Goal: Task Accomplishment & Management: Complete application form

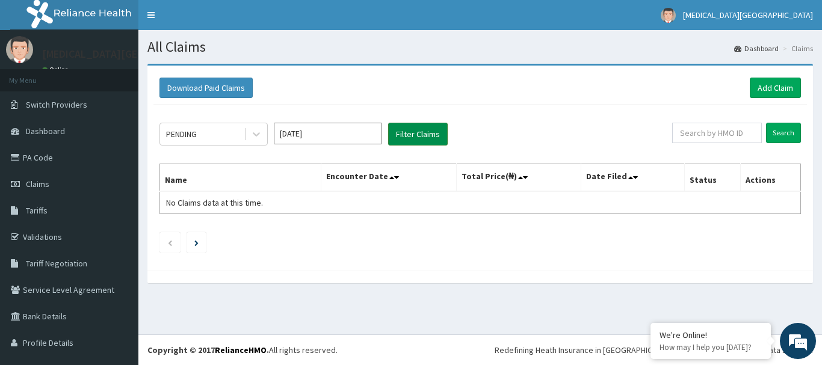
click at [401, 138] on button "Filter Claims" at bounding box center [418, 134] width 60 height 23
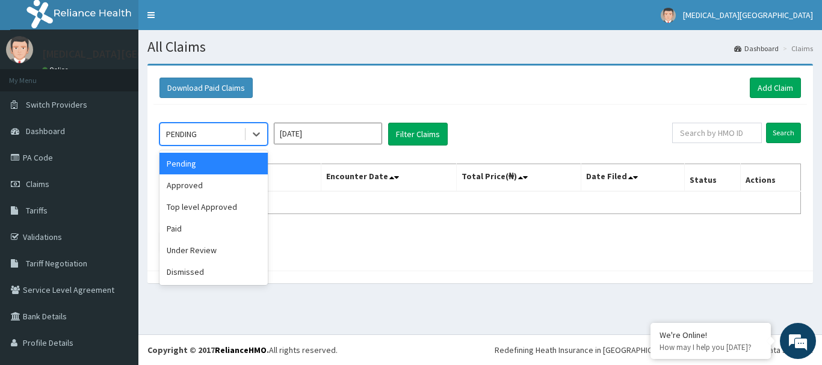
click at [208, 138] on div "PENDING" at bounding box center [202, 134] width 84 height 19
click at [214, 189] on div "Approved" at bounding box center [213, 186] width 108 height 22
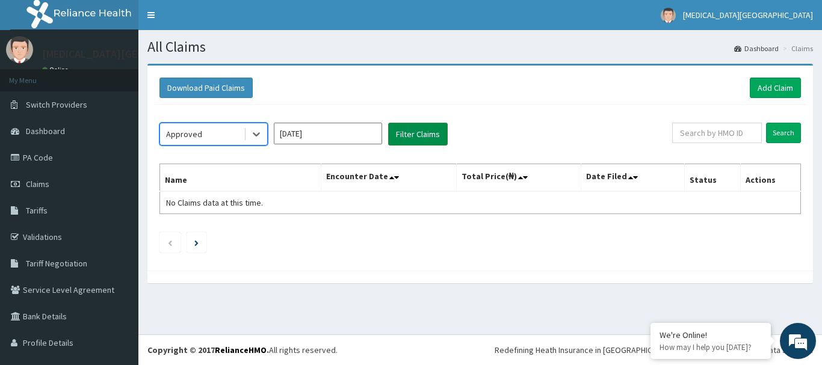
click at [410, 134] on button "Filter Claims" at bounding box center [418, 134] width 60 height 23
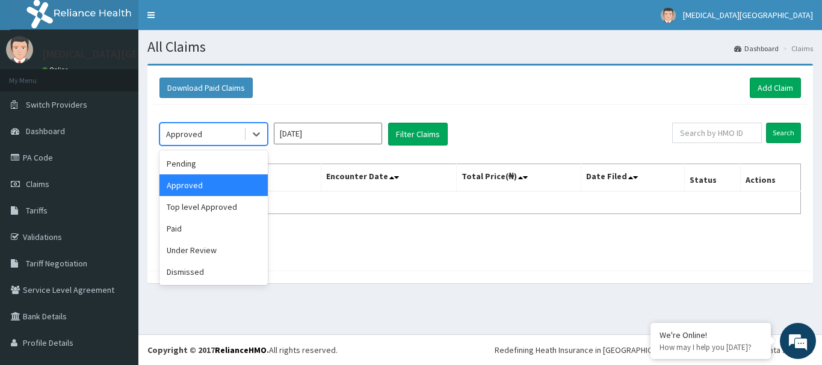
click at [209, 133] on div "Approved" at bounding box center [202, 134] width 84 height 19
click at [199, 222] on div "Paid" at bounding box center [213, 229] width 108 height 22
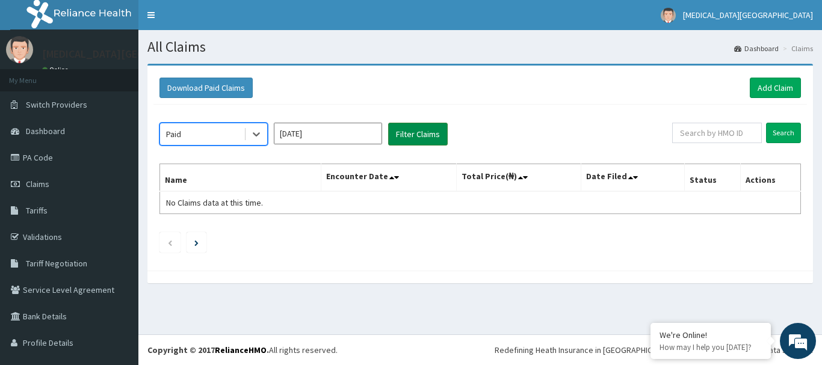
click at [397, 134] on button "Filter Claims" at bounding box center [418, 134] width 60 height 23
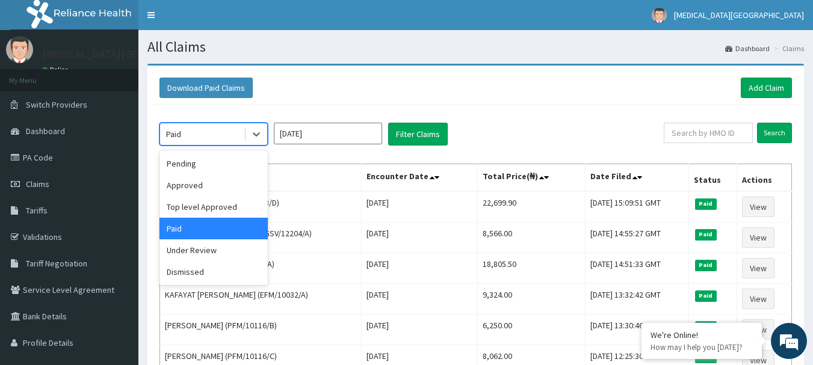
click at [197, 131] on div "Paid" at bounding box center [202, 134] width 84 height 19
click at [199, 256] on div "Under Review" at bounding box center [213, 251] width 108 height 22
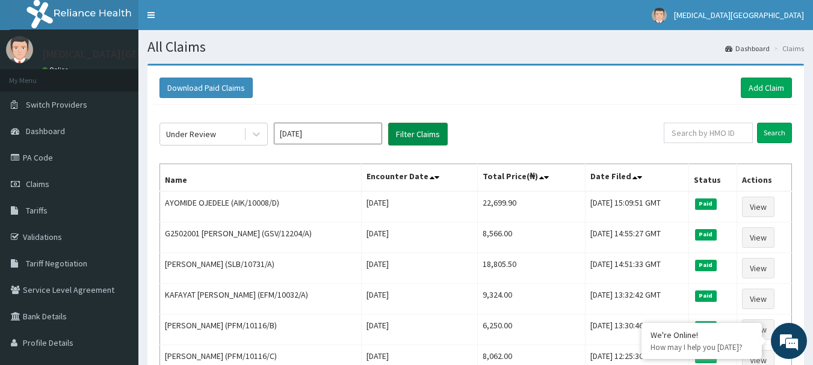
click at [407, 135] on button "Filter Claims" at bounding box center [418, 134] width 60 height 23
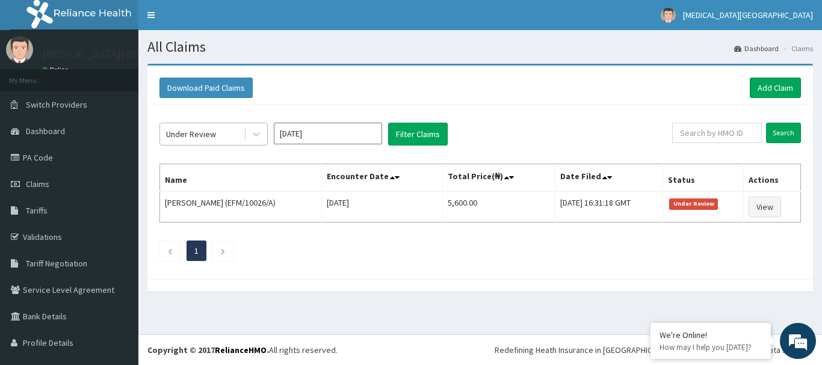
click at [229, 134] on div "Under Review" at bounding box center [202, 134] width 84 height 19
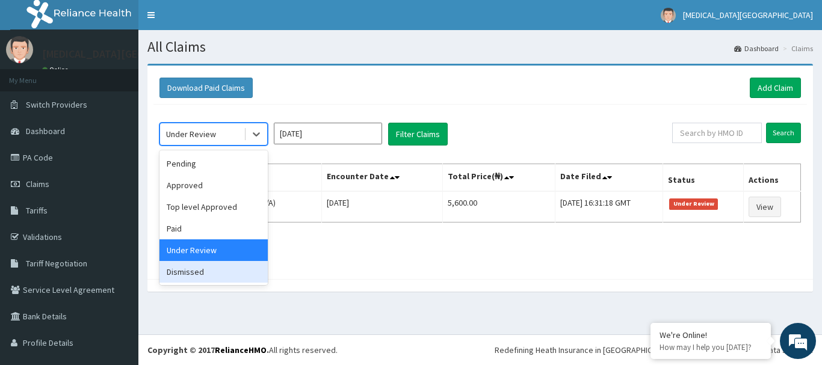
click at [196, 277] on div "Dismissed" at bounding box center [213, 272] width 108 height 22
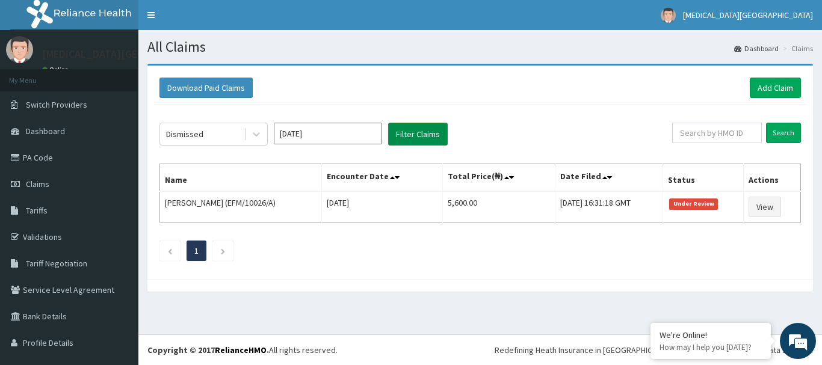
click at [429, 133] on button "Filter Claims" at bounding box center [418, 134] width 60 height 23
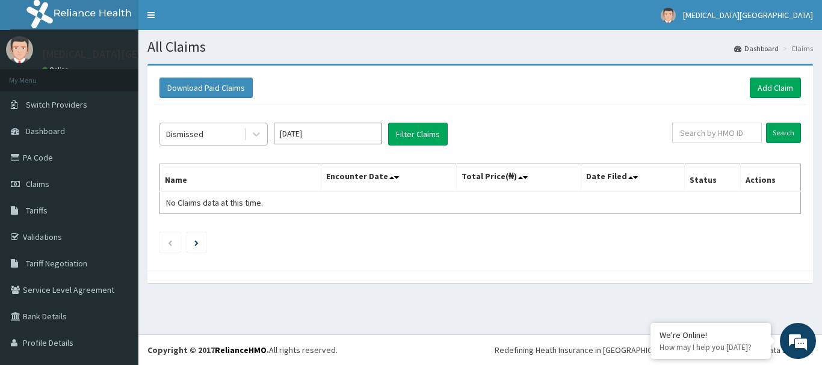
click at [225, 134] on div "Dismissed" at bounding box center [202, 134] width 84 height 19
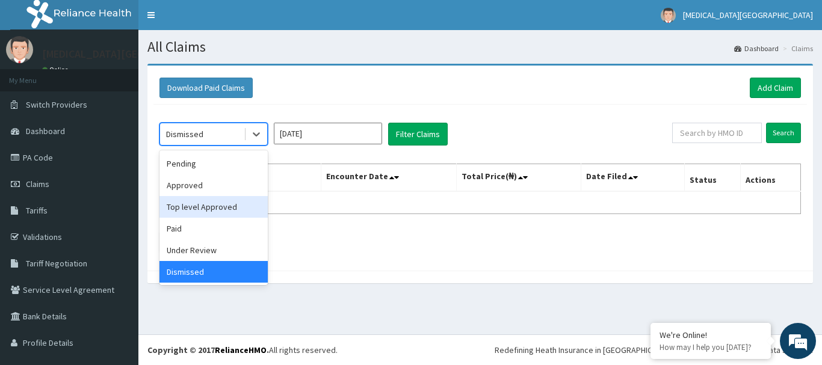
click at [208, 197] on div "Top level Approved" at bounding box center [213, 207] width 108 height 22
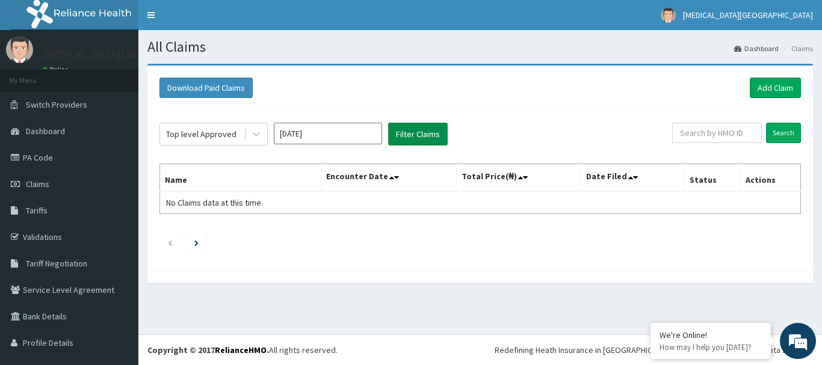
click at [403, 134] on button "Filter Claims" at bounding box center [418, 134] width 60 height 23
click at [394, 129] on button "Filter Claims" at bounding box center [418, 134] width 60 height 23
click at [234, 137] on div "Top level Approved" at bounding box center [202, 134] width 84 height 19
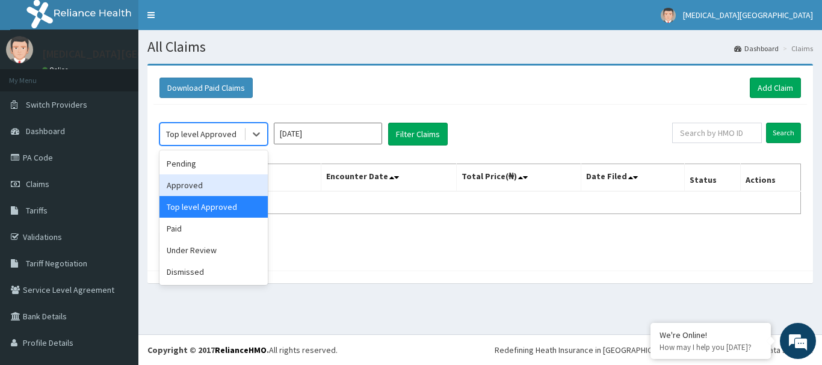
click at [217, 181] on div "Approved" at bounding box center [213, 186] width 108 height 22
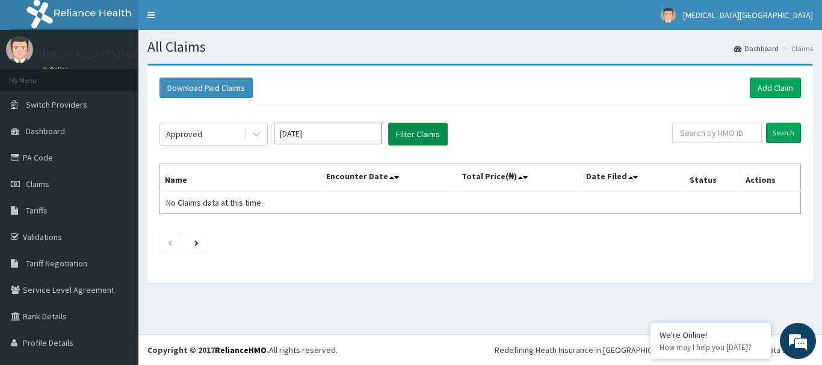
click at [406, 140] on button "Filter Claims" at bounding box center [418, 134] width 60 height 23
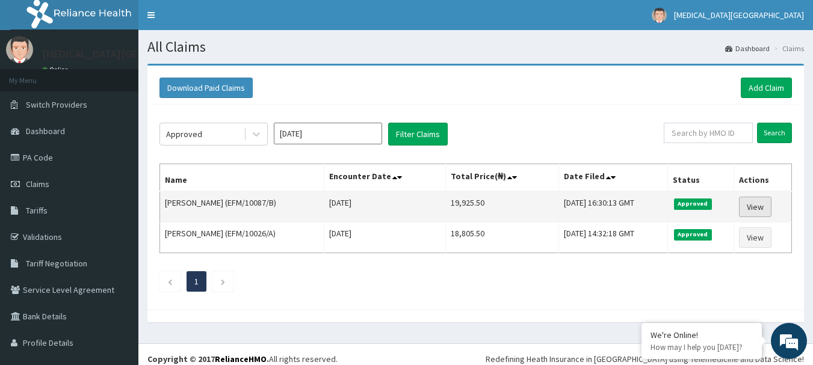
click at [753, 200] on link "View" at bounding box center [755, 207] width 32 height 20
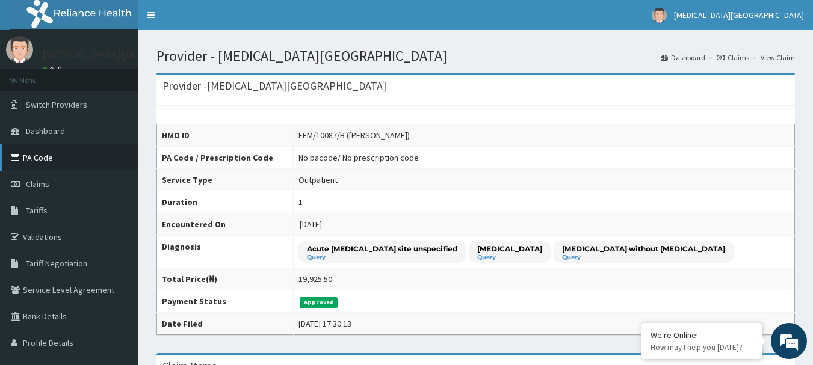
click at [71, 150] on link "PA Code" at bounding box center [69, 157] width 138 height 26
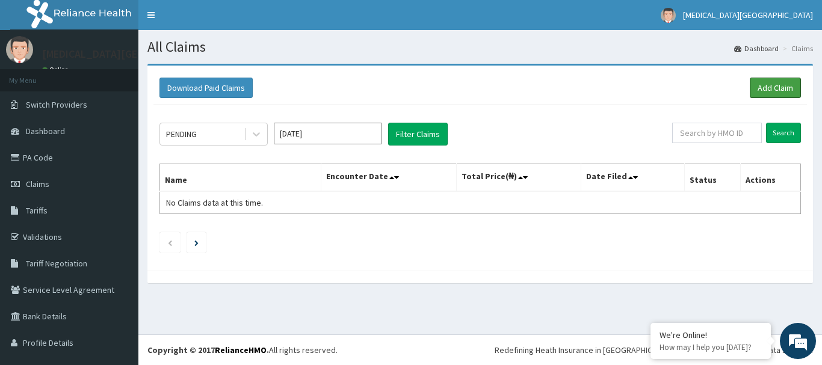
drag, startPoint x: 767, startPoint y: 80, endPoint x: 678, endPoint y: 86, distance: 89.3
click at [767, 81] on link "Add Claim" at bounding box center [775, 88] width 51 height 20
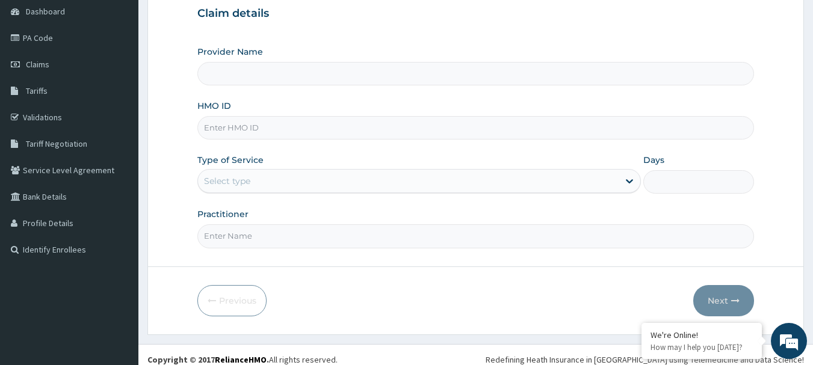
scroll to position [120, 0]
click at [273, 131] on input "HMO ID" at bounding box center [475, 127] width 557 height 23
paste input "EFM/10087/B"
type input "EFM/10087/B"
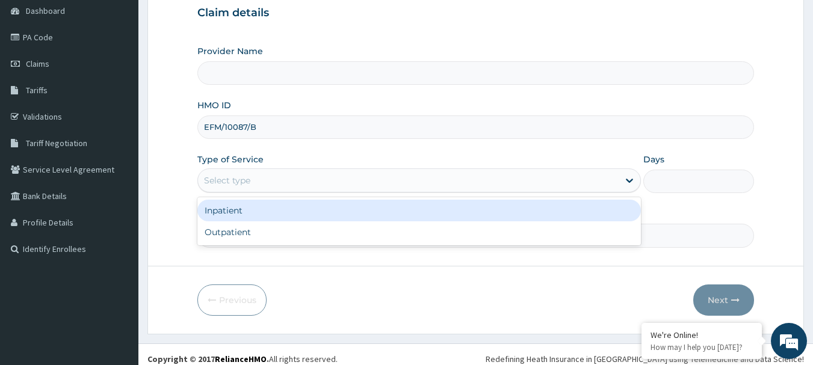
click at [298, 185] on div "Select type" at bounding box center [408, 180] width 421 height 19
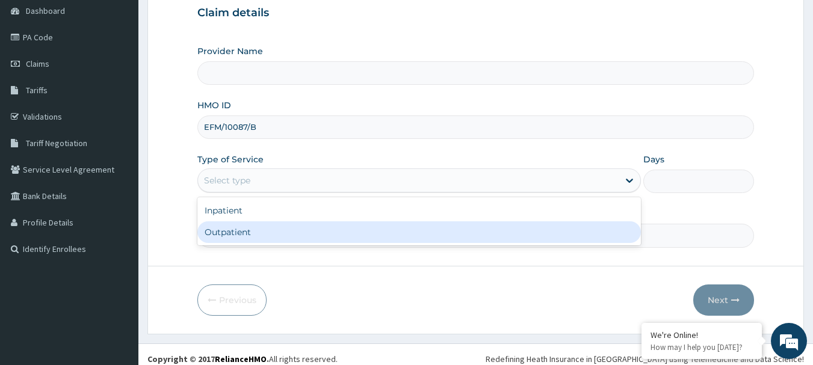
click at [282, 229] on div "Outpatient" at bounding box center [419, 232] width 444 height 22
type input "1"
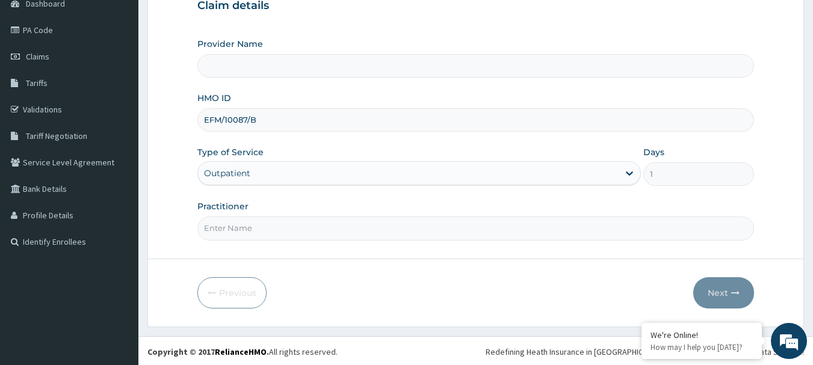
scroll to position [129, 0]
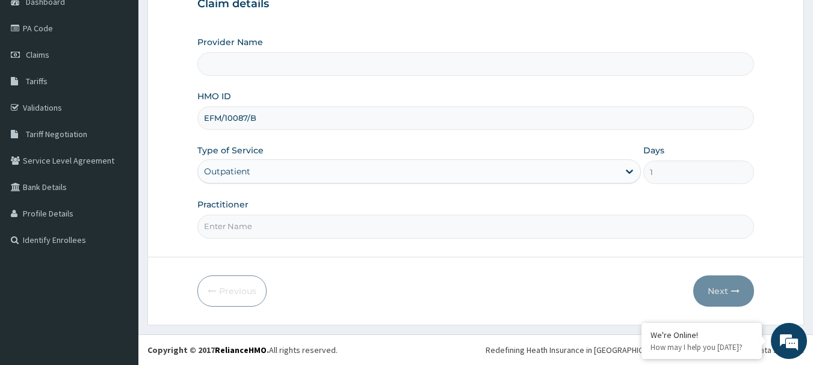
click at [288, 227] on input "Practitioner" at bounding box center [475, 226] width 557 height 23
type input "[PERSON_NAME]"
type input "[MEDICAL_DATA][GEOGRAPHIC_DATA]"
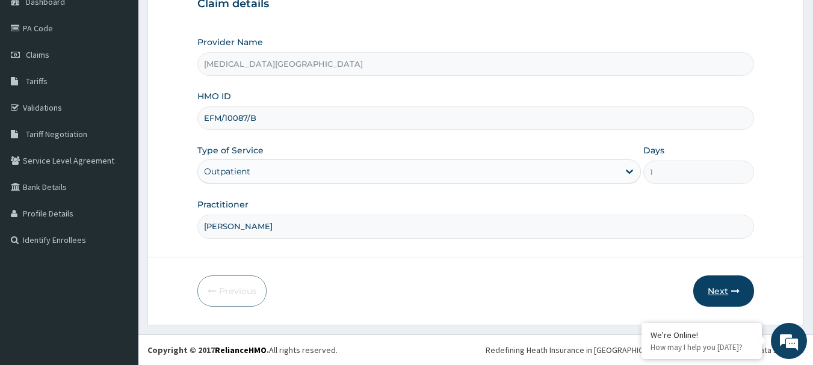
click at [717, 292] on button "Next" at bounding box center [723, 291] width 61 height 31
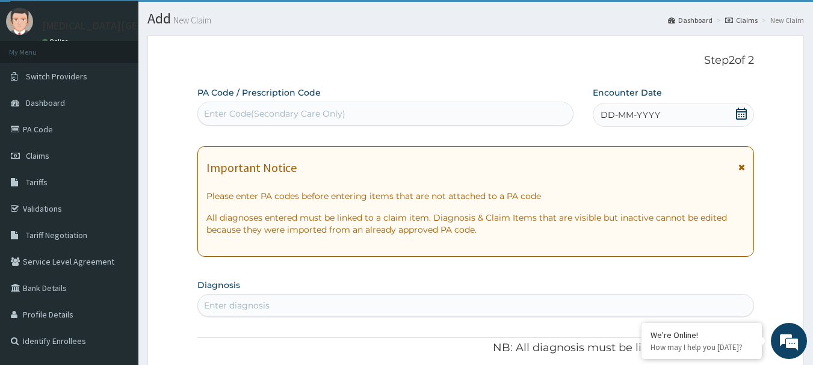
scroll to position [9, 0]
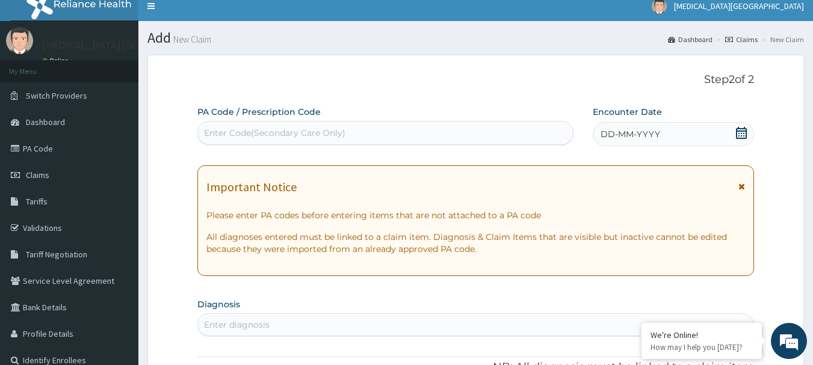
click at [280, 138] on div "Enter Code(Secondary Care Only)" at bounding box center [386, 132] width 376 height 19
paste input "PA/E5CF5E"
type input "PA/E5CF5E"
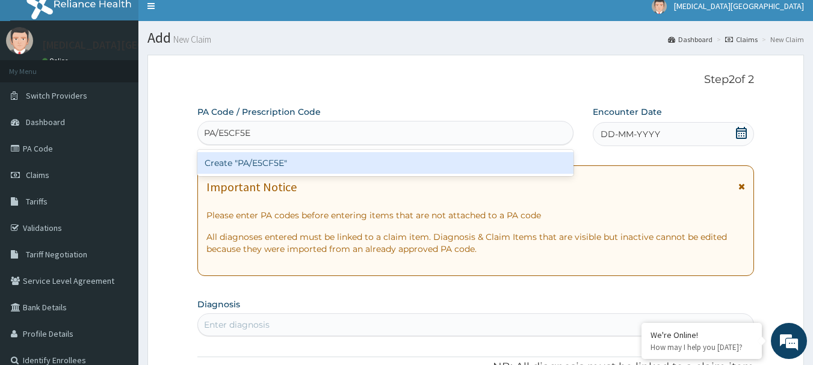
click at [332, 167] on div "Create "PA/E5CF5E"" at bounding box center [385, 163] width 377 height 22
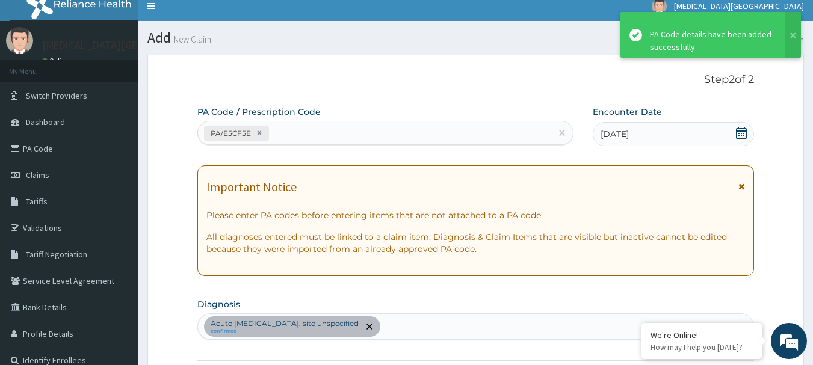
scroll to position [318, 0]
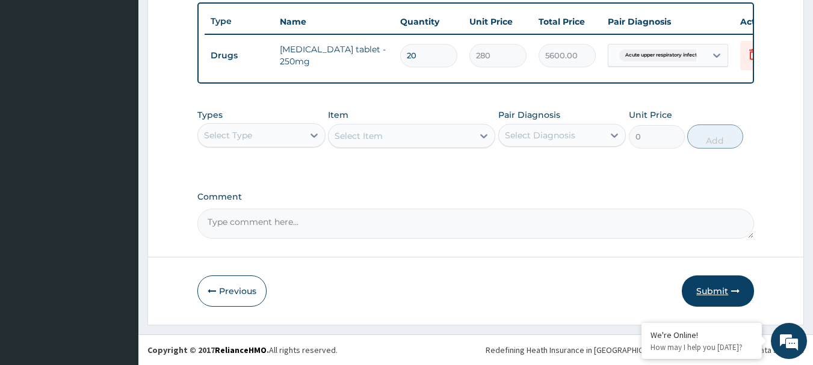
click at [707, 295] on button "Submit" at bounding box center [718, 291] width 72 height 31
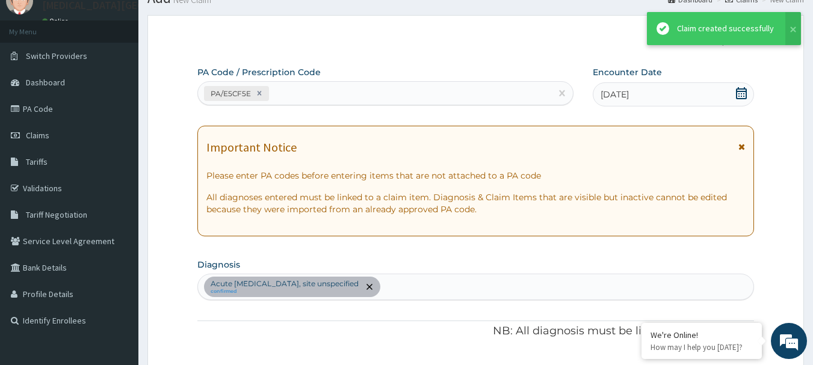
scroll to position [454, 0]
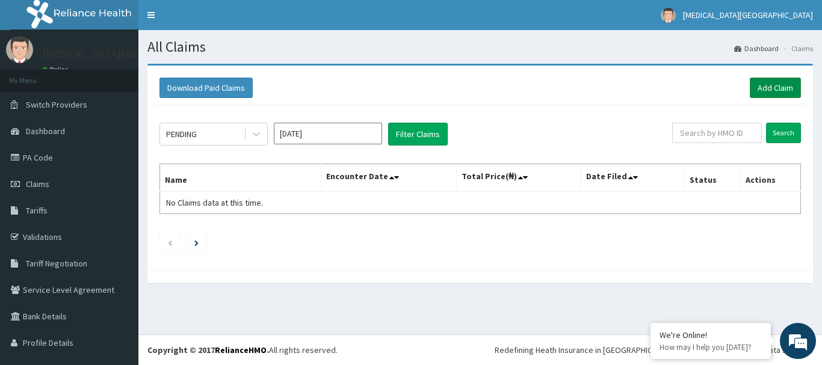
click at [784, 84] on link "Add Claim" at bounding box center [775, 88] width 51 height 20
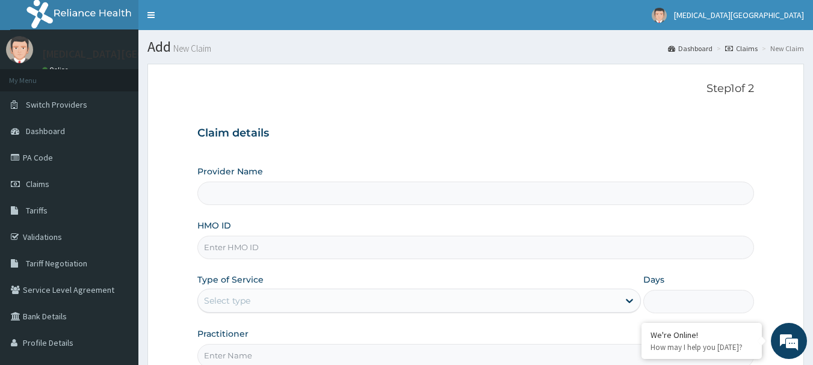
click at [292, 254] on input "HMO ID" at bounding box center [475, 247] width 557 height 23
type input "efm"
type input "[MEDICAL_DATA][GEOGRAPHIC_DATA]"
type input "e"
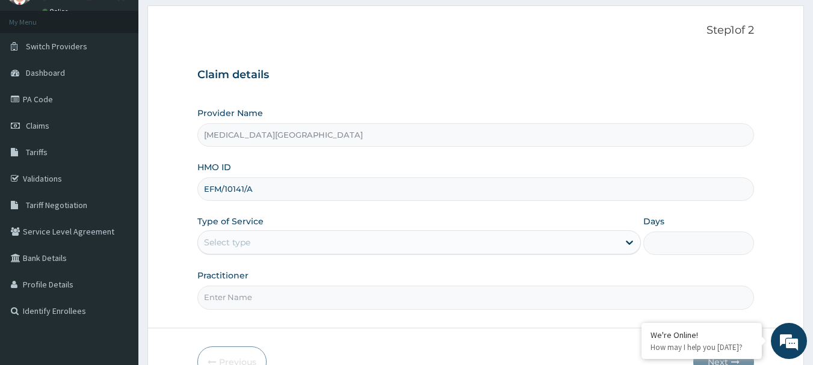
scroll to position [120, 0]
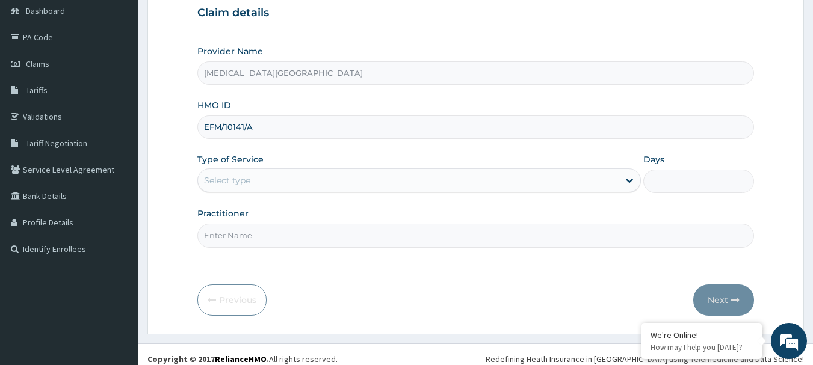
type input "EFM/10141/A"
click at [297, 187] on div "Select type" at bounding box center [408, 180] width 421 height 19
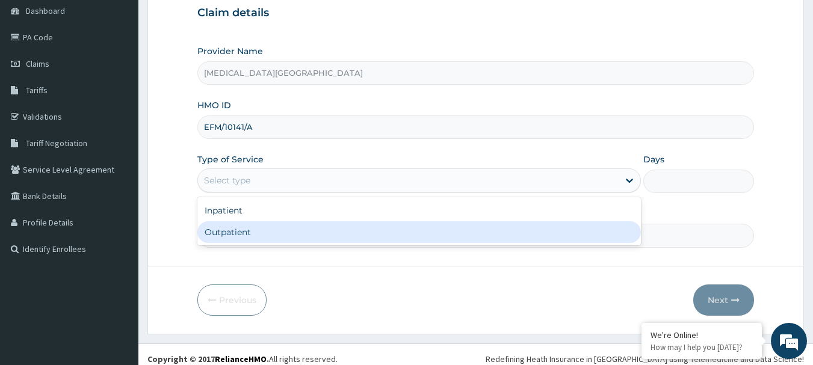
click at [277, 235] on div "Outpatient" at bounding box center [419, 232] width 444 height 22
type input "1"
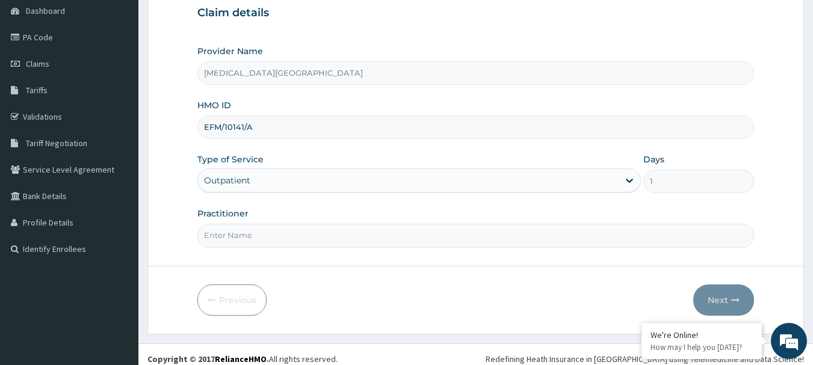
click at [302, 240] on input "Practitioner" at bounding box center [475, 235] width 557 height 23
type input "[PERSON_NAME]"
click at [722, 292] on button "Next" at bounding box center [723, 300] width 61 height 31
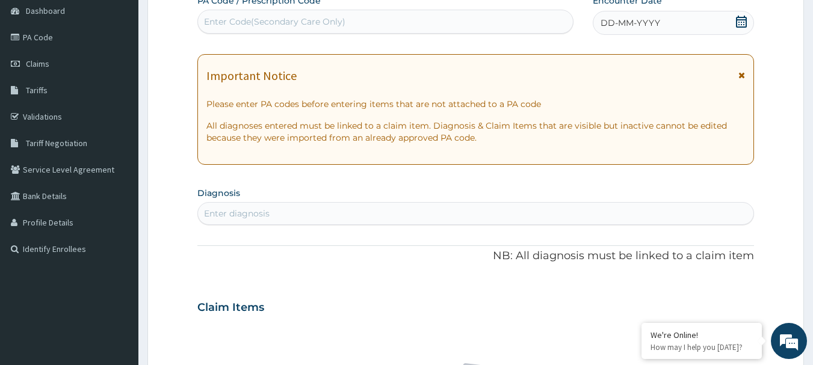
click at [350, 196] on section "Diagnosis Enter diagnosis" at bounding box center [475, 204] width 557 height 41
click at [348, 203] on div "Enter diagnosis" at bounding box center [475, 213] width 557 height 23
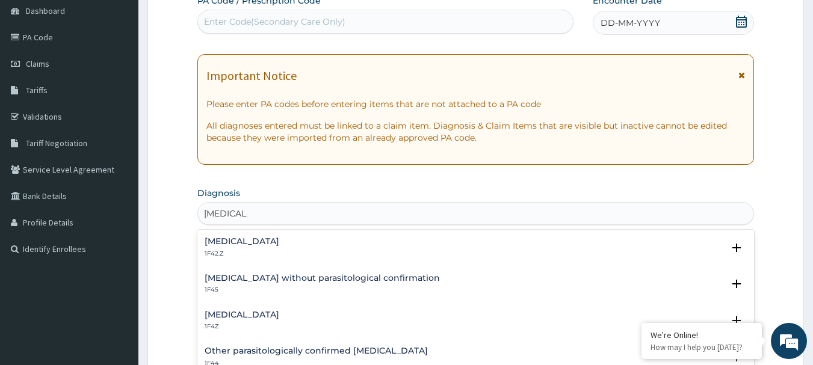
type input "[MEDICAL_DATA]"
click at [225, 316] on h4 "[MEDICAL_DATA]" at bounding box center [242, 315] width 75 height 9
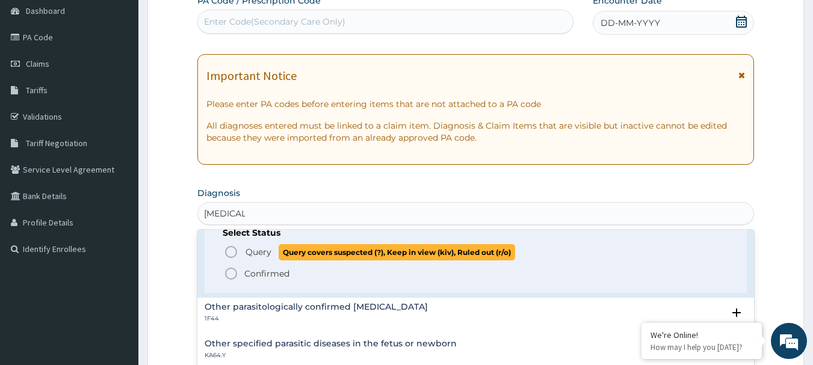
click at [267, 256] on span "Query" at bounding box center [259, 252] width 26 height 12
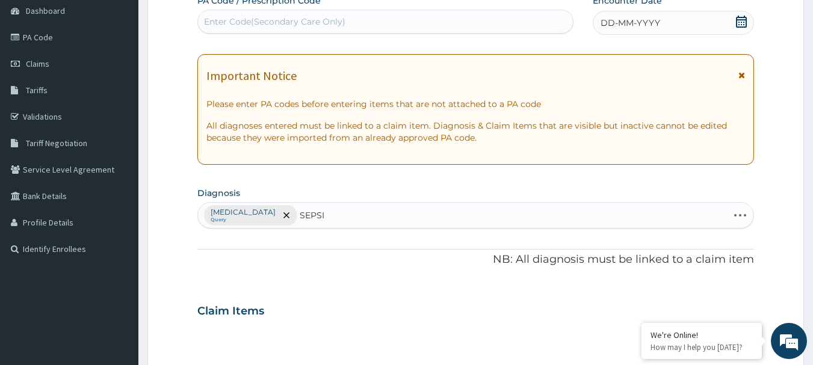
type input "SEPSIS"
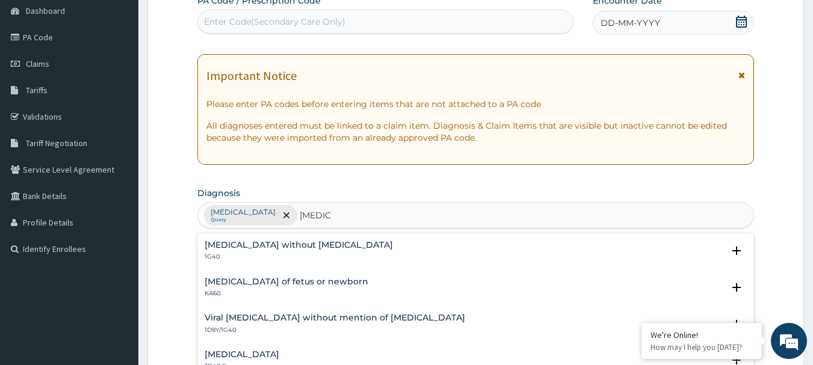
click at [301, 239] on div "Sepsis without septic shock 1G40 Select Status Query Query covers suspected (?)…" at bounding box center [475, 254] width 557 height 37
click at [292, 249] on h4 "Sepsis without septic shock" at bounding box center [299, 245] width 188 height 9
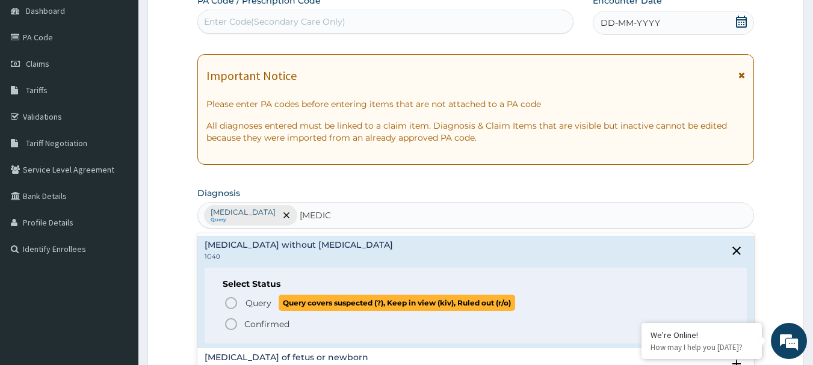
click at [267, 300] on span "Query" at bounding box center [259, 303] width 26 height 12
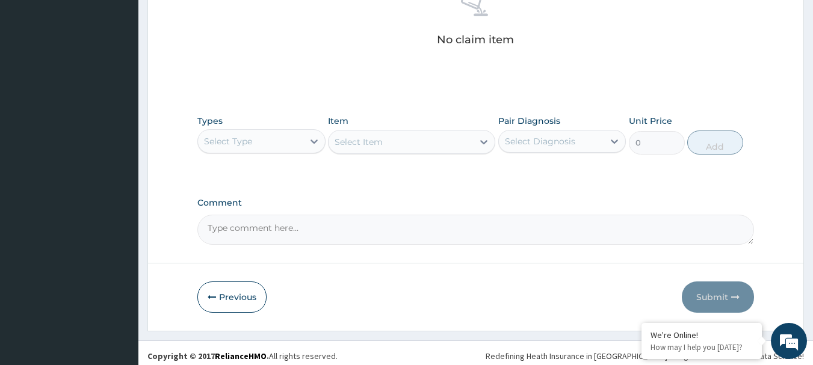
scroll to position [503, 0]
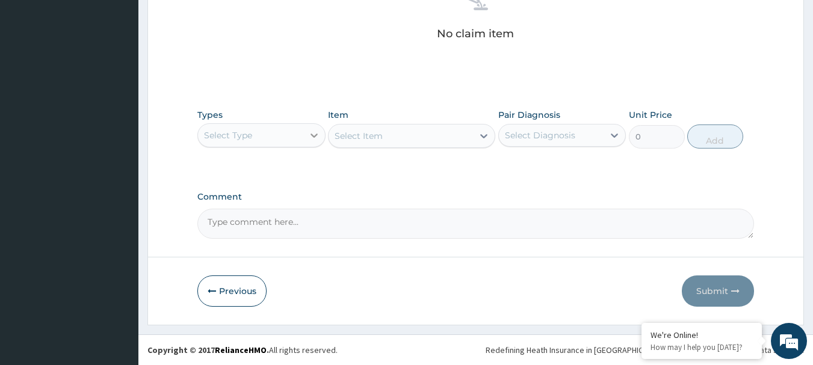
click at [304, 137] on div at bounding box center [314, 136] width 22 height 22
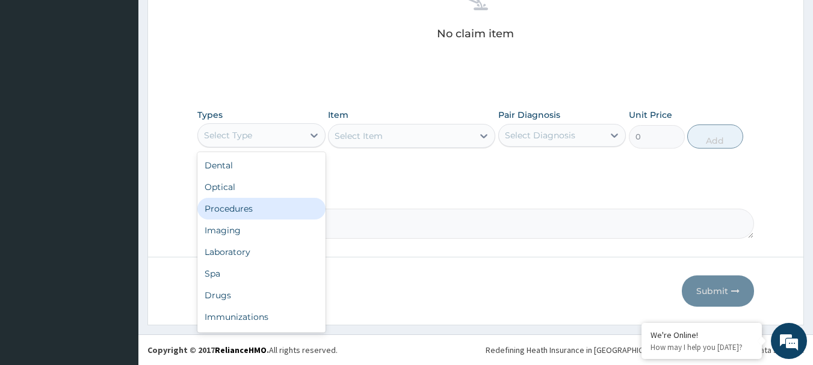
click at [256, 215] on div "Procedures" at bounding box center [261, 209] width 128 height 22
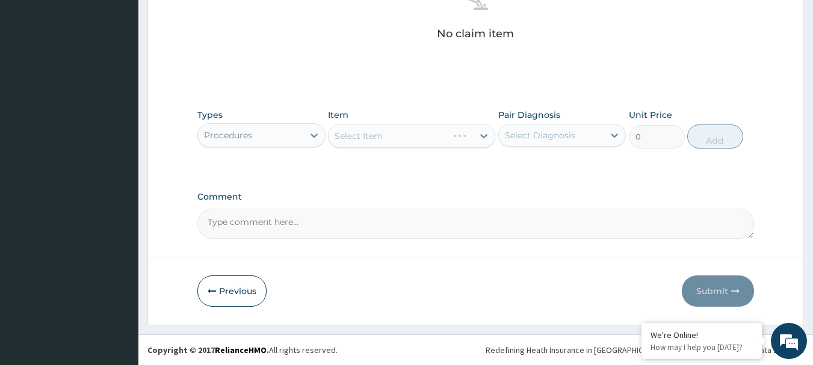
click at [377, 133] on div "Select Item" at bounding box center [411, 136] width 167 height 24
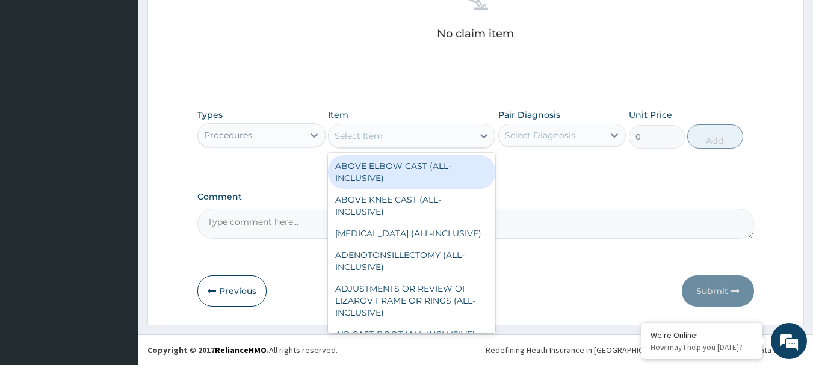
click at [377, 133] on div "Select Item" at bounding box center [359, 136] width 48 height 12
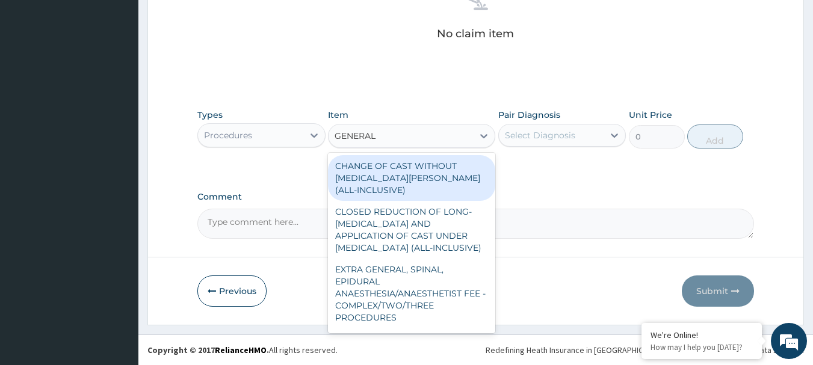
type input "GENERAL P"
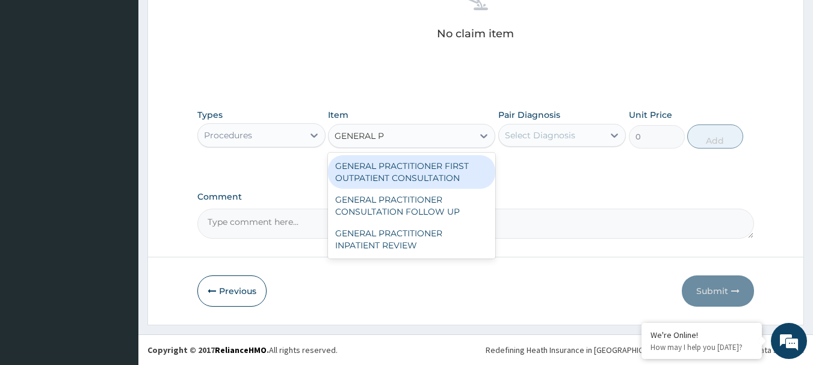
click at [472, 173] on div "GENERAL PRACTITIONER FIRST OUTPATIENT CONSULTATION" at bounding box center [411, 172] width 167 height 34
type input "3750"
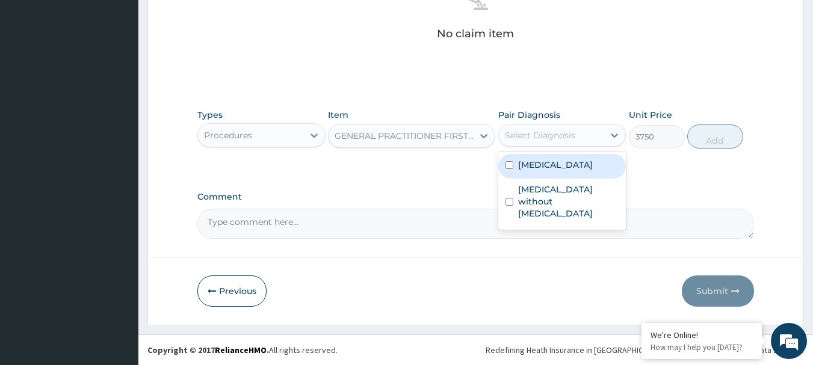
click at [519, 140] on div "Select Diagnosis" at bounding box center [540, 135] width 70 height 12
click at [529, 167] on label "Malaria, unspecified" at bounding box center [555, 165] width 75 height 12
checkbox input "true"
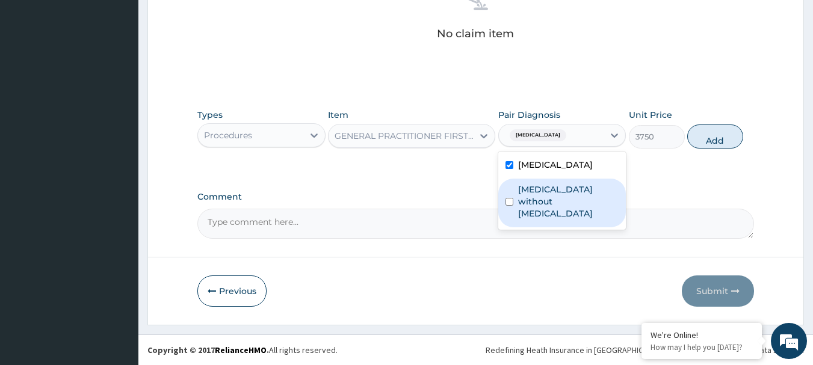
click at [538, 187] on label "Sepsis without septic shock" at bounding box center [568, 202] width 101 height 36
checkbox input "true"
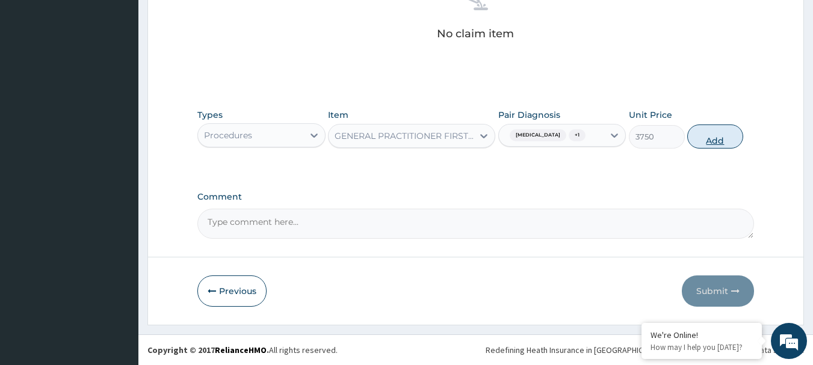
click at [726, 143] on button "Add" at bounding box center [715, 137] width 56 height 24
type input "0"
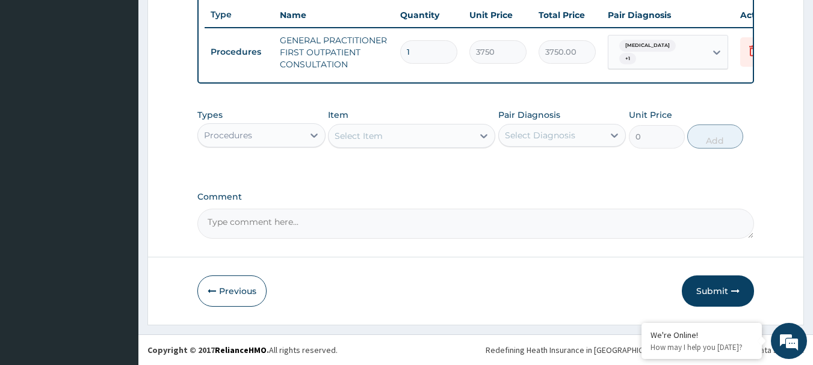
click at [281, 140] on div "Procedures" at bounding box center [250, 135] width 105 height 19
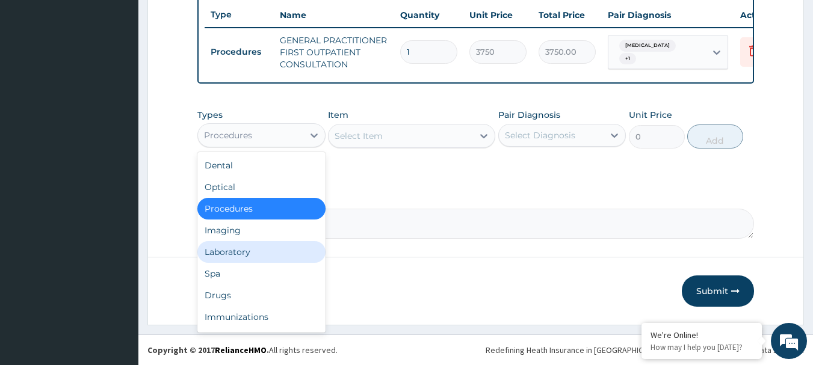
click at [229, 253] on div "Laboratory" at bounding box center [261, 252] width 128 height 22
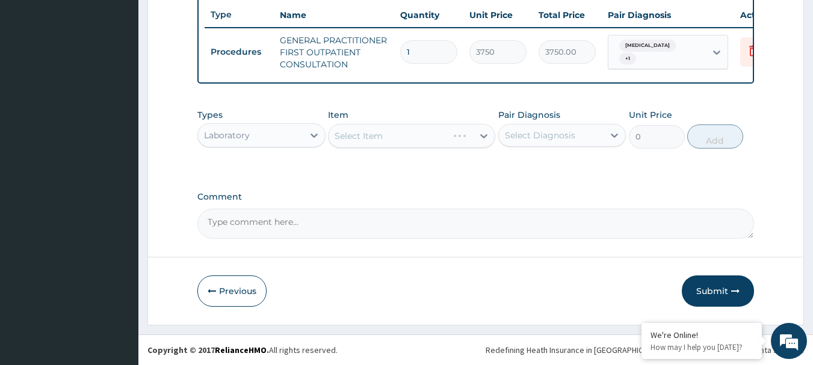
click at [364, 144] on div "Select Item" at bounding box center [411, 136] width 167 height 24
click at [427, 130] on div "Select Item" at bounding box center [411, 136] width 167 height 24
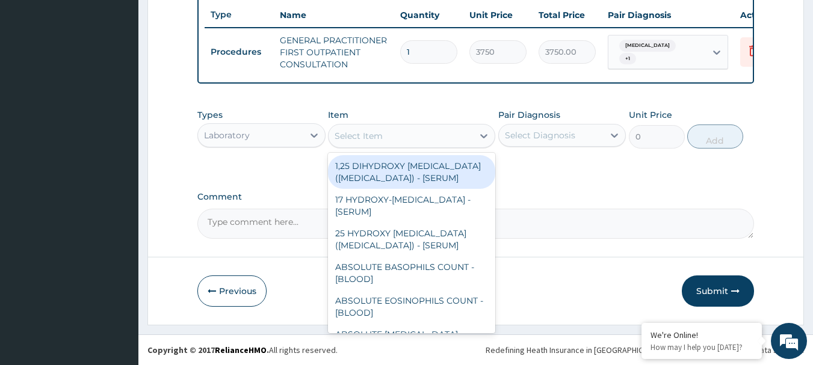
click at [427, 130] on div "Select Item" at bounding box center [401, 135] width 144 height 19
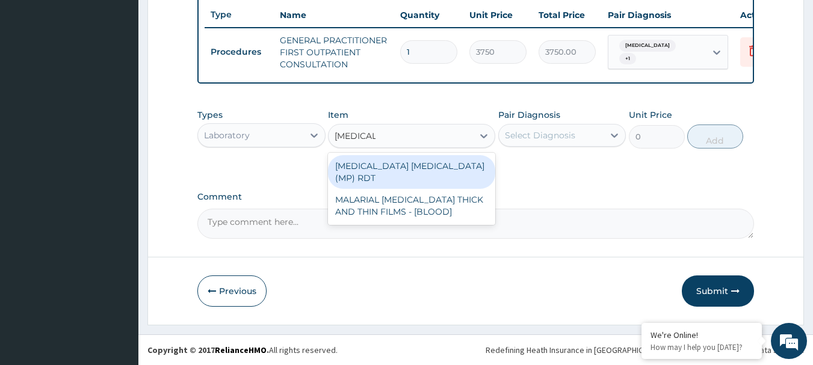
type input "MALARIA"
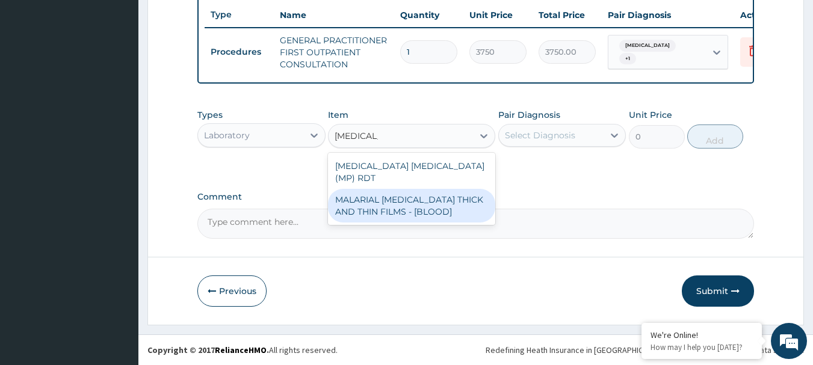
click at [415, 208] on div "MALARIAL PARASITE THICK AND THIN FILMS - [BLOOD]" at bounding box center [411, 206] width 167 height 34
type input "2187.5"
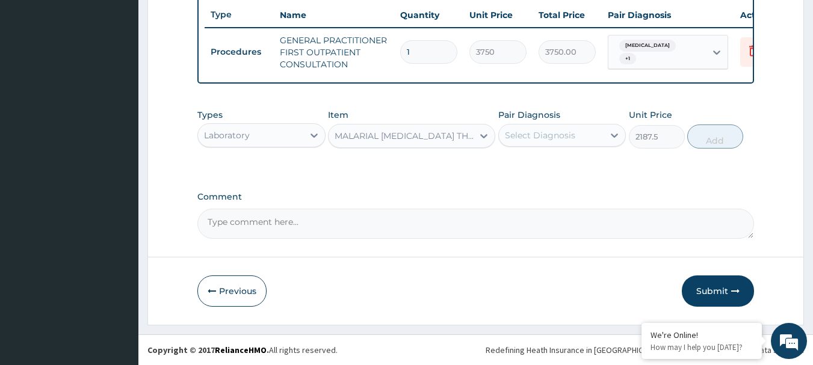
click at [549, 125] on div "Select Diagnosis" at bounding box center [562, 135] width 128 height 23
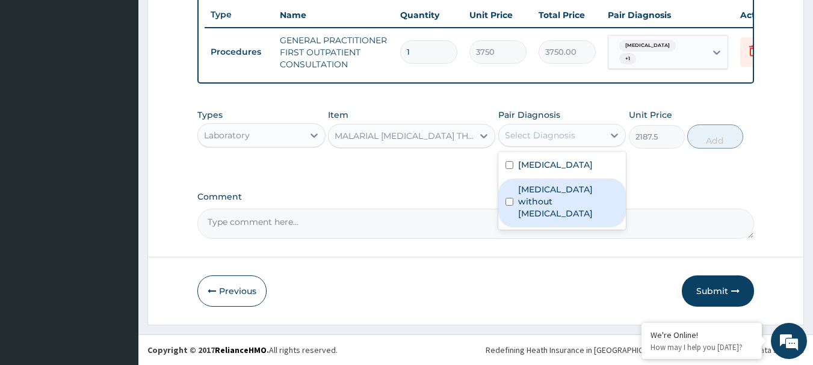
click at [528, 182] on div "Sepsis without septic shock" at bounding box center [562, 203] width 128 height 49
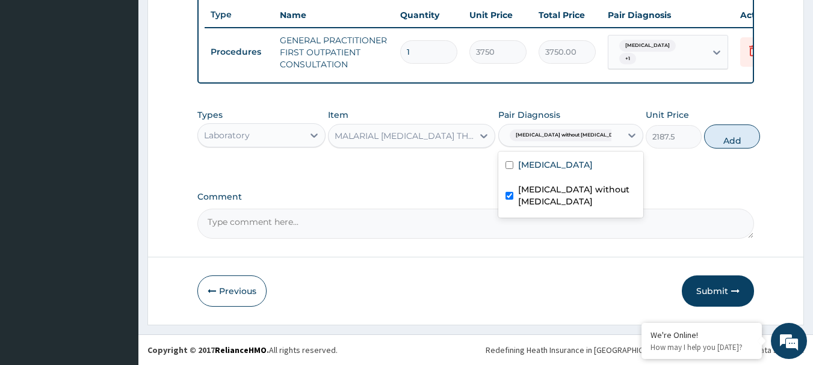
click at [536, 202] on label "Sepsis without septic shock" at bounding box center [577, 196] width 118 height 24
checkbox input "false"
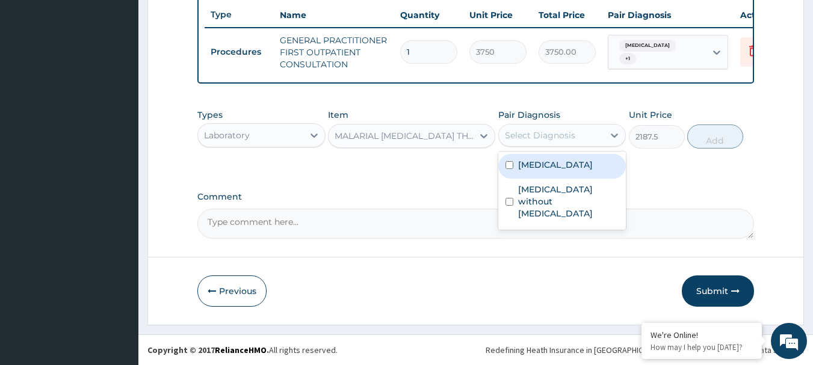
click at [545, 166] on label "Malaria, unspecified" at bounding box center [555, 165] width 75 height 12
checkbox input "true"
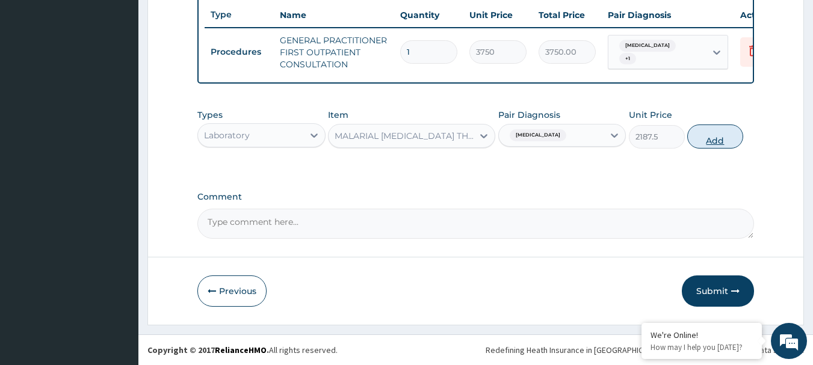
click at [708, 143] on button "Add" at bounding box center [715, 137] width 56 height 24
type input "0"
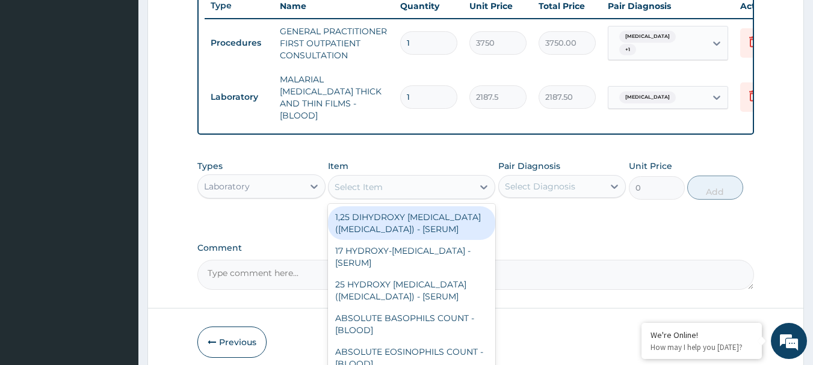
click at [351, 185] on div "Select Item" at bounding box center [359, 187] width 48 height 12
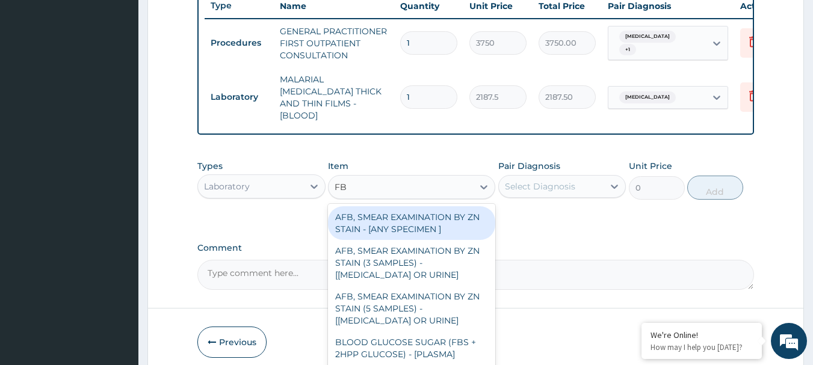
type input "FBC"
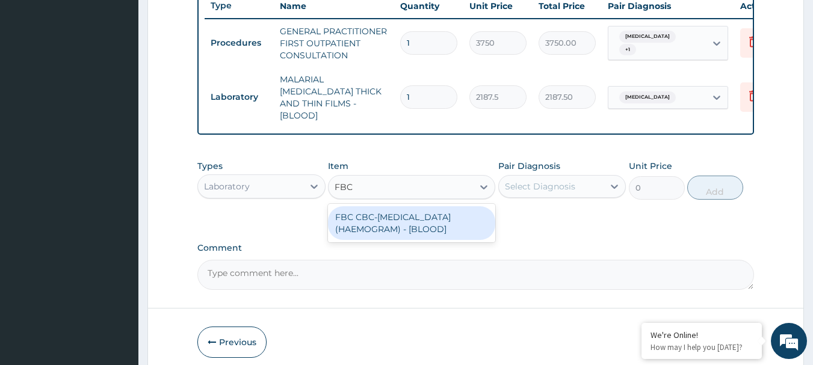
click at [357, 206] on div "FBC CBC-COMPLETE BLOOD COUNT (HAEMOGRAM) - [BLOOD]" at bounding box center [411, 223] width 167 height 34
type input "5000"
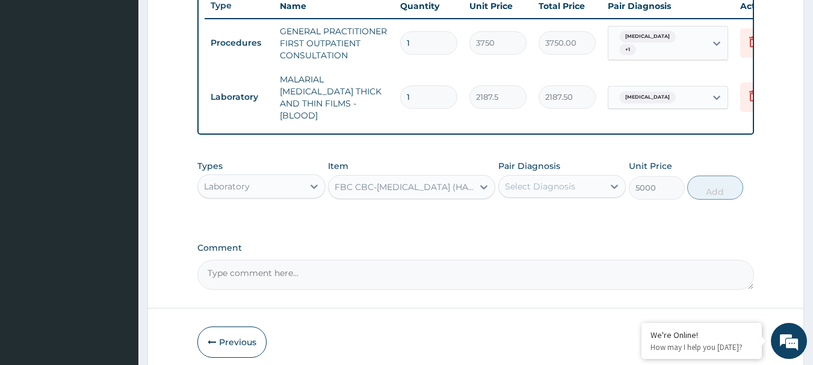
click at [563, 177] on div "Select Diagnosis" at bounding box center [551, 186] width 105 height 19
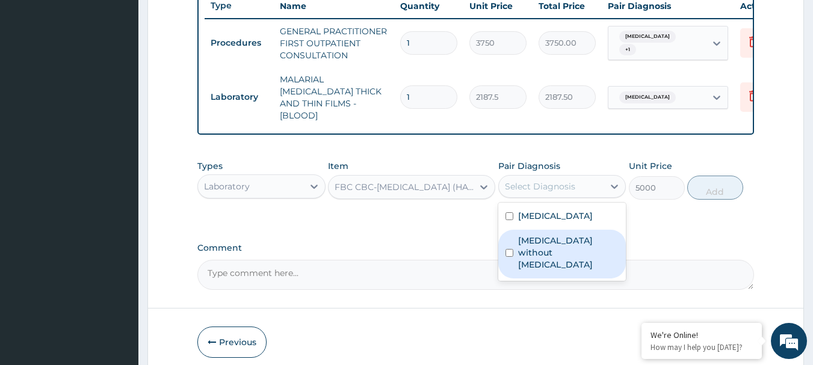
click at [560, 240] on label "Sepsis without septic shock" at bounding box center [568, 253] width 101 height 36
checkbox input "true"
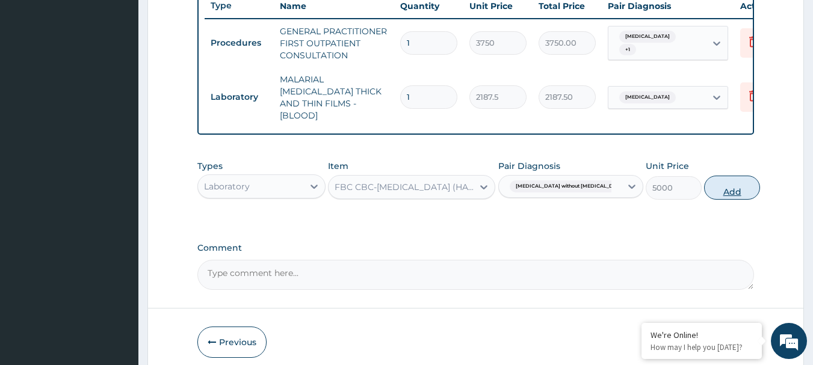
click at [711, 185] on button "Add" at bounding box center [732, 188] width 56 height 24
type input "0"
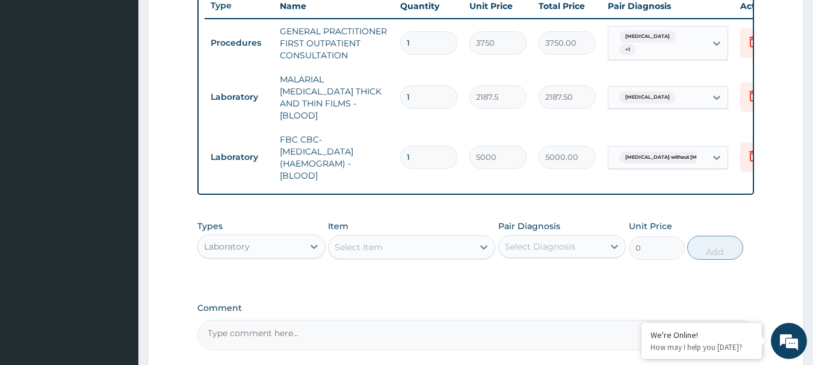
click at [255, 230] on div "Types Laboratory" at bounding box center [261, 240] width 128 height 40
click at [265, 259] on div "Types Laboratory Item Select Item Pair Diagnosis Select Diagnosis Unit Price 0 …" at bounding box center [475, 240] width 557 height 52
click at [264, 252] on div "Laboratory" at bounding box center [250, 246] width 105 height 19
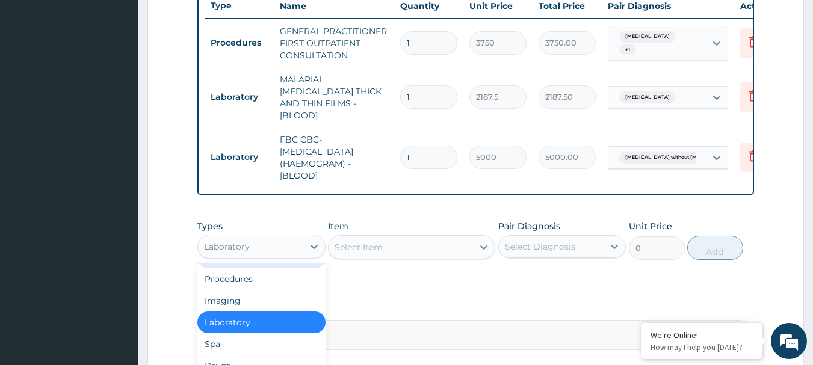
scroll to position [569, 0]
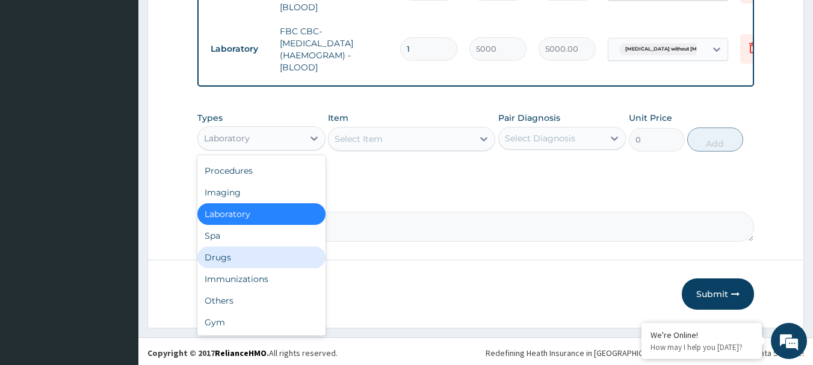
click at [244, 250] on div "Drugs" at bounding box center [261, 258] width 128 height 22
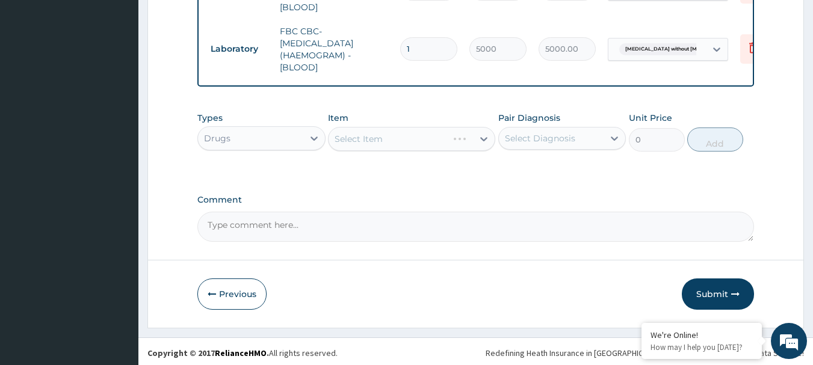
click at [389, 142] on div "Select Item" at bounding box center [411, 139] width 167 height 24
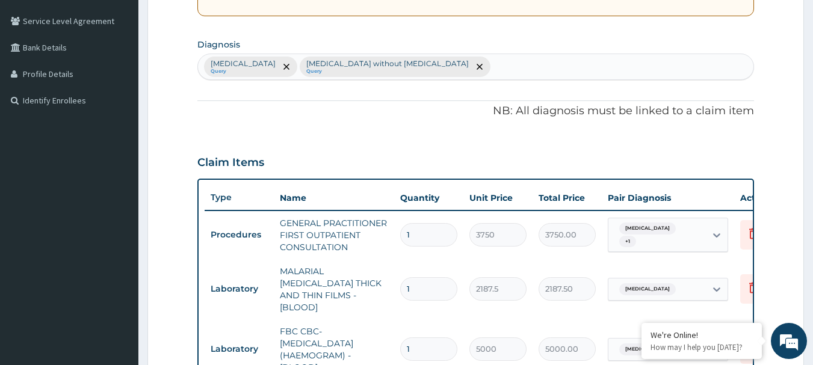
scroll to position [268, 0]
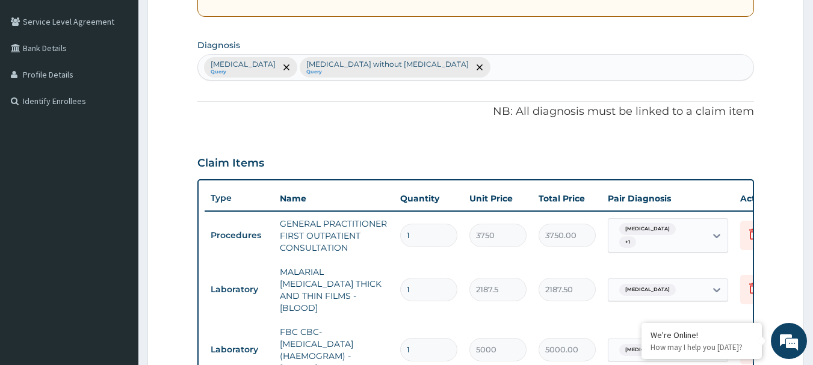
click at [462, 70] on div "Malaria, unspecified Query Sepsis without septic shock Query" at bounding box center [476, 67] width 556 height 25
type input "RHINITIS"
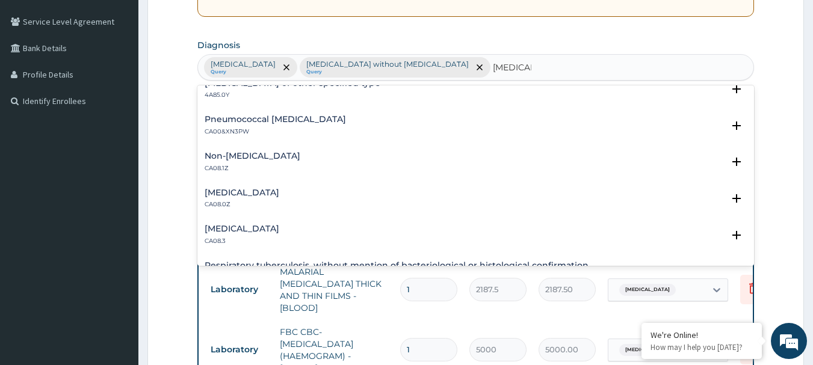
scroll to position [181, 0]
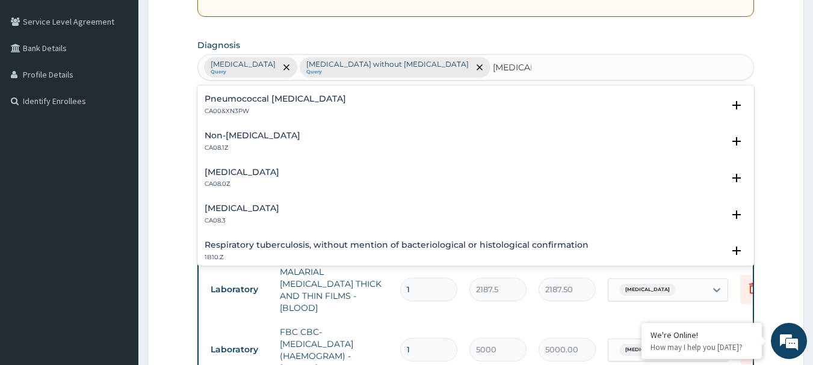
click at [279, 175] on h4 "Allergic rhinitis, unspecified" at bounding box center [242, 172] width 75 height 9
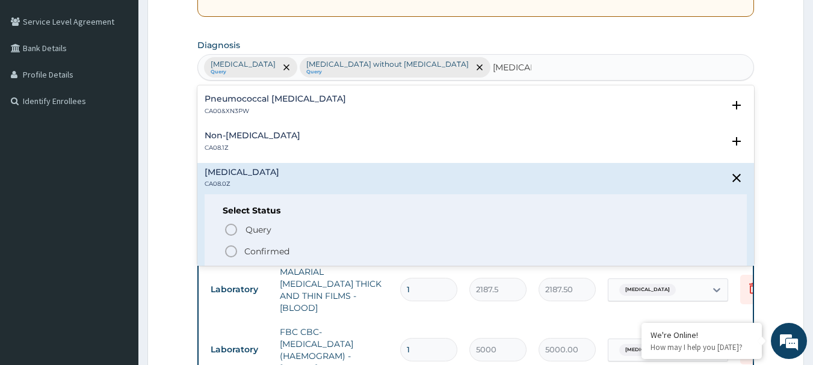
drag, startPoint x: 261, startPoint y: 253, endPoint x: 268, endPoint y: 241, distance: 13.9
click at [261, 253] on p "Confirmed" at bounding box center [266, 252] width 45 height 12
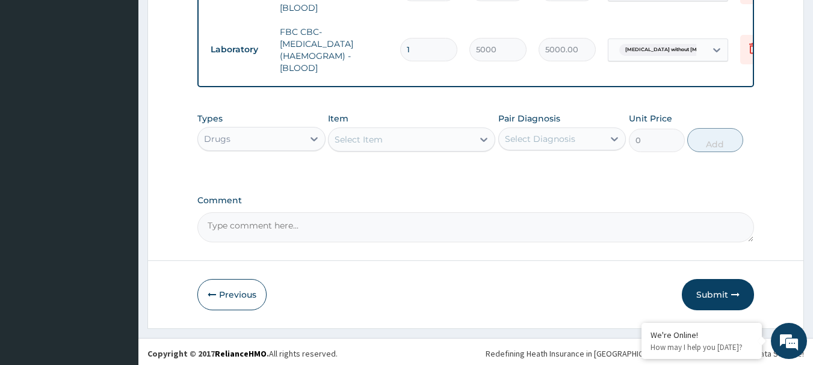
scroll to position [569, 0]
click at [380, 138] on div "Select Item" at bounding box center [359, 139] width 48 height 12
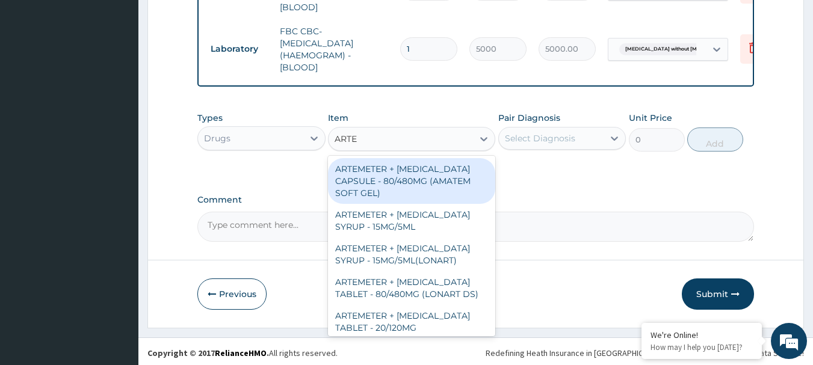
type input "ARTEM"
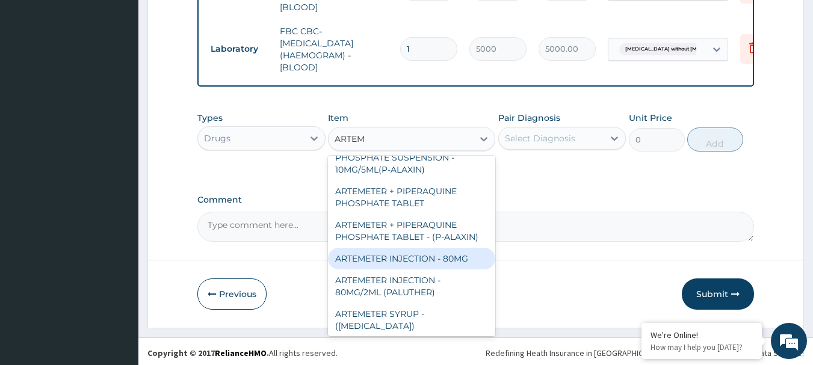
scroll to position [301, 0]
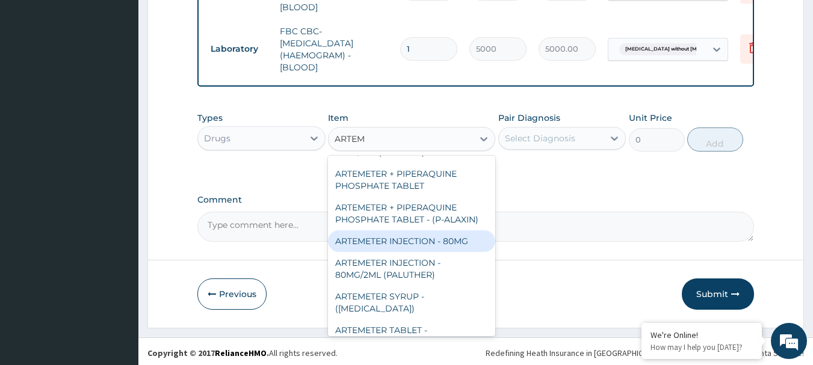
click at [461, 230] on div "ARTEMETER INJECTION - 80MG" at bounding box center [411, 241] width 167 height 22
type input "476"
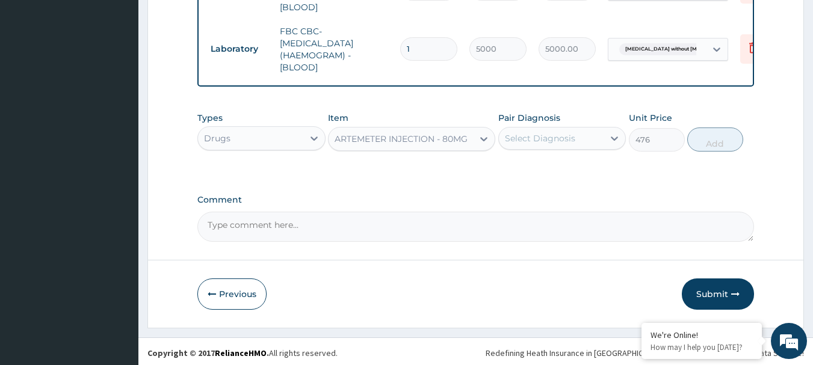
click at [593, 118] on div "Pair Diagnosis Select Diagnosis" at bounding box center [562, 132] width 128 height 40
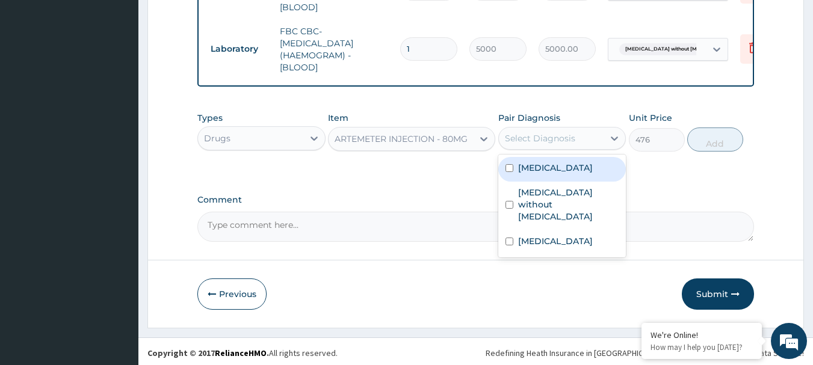
click at [590, 129] on div "Select Diagnosis" at bounding box center [551, 138] width 105 height 19
click at [588, 159] on div "Malaria, unspecified" at bounding box center [562, 169] width 128 height 25
checkbox input "true"
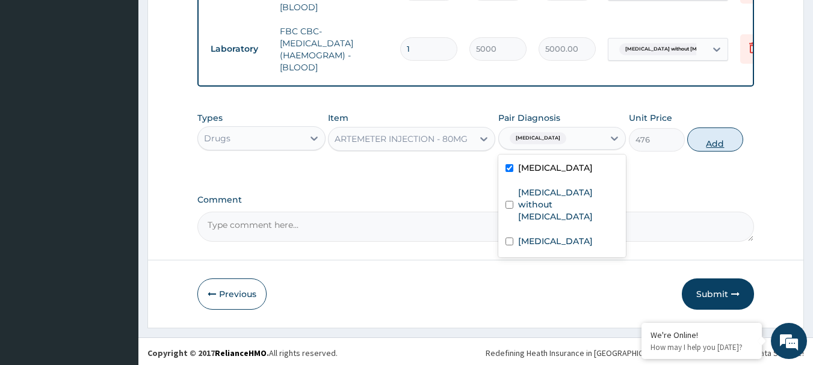
click at [704, 132] on button "Add" at bounding box center [715, 140] width 56 height 24
type input "0"
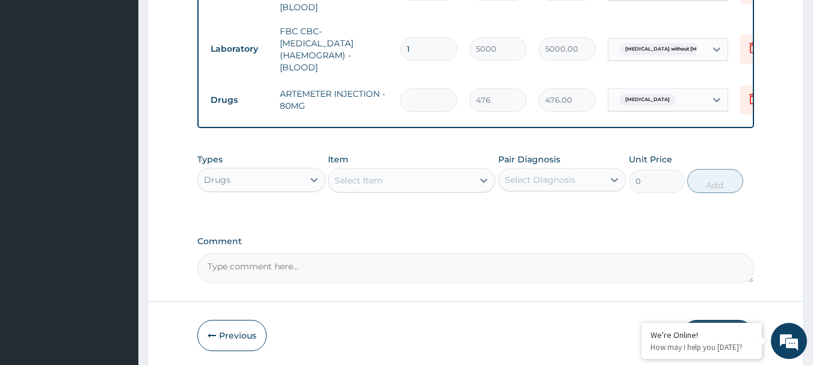
type input "0.00"
type input "2"
type input "952.00"
type input "2"
drag, startPoint x: 80, startPoint y: 287, endPoint x: 379, endPoint y: 182, distance: 316.3
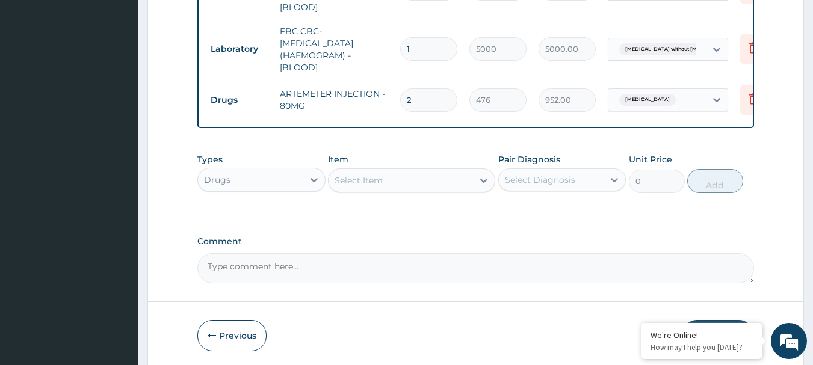
click at [379, 182] on div "Select Item" at bounding box center [359, 181] width 48 height 12
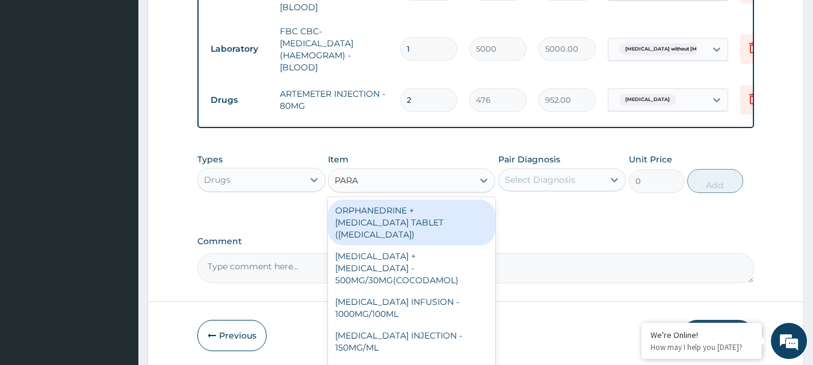
type input "PARAC"
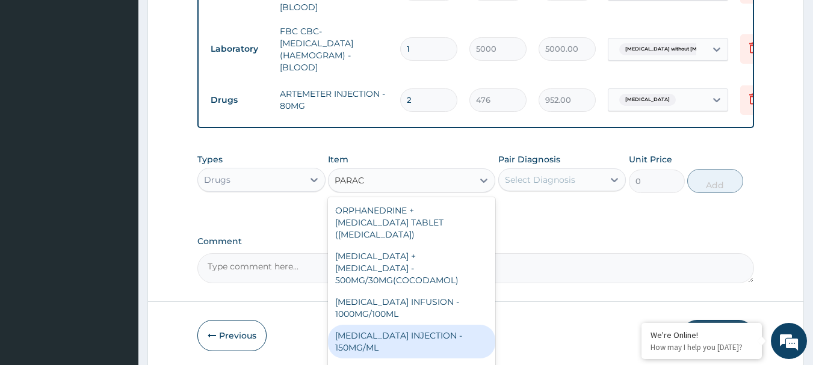
click at [409, 325] on div "PARACETAMOL INJECTION - 150MG/ML" at bounding box center [411, 342] width 167 height 34
type input "560"
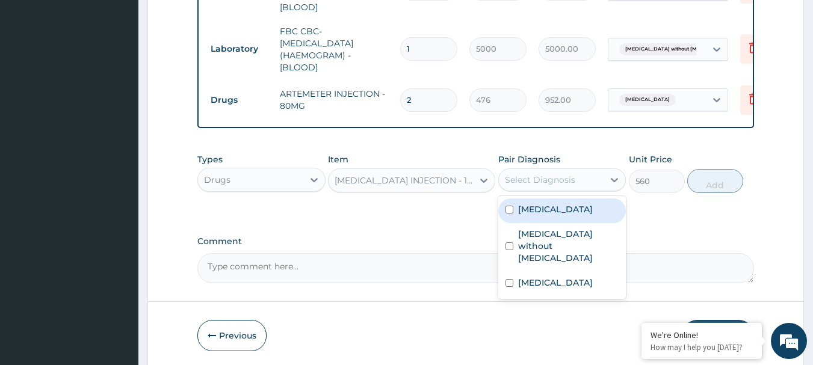
click at [547, 174] on div "Select Diagnosis" at bounding box center [540, 180] width 70 height 12
click at [561, 217] on div "Malaria, unspecified" at bounding box center [562, 211] width 128 height 25
checkbox input "true"
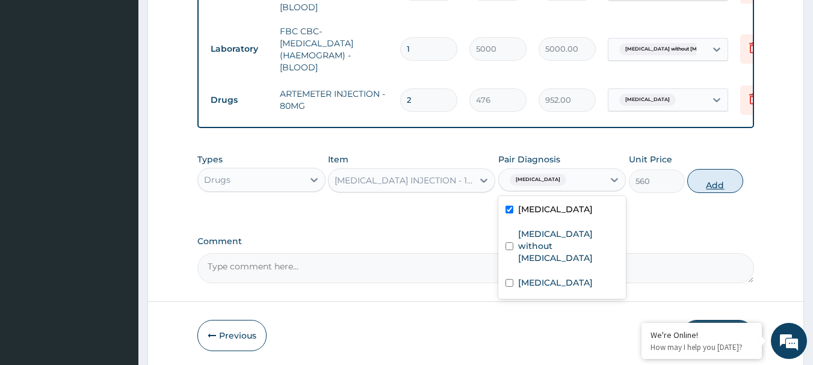
click at [716, 176] on button "Add" at bounding box center [715, 181] width 56 height 24
type input "0"
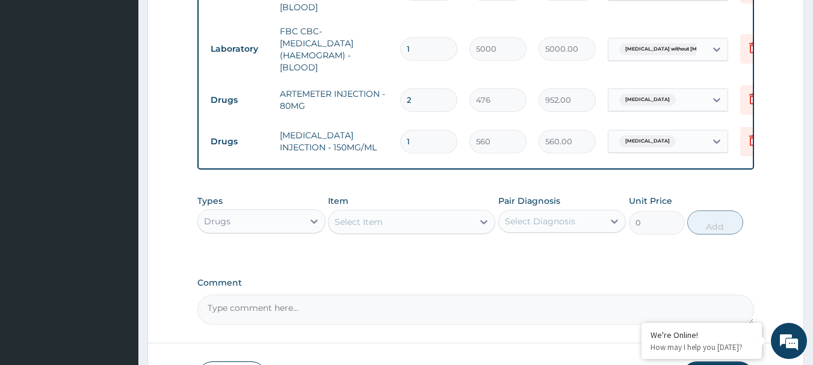
type input "0.00"
type input "3"
type input "1680.00"
type input "3"
click at [398, 223] on div "Select Item" at bounding box center [401, 221] width 144 height 19
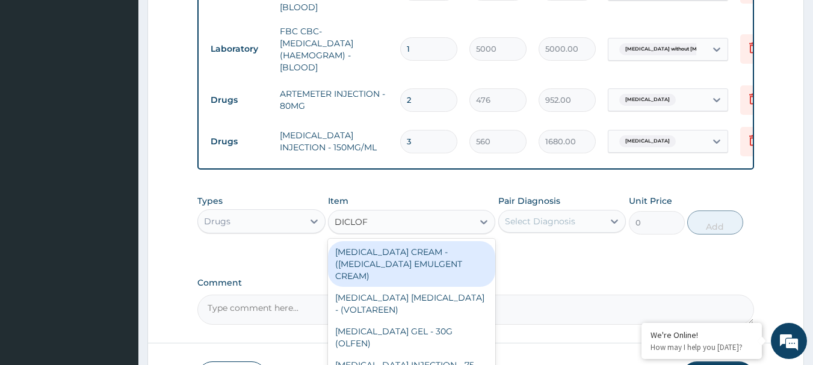
type input "DICLOFE"
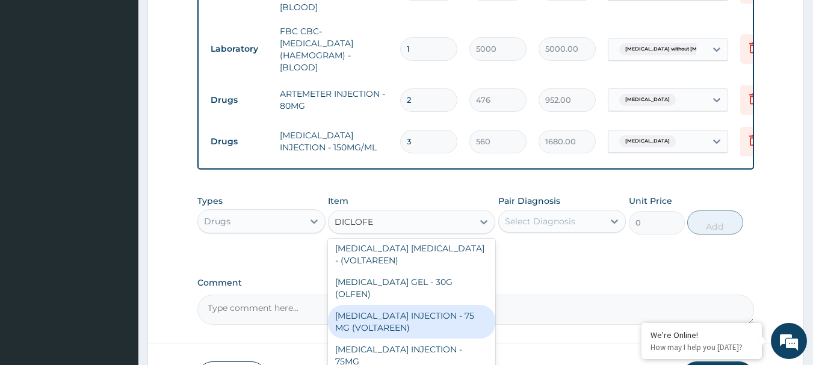
scroll to position [60, 0]
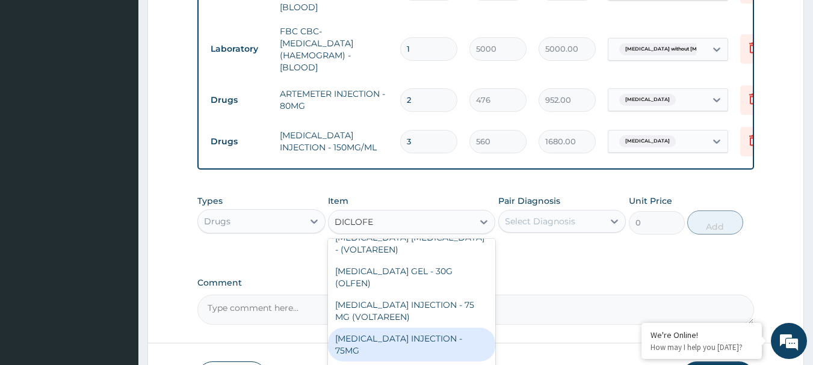
click at [451, 328] on div "DICLOFENAC INJECTION - 75MG" at bounding box center [411, 345] width 167 height 34
type input "420"
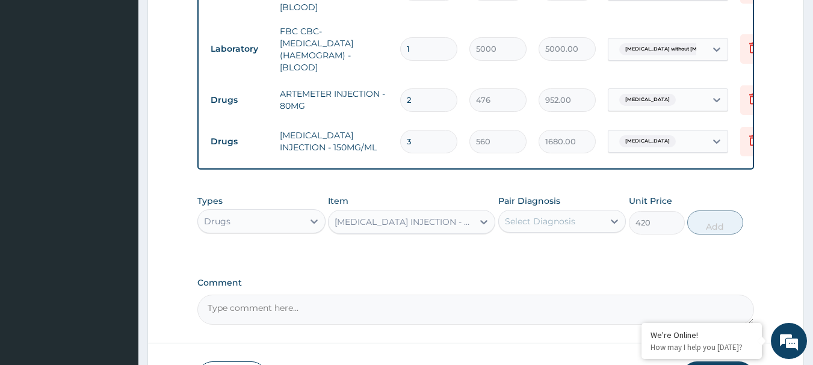
click at [425, 217] on div "DICLOFENAC INJECTION - 75MG" at bounding box center [405, 222] width 140 height 12
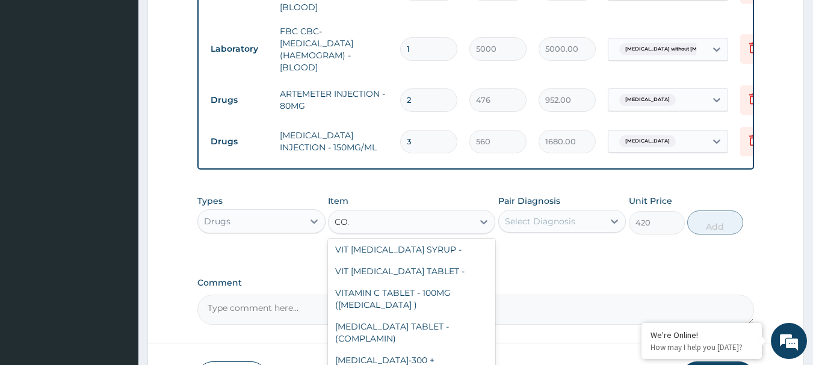
scroll to position [0, 0]
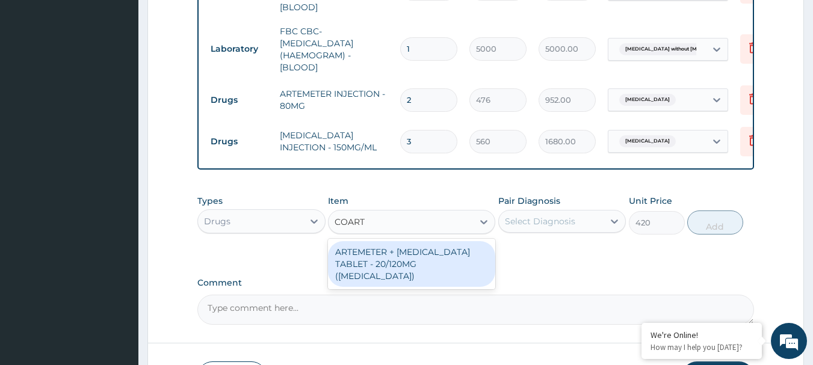
type input "COARTE"
click at [459, 265] on div "ARTEMETER + LUMEFANTRINE TABLET - 20/120MG (COARTEM)" at bounding box center [411, 264] width 167 height 46
type input "210"
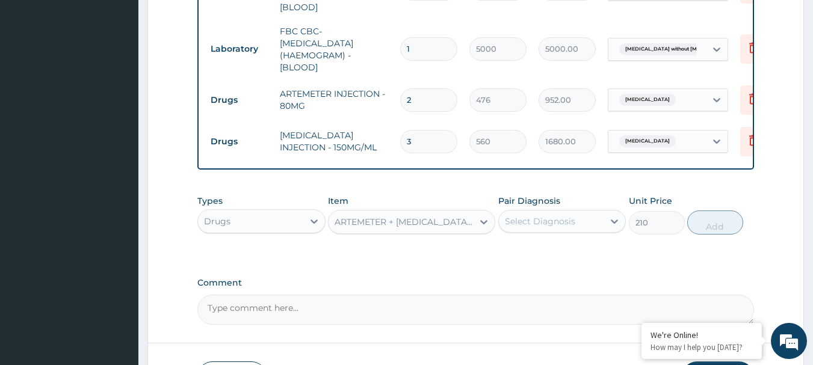
click at [548, 195] on label "Pair Diagnosis" at bounding box center [529, 201] width 62 height 12
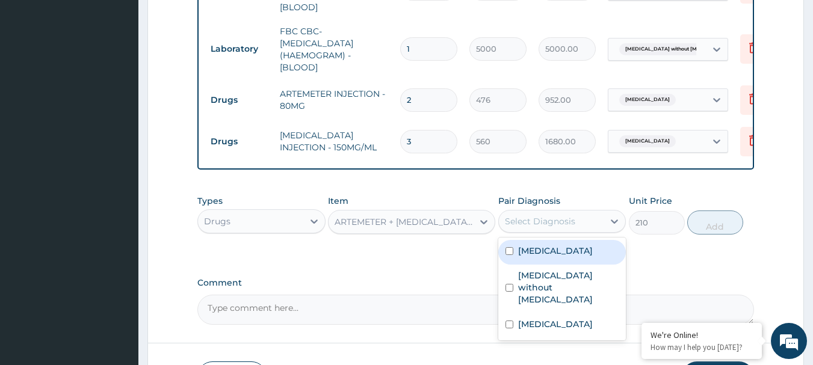
click at [552, 212] on div "Select Diagnosis" at bounding box center [551, 221] width 105 height 19
click at [564, 240] on div "Malaria, unspecified" at bounding box center [562, 252] width 128 height 25
checkbox input "true"
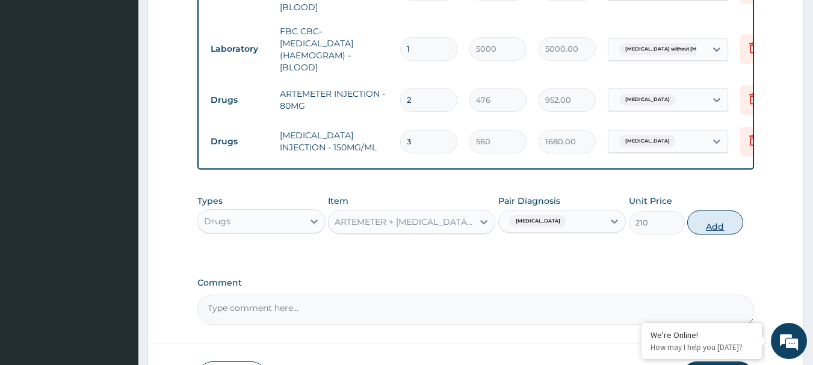
click at [705, 216] on button "Add" at bounding box center [715, 223] width 56 height 24
type input "0"
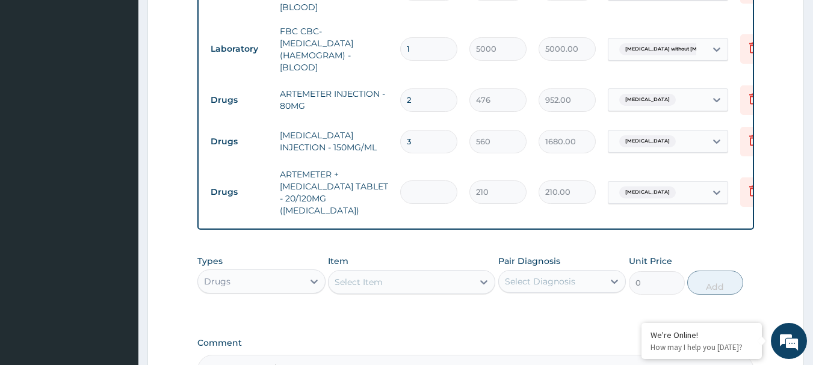
type input "0.00"
type input "2"
type input "420.00"
type input "24"
type input "5040.00"
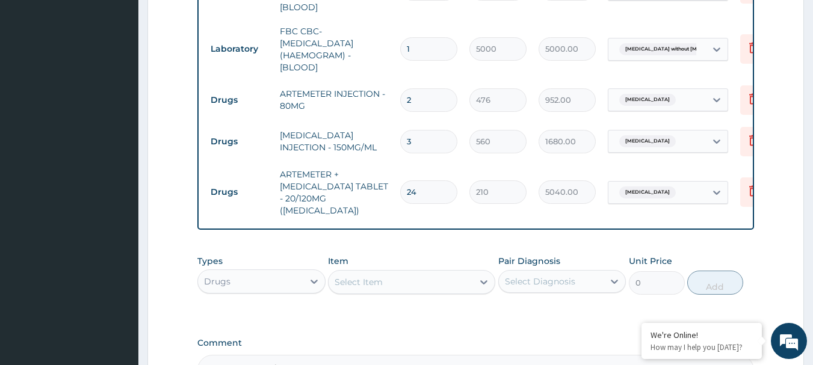
type input "24"
click at [394, 273] on div "Select Item" at bounding box center [401, 282] width 144 height 19
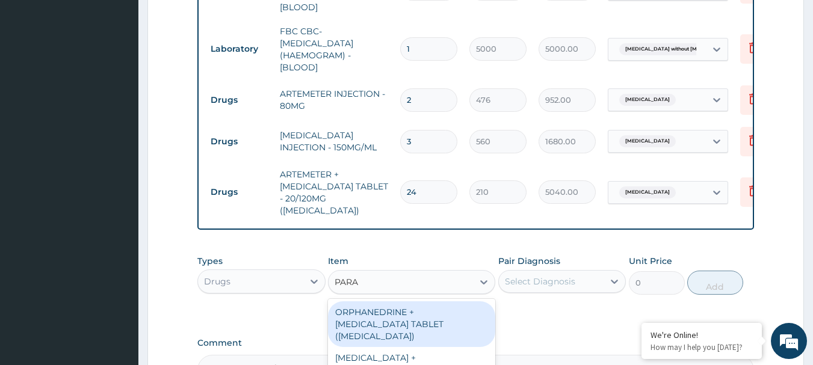
type input "PARAC"
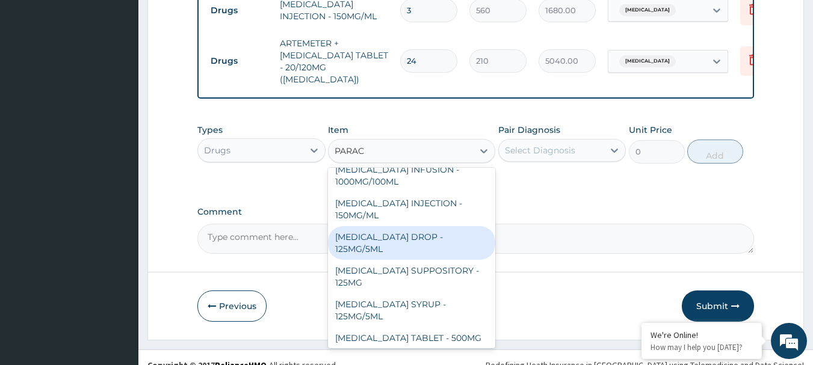
scroll to position [128, 0]
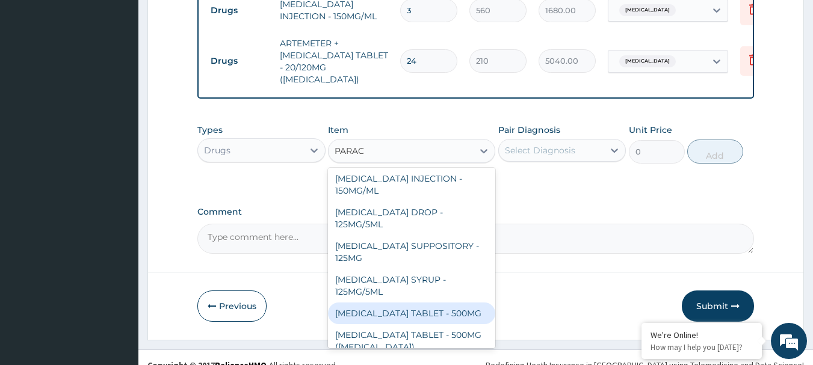
click at [442, 303] on div "PARACETAMOL TABLET - 500MG" at bounding box center [411, 314] width 167 height 22
type input "33.6"
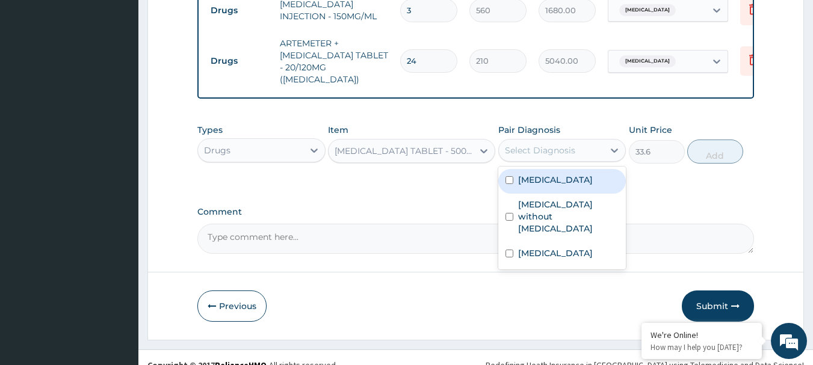
click at [537, 144] on div "Select Diagnosis" at bounding box center [540, 150] width 70 height 12
click at [541, 174] on label "Malaria, unspecified" at bounding box center [555, 180] width 75 height 12
checkbox input "true"
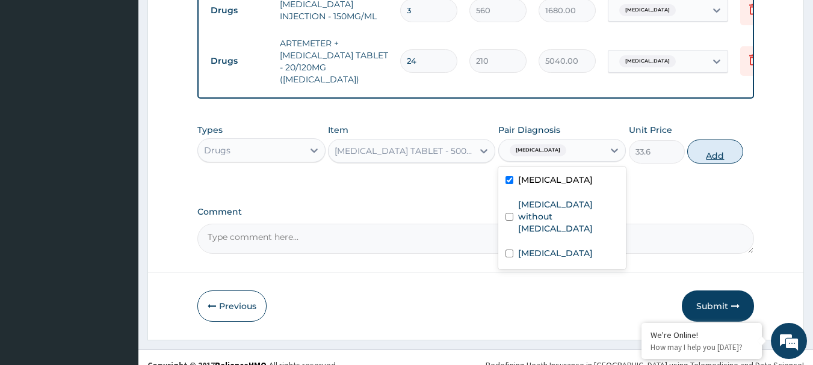
click at [708, 140] on button "Add" at bounding box center [715, 152] width 56 height 24
type input "0"
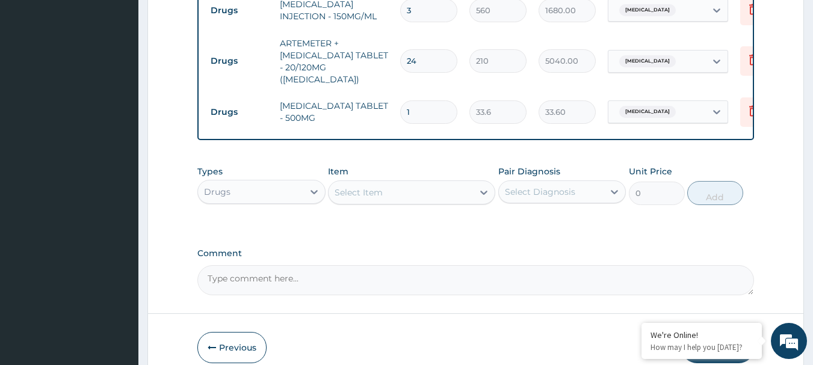
type input "18"
type input "604.80"
type input "18"
click at [379, 187] on div "Select Item" at bounding box center [359, 193] width 48 height 12
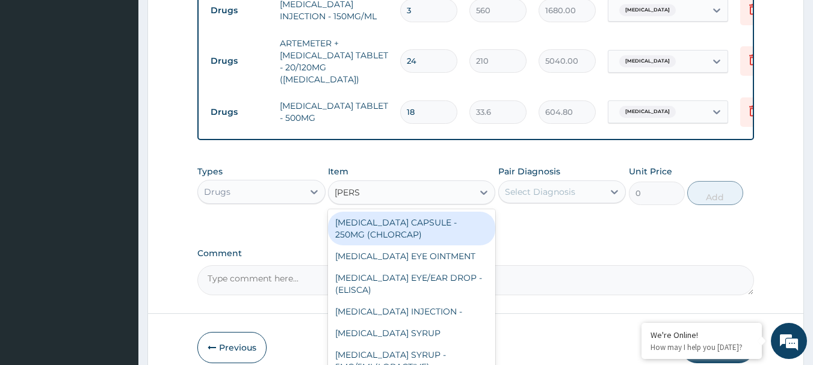
type input "LORAT"
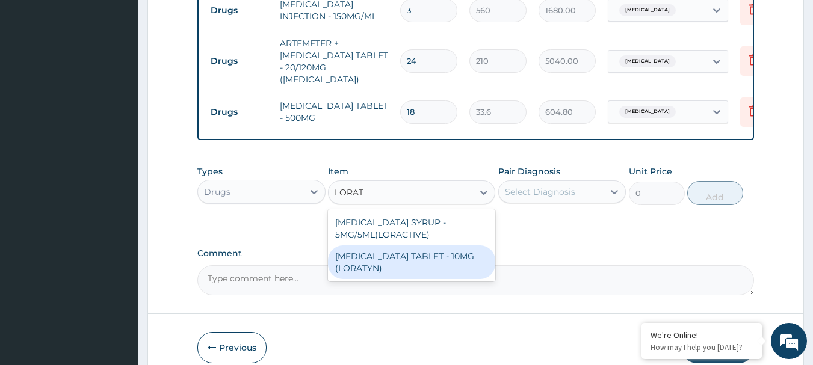
drag, startPoint x: 428, startPoint y: 244, endPoint x: 488, endPoint y: 214, distance: 67.0
click at [428, 246] on div "LORATADINE TABLET - 10MG (LORATYN)" at bounding box center [411, 263] width 167 height 34
type input "98"
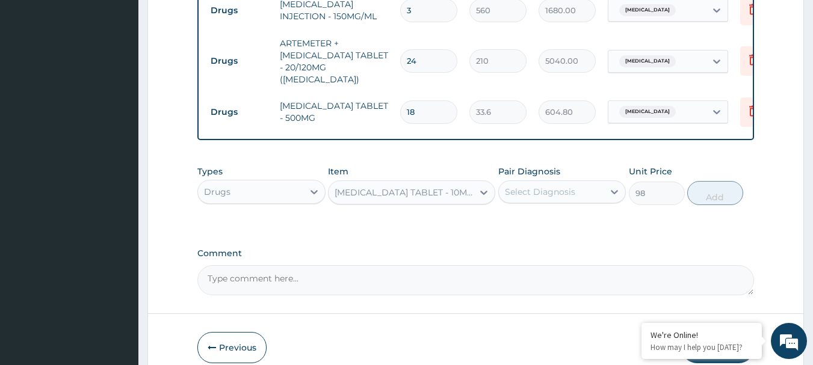
click at [533, 186] on div "Select Diagnosis" at bounding box center [540, 192] width 70 height 12
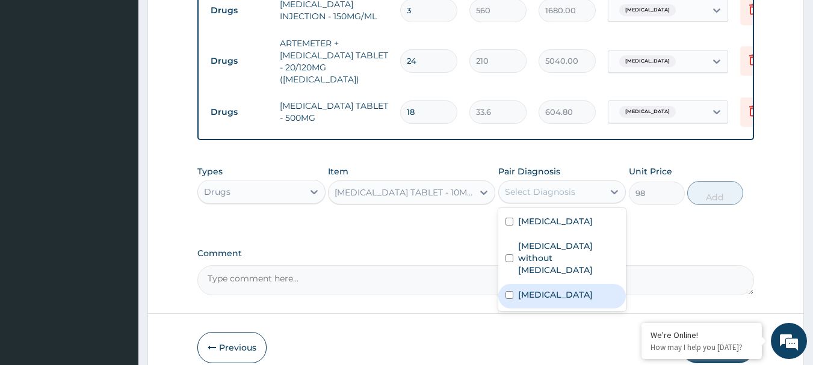
click at [555, 284] on div "Allergic rhinitis, unspecified" at bounding box center [562, 296] width 128 height 25
checkbox input "true"
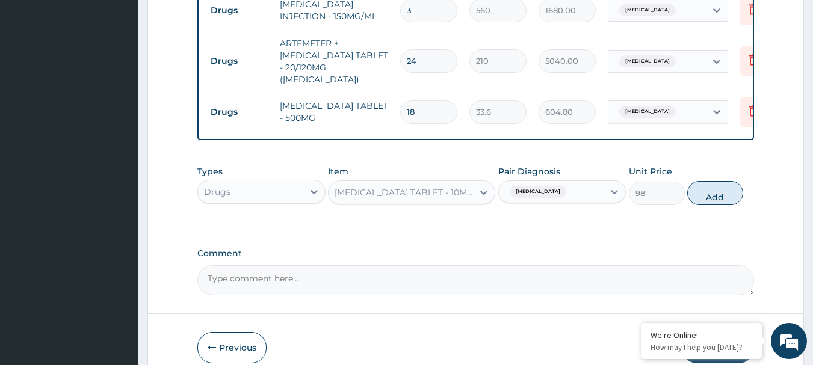
click at [710, 181] on button "Add" at bounding box center [715, 193] width 56 height 24
type input "0"
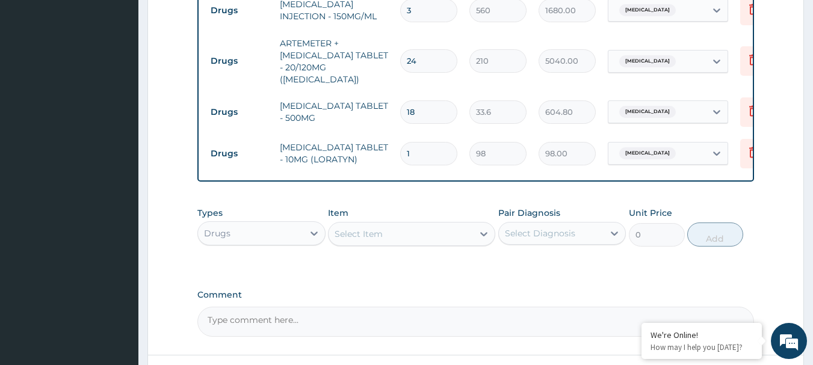
type input "0.00"
type input "3"
type input "294.00"
type input "0.00"
type input "5"
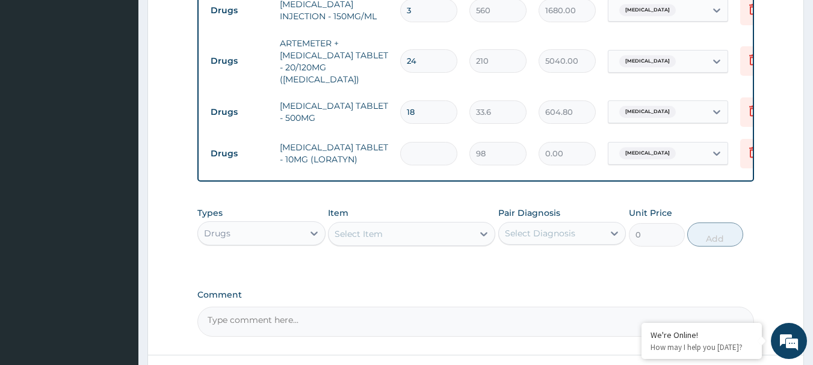
type input "490.00"
type input "5"
click at [480, 243] on div "Types Drugs Item Select Item Pair Diagnosis Select Diagnosis Unit Price 0 Add" at bounding box center [475, 236] width 557 height 70
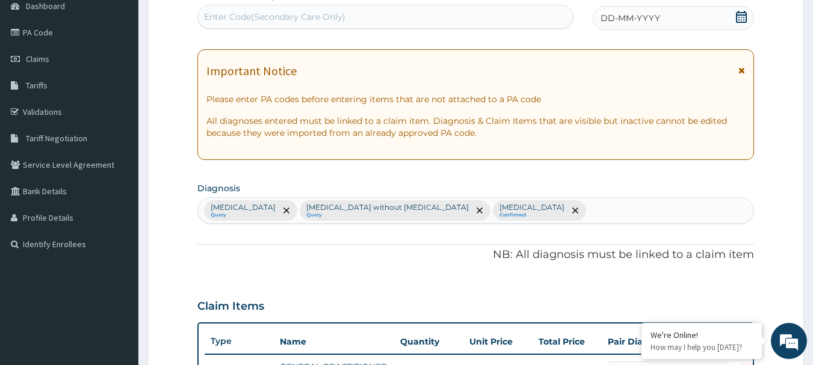
scroll to position [122, 0]
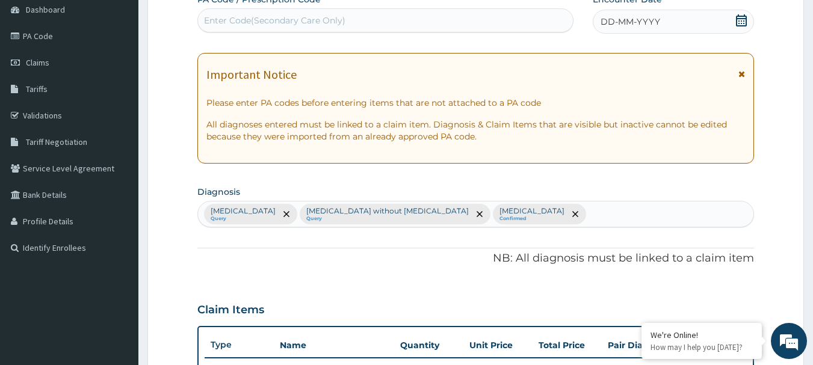
click at [752, 21] on div "DD-MM-YYYY" at bounding box center [673, 22] width 161 height 24
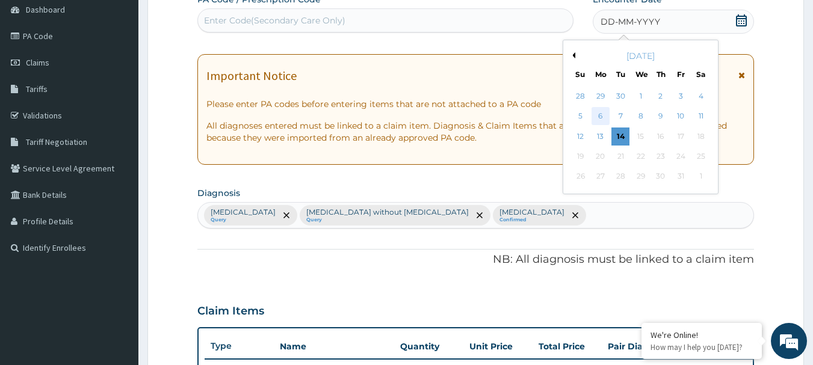
click at [601, 113] on div "6" at bounding box center [601, 117] width 18 height 18
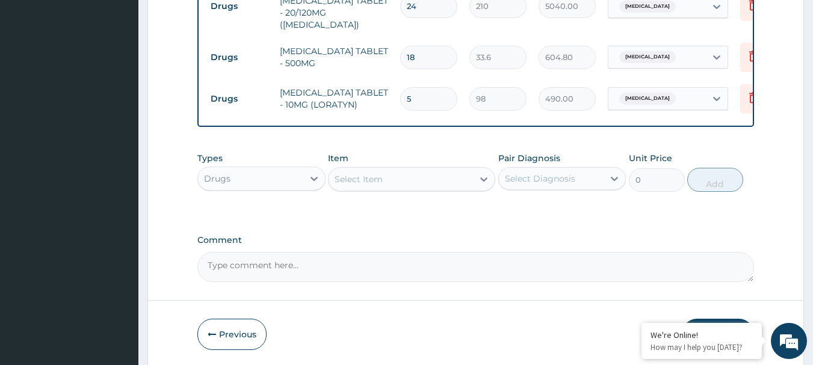
scroll to position [784, 0]
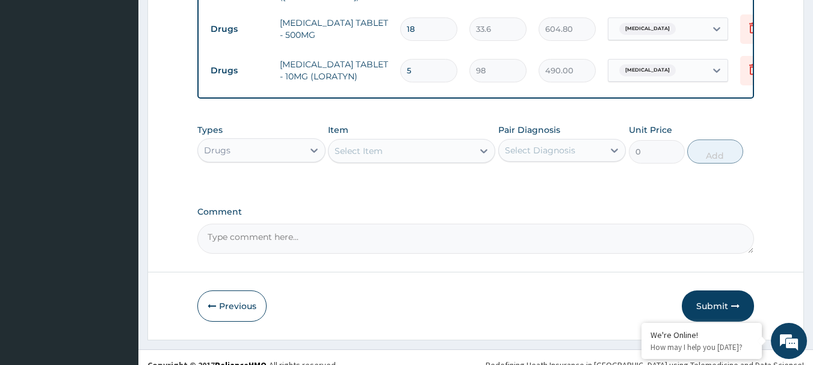
drag, startPoint x: 713, startPoint y: 289, endPoint x: 698, endPoint y: 298, distance: 17.5
click at [712, 291] on button "Submit" at bounding box center [718, 306] width 72 height 31
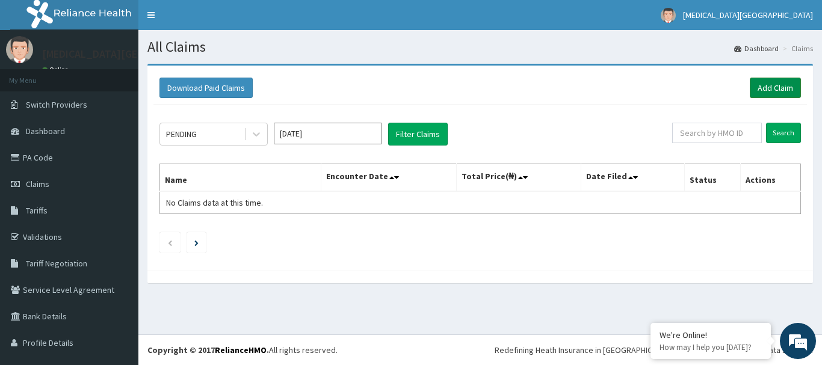
click at [779, 84] on link "Add Claim" at bounding box center [775, 88] width 51 height 20
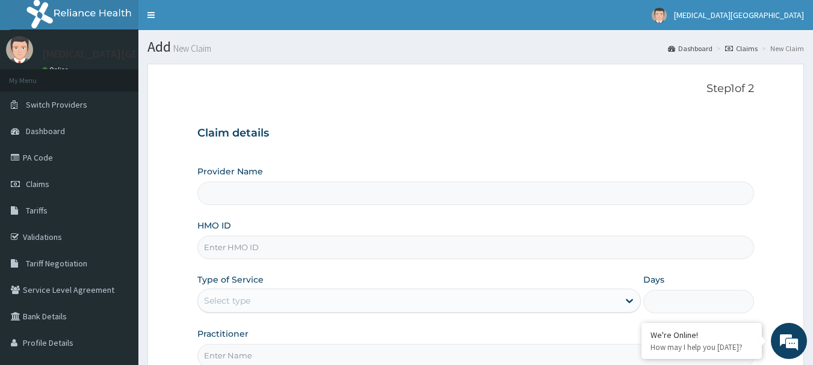
type input "[MEDICAL_DATA][GEOGRAPHIC_DATA]"
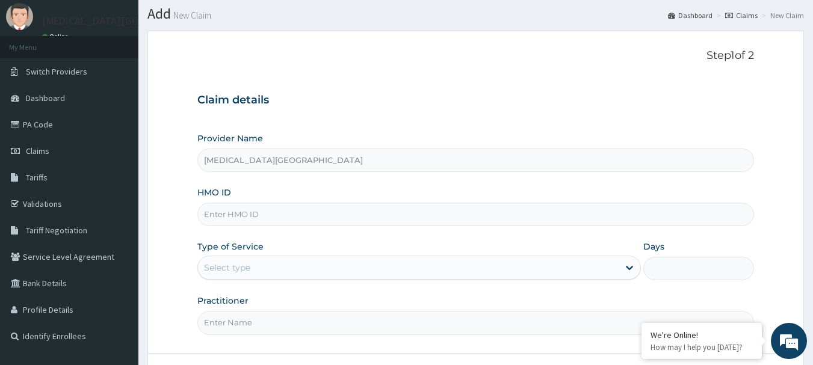
scroll to position [60, 0]
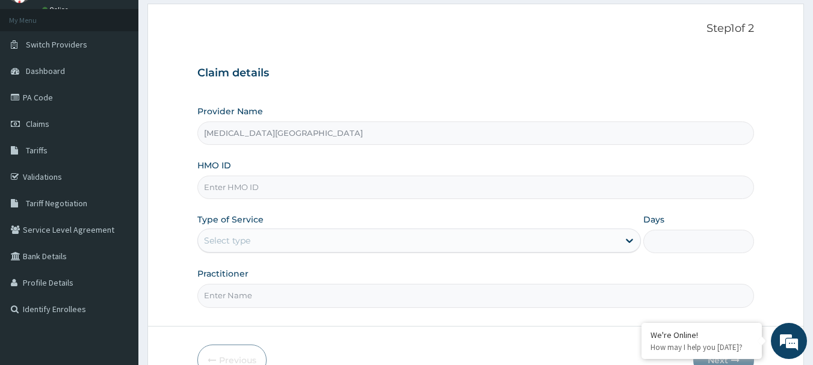
click at [249, 195] on input "HMO ID" at bounding box center [475, 187] width 557 height 23
type input "EFM/10093/C"
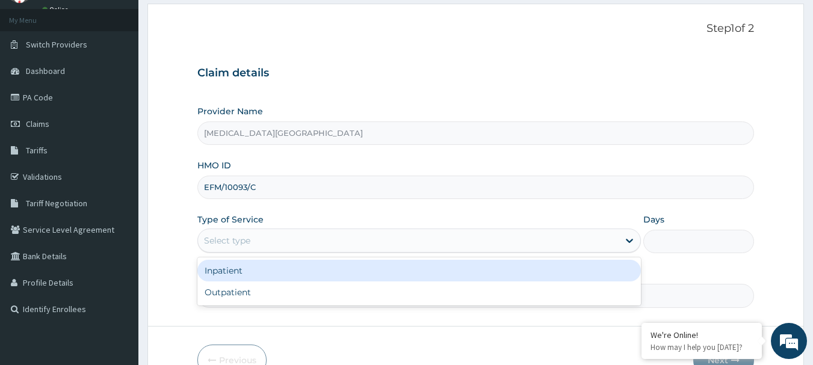
click at [297, 238] on div "Select type" at bounding box center [408, 240] width 421 height 19
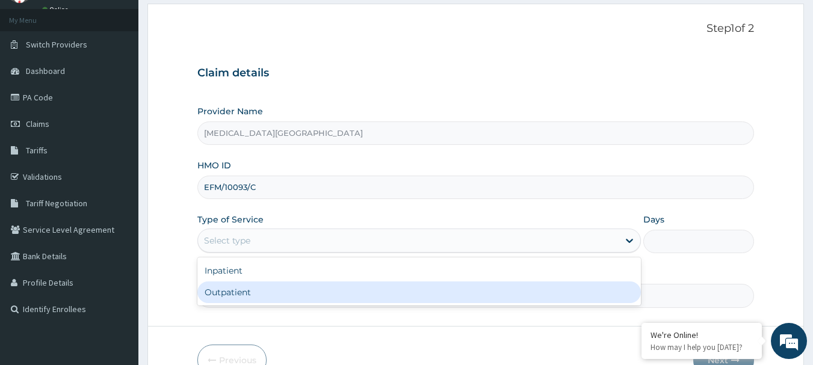
click at [270, 291] on div "Outpatient" at bounding box center [419, 293] width 444 height 22
type input "1"
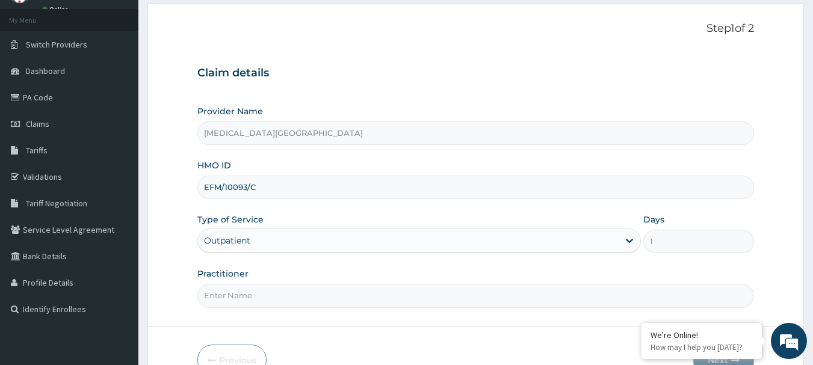
click at [273, 282] on div "Practitioner" at bounding box center [475, 288] width 557 height 40
click at [271, 293] on input "Practitioner" at bounding box center [475, 295] width 557 height 23
type input "[PERSON_NAME]"
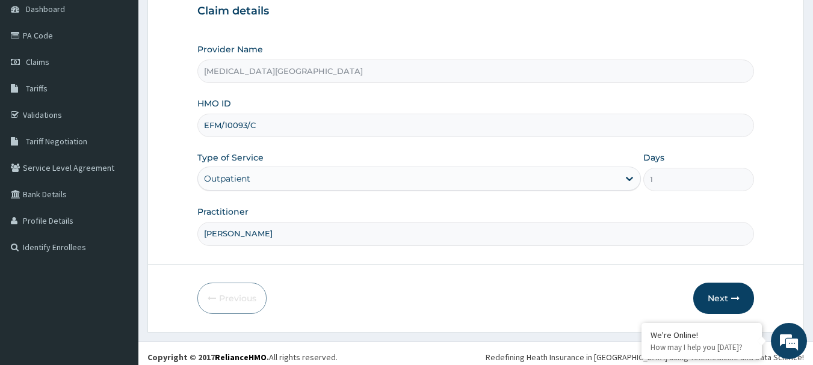
scroll to position [129, 0]
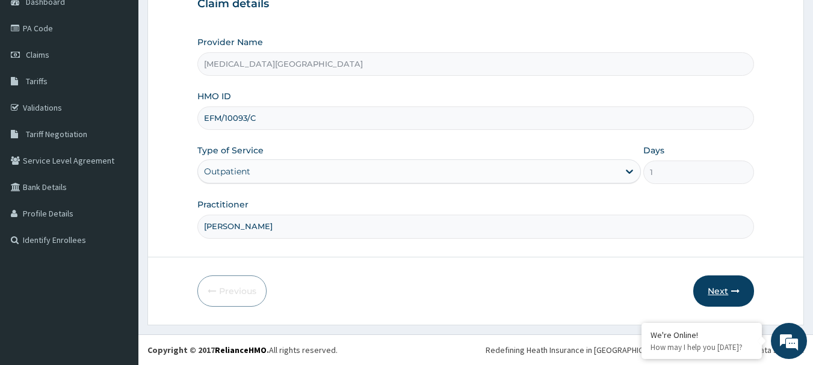
click at [723, 285] on button "Next" at bounding box center [723, 291] width 61 height 31
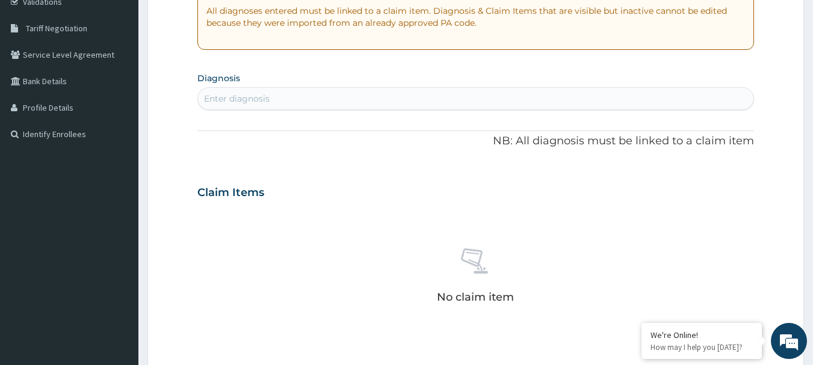
scroll to position [250, 0]
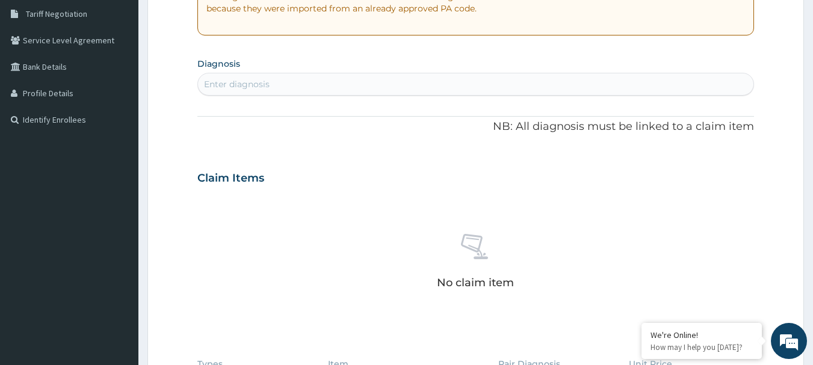
click at [365, 84] on div "Enter diagnosis" at bounding box center [476, 84] width 556 height 19
click at [263, 79] on div "Enter diagnosis" at bounding box center [237, 84] width 66 height 12
type input "[MEDICAL_DATA]"
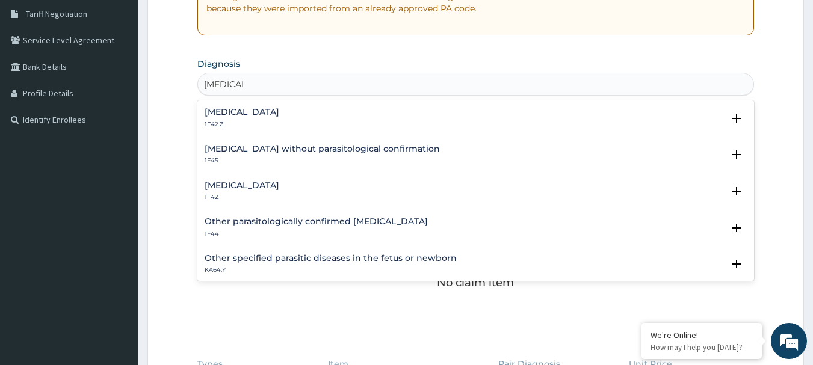
click at [246, 186] on h4 "Malaria, unspecified" at bounding box center [242, 185] width 75 height 9
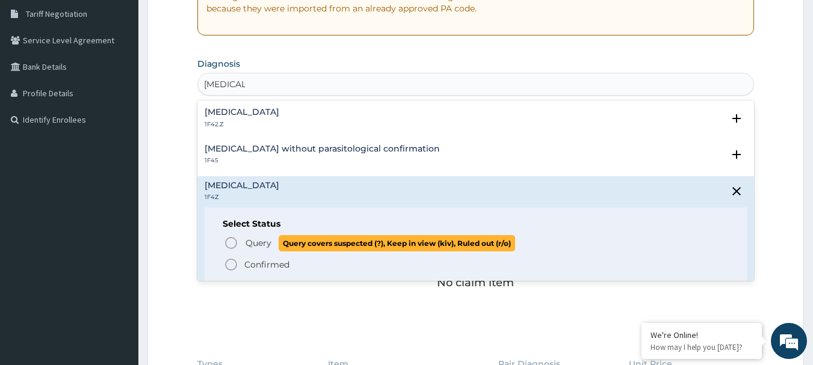
click at [244, 240] on p "Query Query covers suspected (?), Keep in view (kiv), Ruled out (r/o)" at bounding box center [379, 243] width 271 height 16
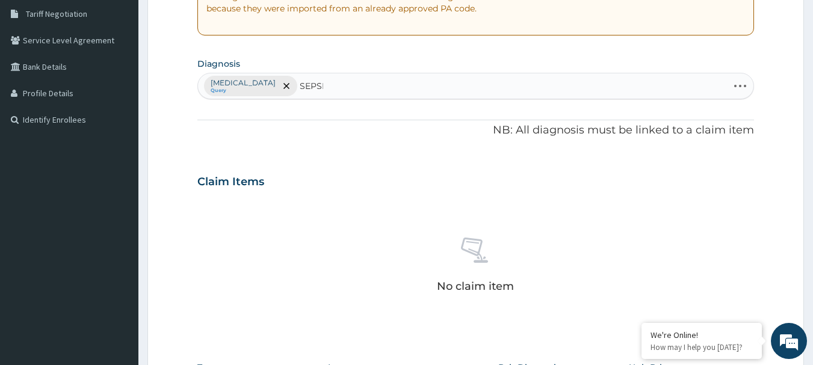
type input "SEPSIS"
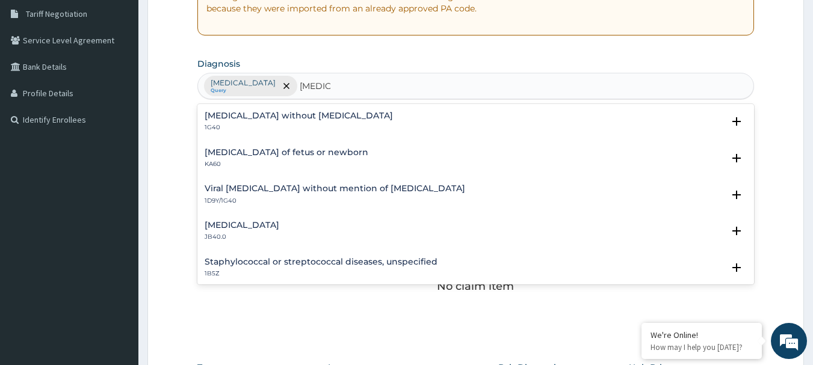
click at [272, 125] on p "1G40" at bounding box center [299, 127] width 188 height 8
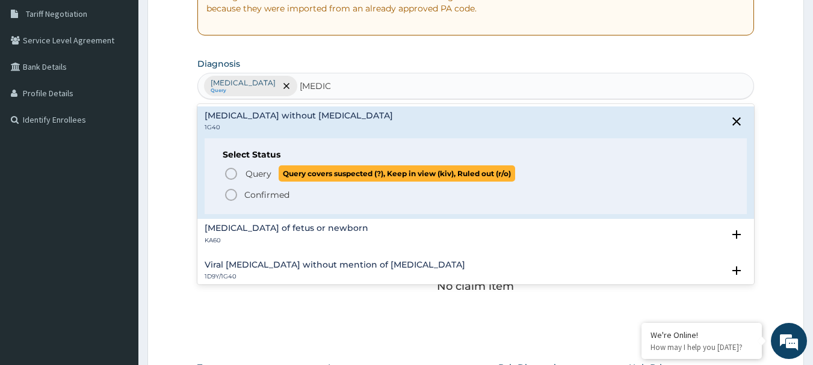
click at [257, 173] on span "Query" at bounding box center [259, 174] width 26 height 12
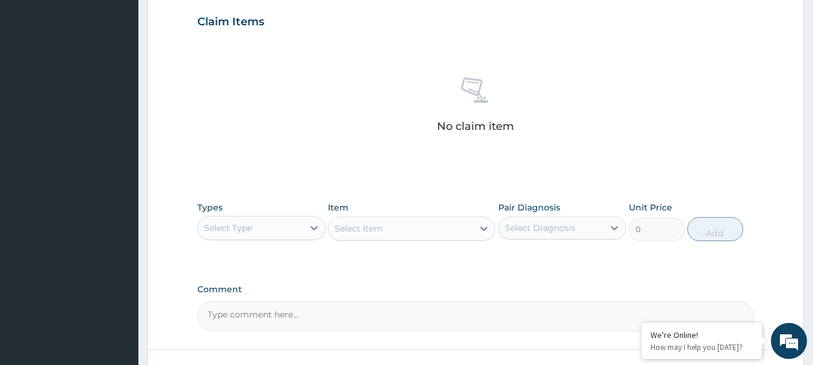
scroll to position [490, 0]
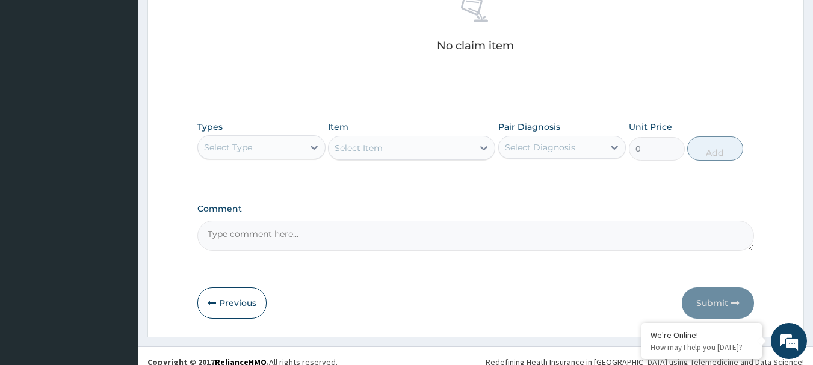
click at [282, 140] on div "Select Type" at bounding box center [250, 147] width 105 height 19
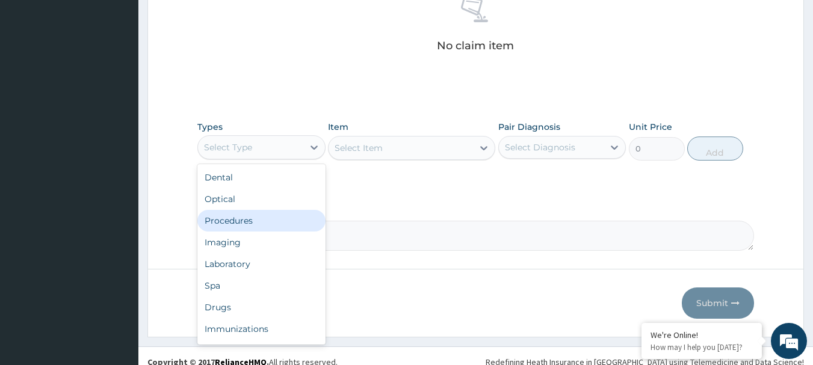
drag, startPoint x: 257, startPoint y: 217, endPoint x: 276, endPoint y: 196, distance: 28.5
click at [259, 217] on div "Procedures" at bounding box center [261, 221] width 128 height 22
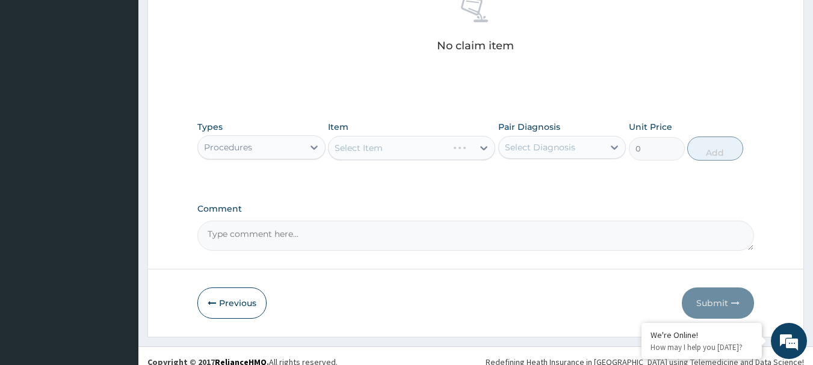
click at [347, 150] on div "Select Item" at bounding box center [411, 148] width 167 height 24
click at [356, 146] on div "Select Item" at bounding box center [411, 148] width 167 height 24
click at [359, 148] on div "Select Item" at bounding box center [411, 148] width 167 height 24
click at [391, 152] on div "Select Item" at bounding box center [411, 148] width 167 height 24
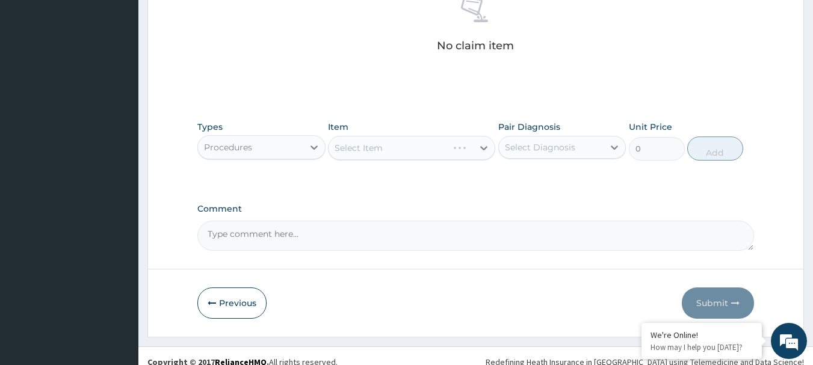
click at [386, 150] on div "Select Item" at bounding box center [411, 148] width 167 height 24
click at [374, 142] on div "Select Item" at bounding box center [411, 148] width 167 height 24
click at [371, 146] on div "Select Item" at bounding box center [359, 148] width 48 height 12
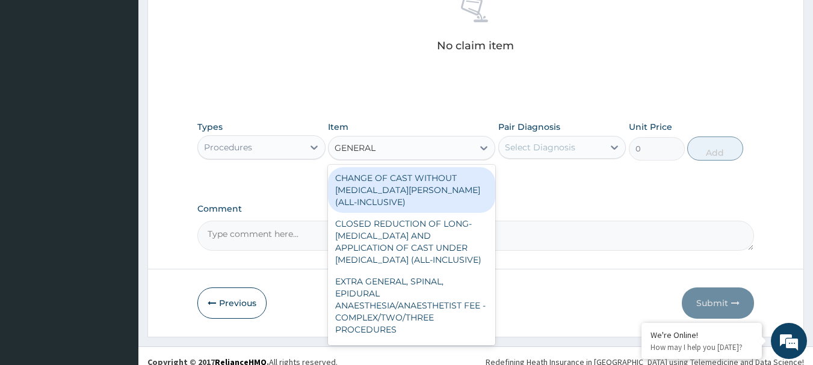
type input "GENERAL P"
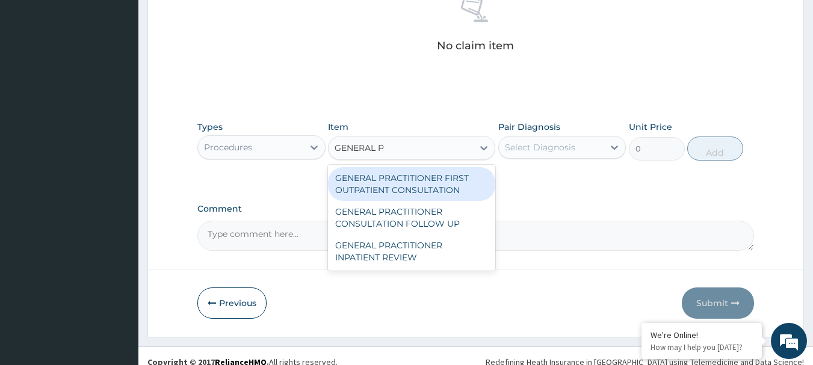
drag, startPoint x: 413, startPoint y: 176, endPoint x: 475, endPoint y: 168, distance: 62.5
click at [415, 176] on div "GENERAL PRACTITIONER FIRST OUTPATIENT CONSULTATION" at bounding box center [411, 184] width 167 height 34
type input "3750"
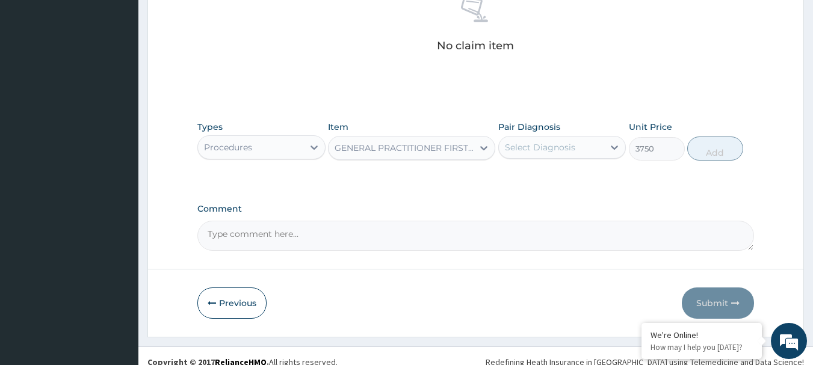
click at [526, 153] on div "Select Diagnosis" at bounding box center [551, 147] width 105 height 19
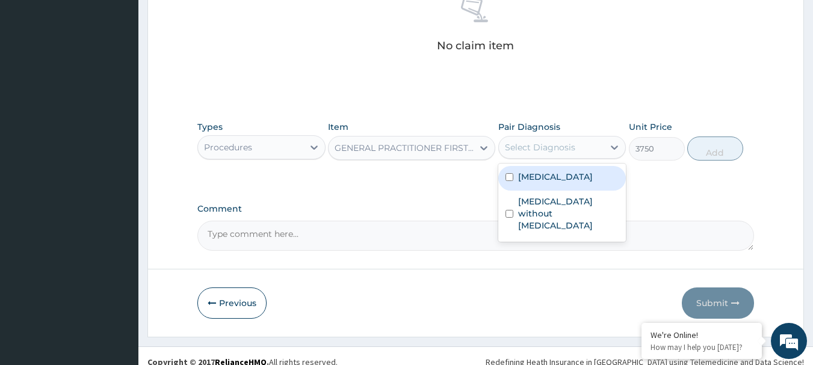
click at [530, 180] on label "Malaria, unspecified" at bounding box center [555, 177] width 75 height 12
checkbox input "true"
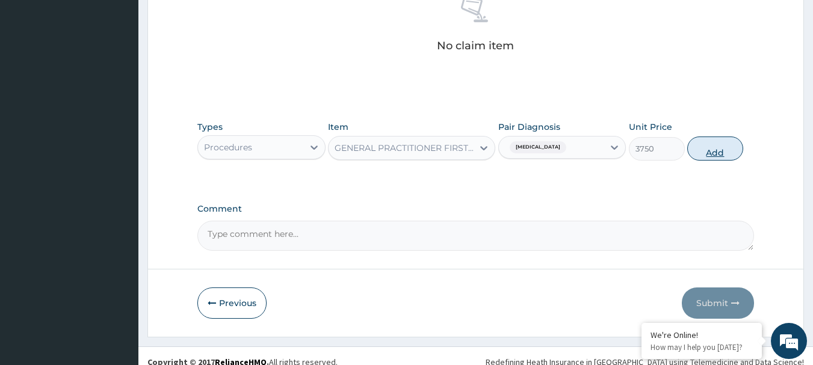
click at [728, 141] on button "Add" at bounding box center [715, 149] width 56 height 24
type input "0"
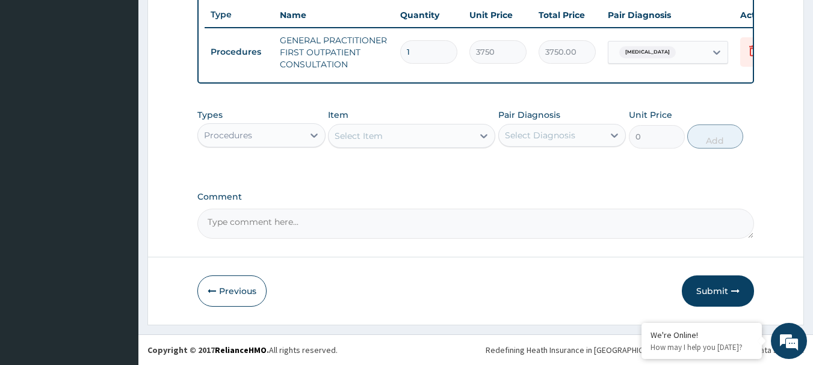
click at [227, 132] on div "Procedures" at bounding box center [228, 135] width 48 height 12
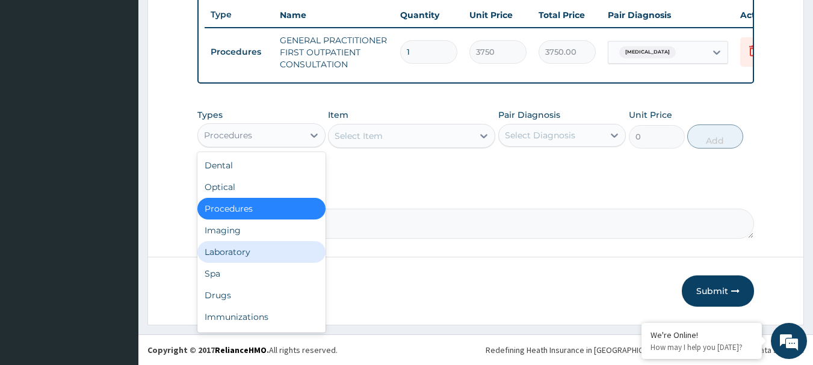
click at [234, 253] on div "Laboratory" at bounding box center [261, 252] width 128 height 22
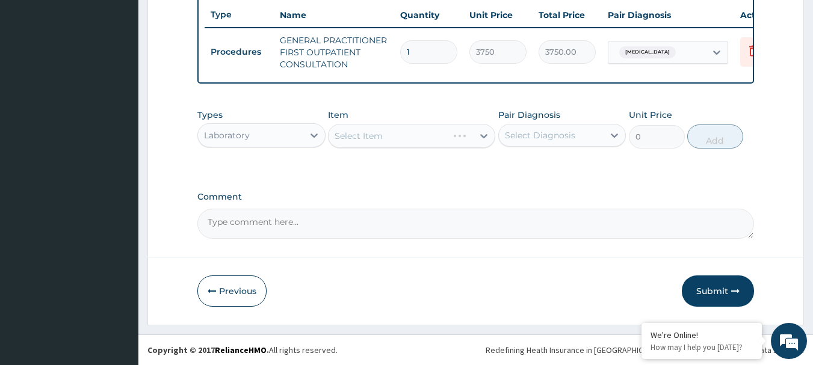
click at [360, 134] on div "Select Item" at bounding box center [411, 136] width 167 height 24
click at [360, 134] on div "Select Item" at bounding box center [359, 136] width 48 height 12
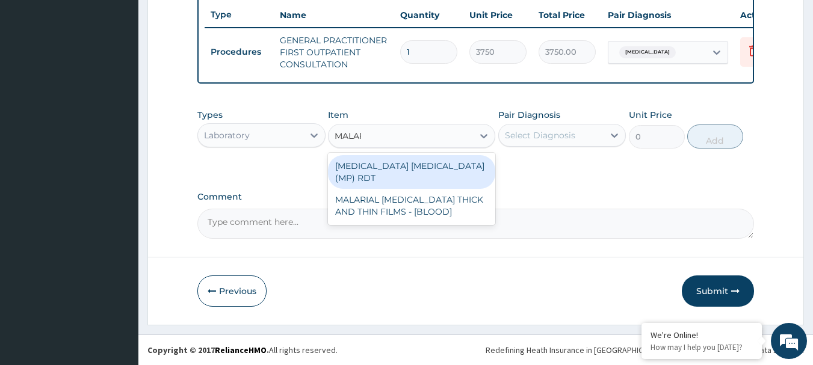
type input "MALARI"
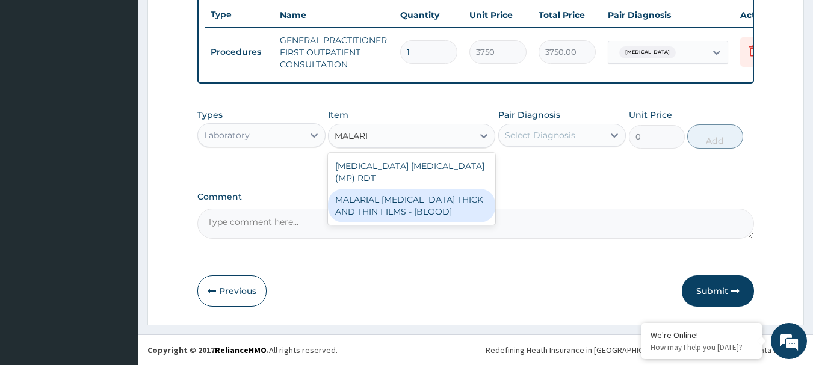
drag, startPoint x: 351, startPoint y: 198, endPoint x: 495, endPoint y: 173, distance: 145.4
click at [352, 198] on div "MALARIAL PARASITE THICK AND THIN FILMS - [BLOOD]" at bounding box center [411, 206] width 167 height 34
type input "2187.5"
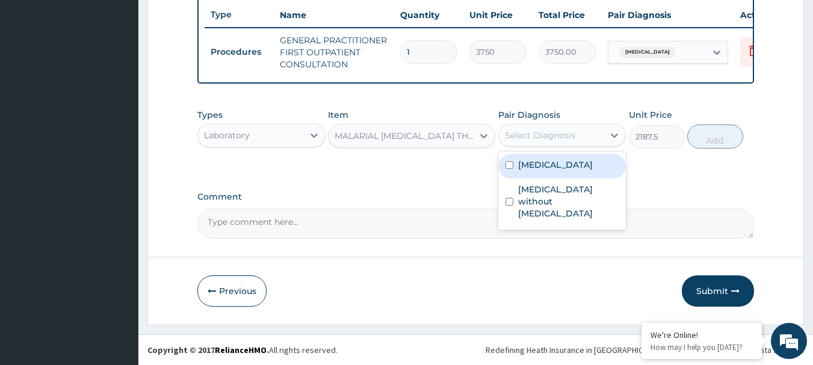
click at [533, 142] on div "Select Diagnosis" at bounding box center [551, 135] width 105 height 19
click at [533, 165] on label "Malaria, unspecified" at bounding box center [555, 165] width 75 height 12
checkbox input "true"
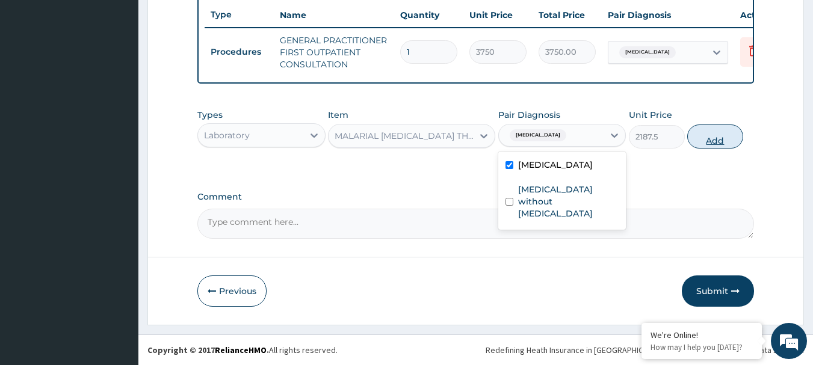
click at [703, 145] on button "Add" at bounding box center [715, 137] width 56 height 24
type input "0"
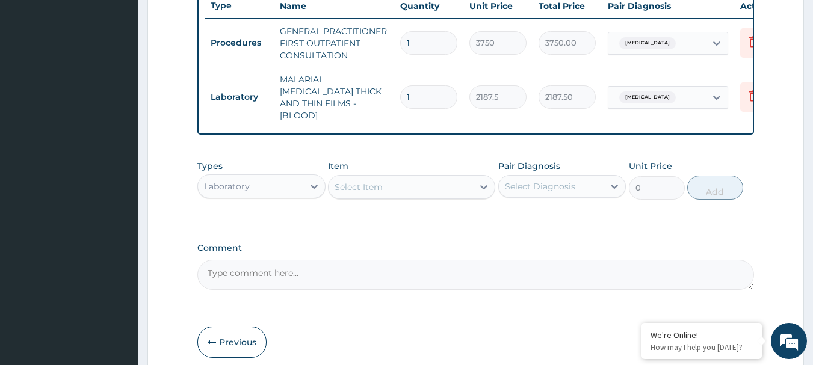
click at [433, 181] on div "Select Item" at bounding box center [401, 187] width 144 height 19
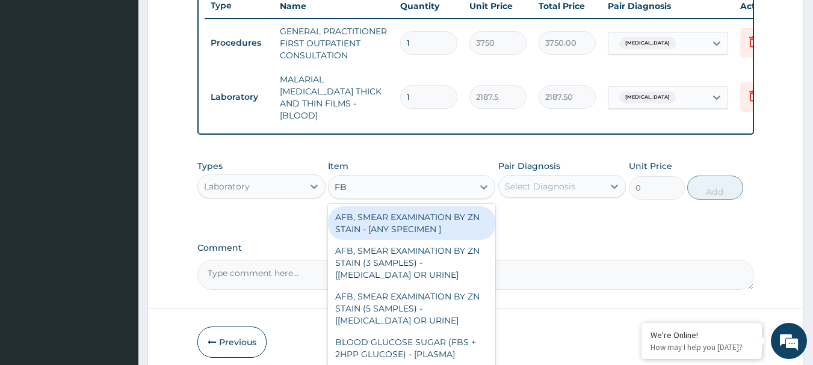
type input "FBC"
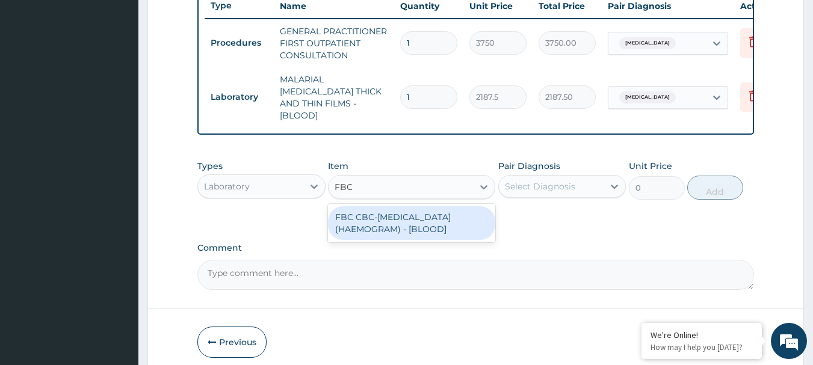
click at [347, 224] on div "FBC CBC-COMPLETE BLOOD COUNT (HAEMOGRAM) - [BLOOD]" at bounding box center [411, 223] width 167 height 34
type input "5000"
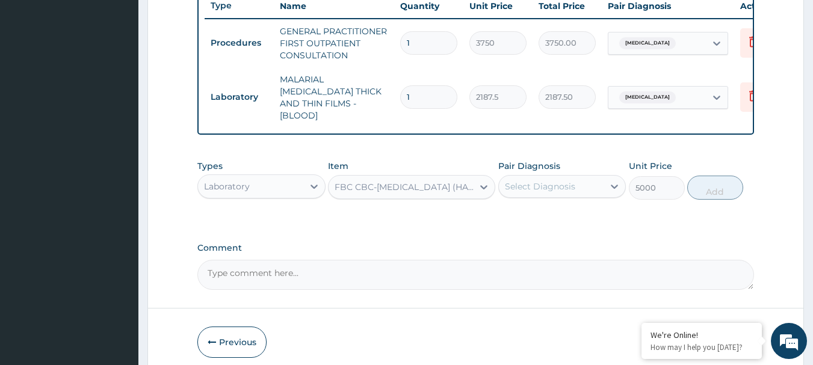
click at [503, 187] on div "Select Diagnosis" at bounding box center [551, 186] width 105 height 19
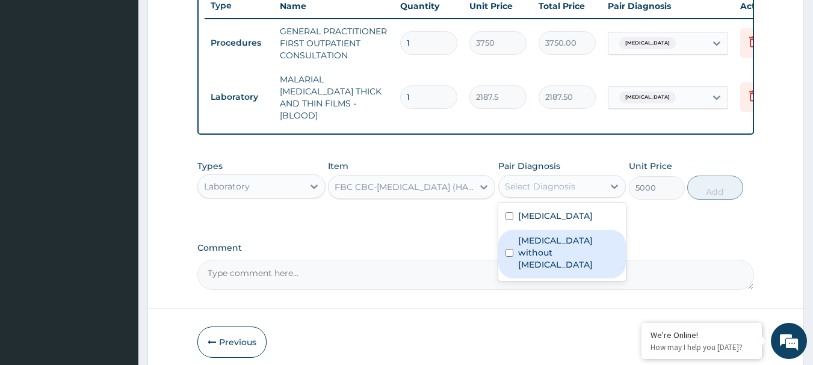
click at [522, 242] on label "Sepsis without septic shock" at bounding box center [568, 253] width 101 height 36
checkbox input "true"
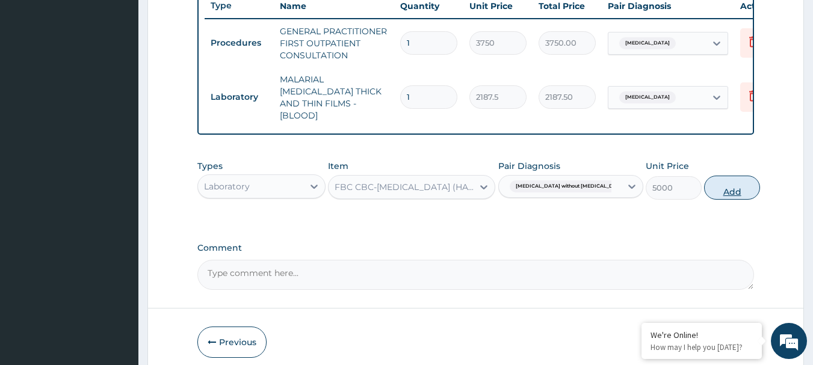
click at [704, 190] on button "Add" at bounding box center [732, 188] width 56 height 24
type input "0"
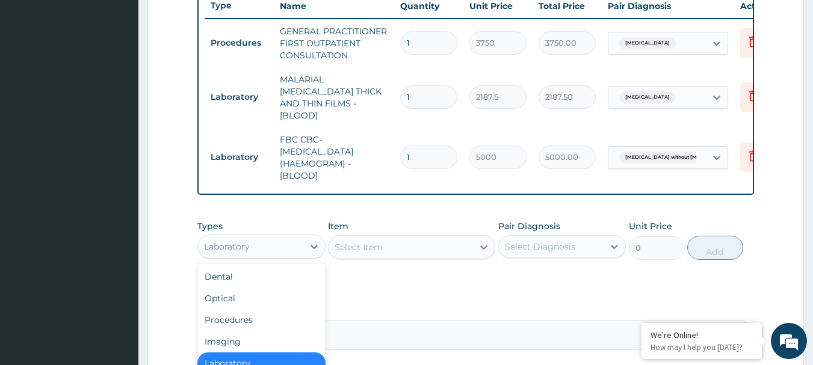
click at [264, 235] on div "Laboratory" at bounding box center [261, 247] width 128 height 24
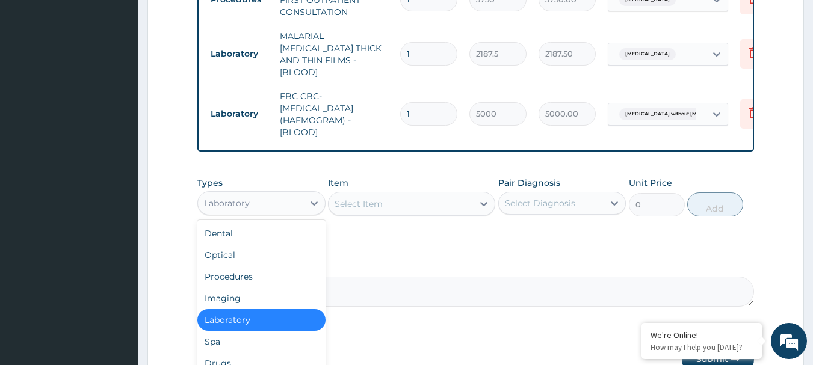
scroll to position [41, 0]
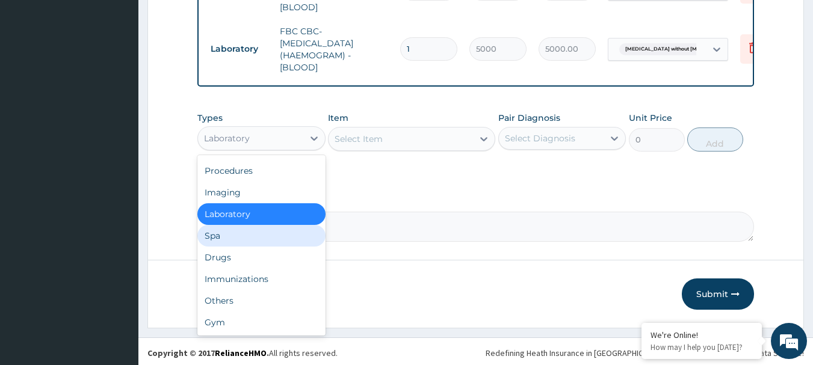
click at [255, 243] on div "Spa" at bounding box center [261, 236] width 128 height 22
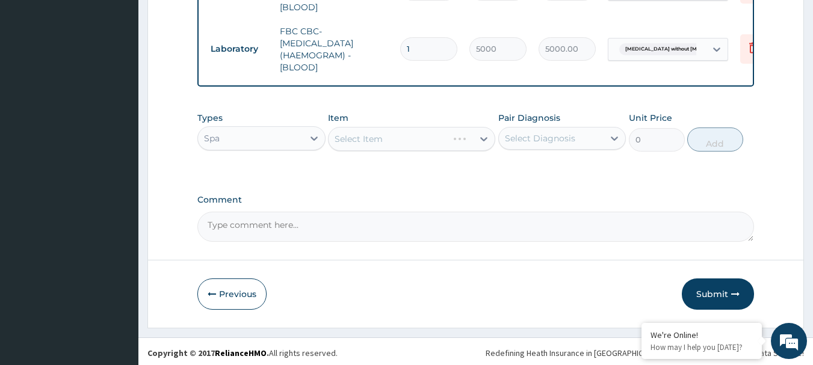
click at [279, 132] on div "Spa" at bounding box center [250, 138] width 105 height 19
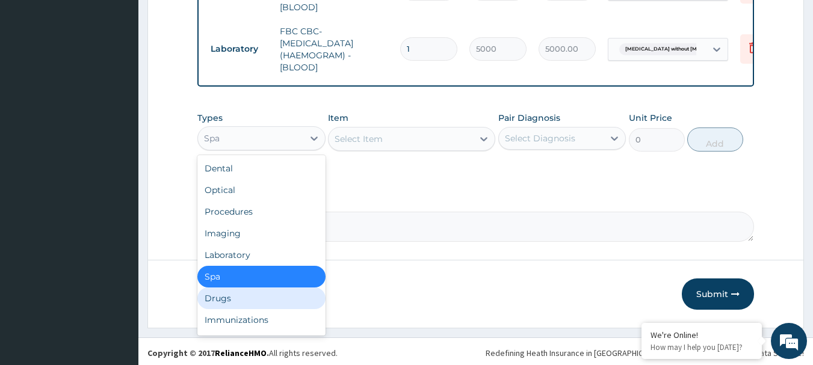
click at [235, 297] on div "Drugs" at bounding box center [261, 299] width 128 height 22
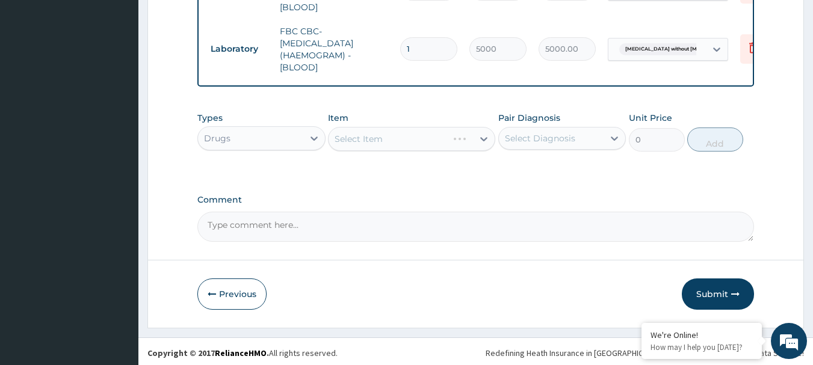
click at [416, 133] on div "Select Item" at bounding box center [411, 139] width 167 height 24
click at [415, 134] on div "Select Item" at bounding box center [411, 139] width 167 height 24
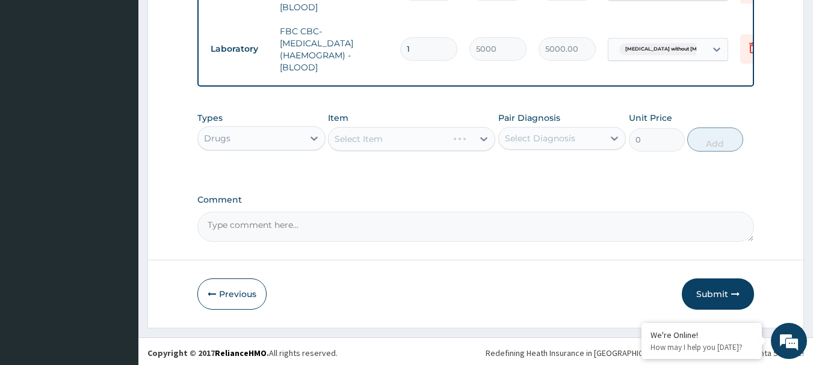
click at [394, 143] on div "Select Item" at bounding box center [411, 139] width 167 height 24
click at [394, 143] on div "Select Item" at bounding box center [401, 138] width 144 height 19
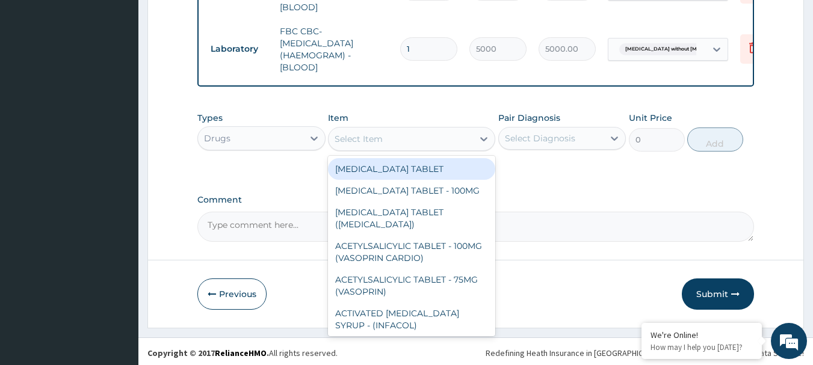
click at [454, 143] on div "Select Item" at bounding box center [401, 138] width 144 height 19
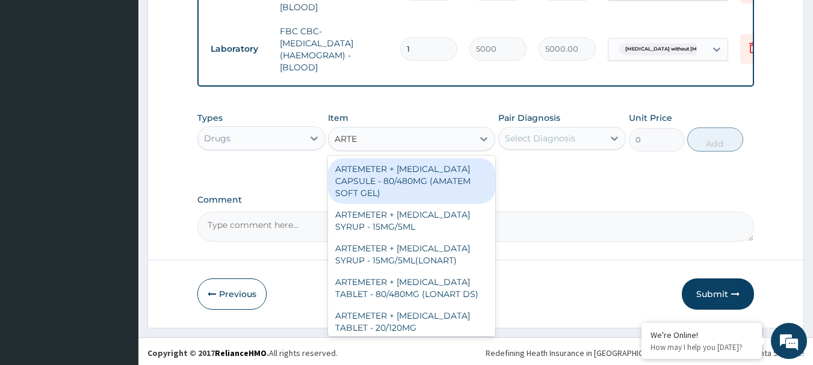
type input "ARTEM"
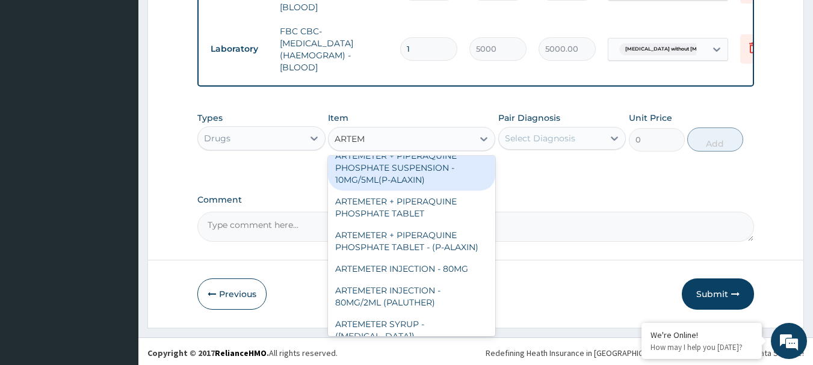
scroll to position [301, 0]
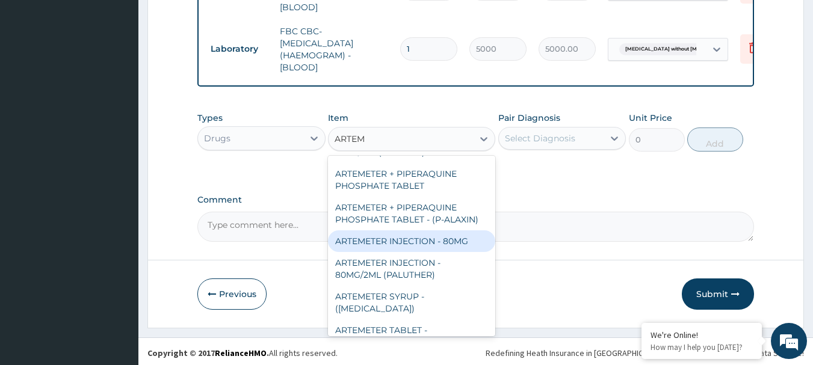
click at [460, 230] on div "ARTEMETER INJECTION - 80MG" at bounding box center [411, 241] width 167 height 22
type input "476"
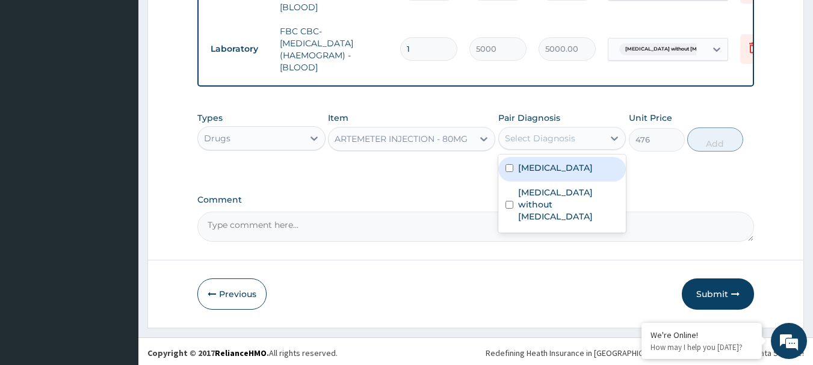
click at [545, 134] on div "Select Diagnosis" at bounding box center [540, 138] width 70 height 12
click at [549, 157] on div "Malaria, unspecified" at bounding box center [562, 169] width 128 height 25
checkbox input "true"
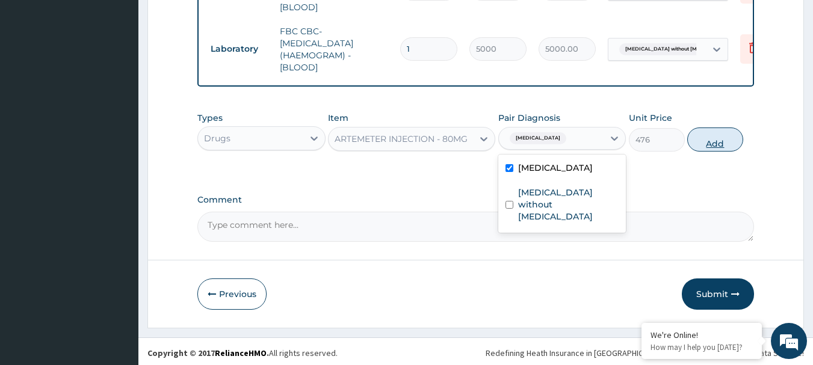
click at [717, 137] on button "Add" at bounding box center [715, 140] width 56 height 24
type input "0"
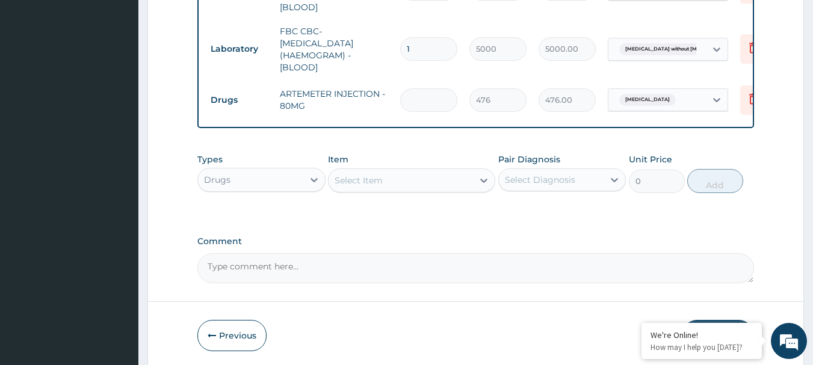
type input "0.00"
type input "2"
type input "952.00"
type input "2"
click at [391, 171] on div "Select Item" at bounding box center [401, 180] width 144 height 19
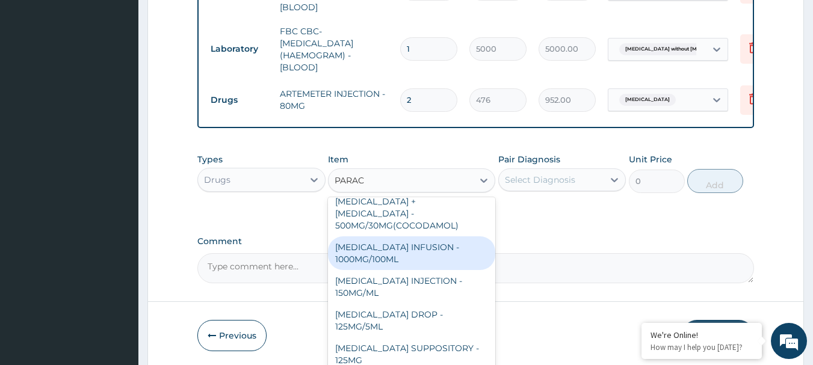
scroll to position [120, 0]
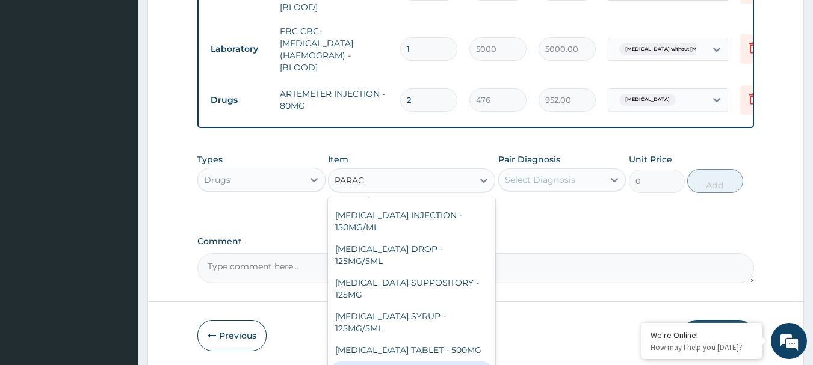
type input "PARAC"
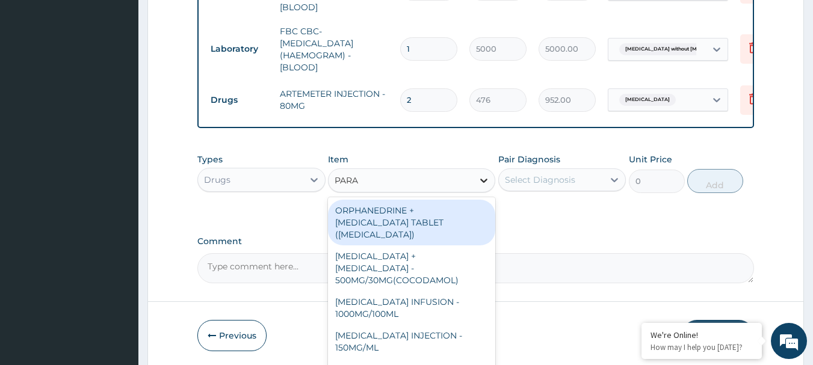
type input "PARAC"
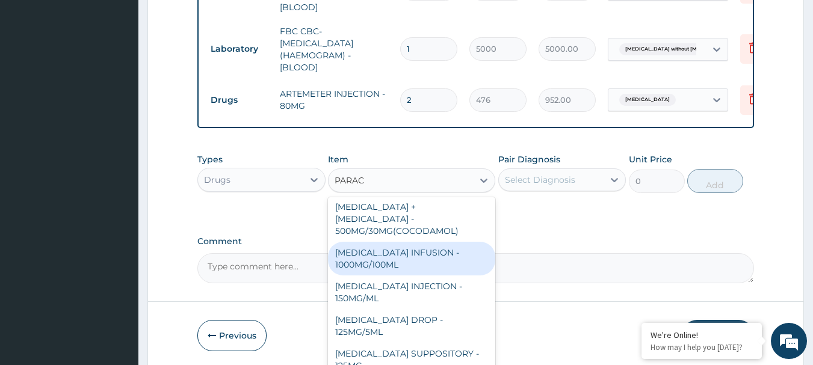
scroll to position [60, 0]
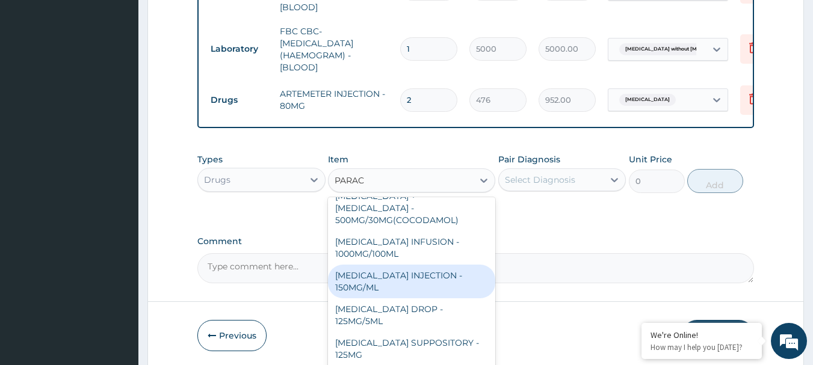
click at [419, 272] on div "PARACETAMOL INJECTION - 150MG/ML" at bounding box center [411, 282] width 167 height 34
type input "560"
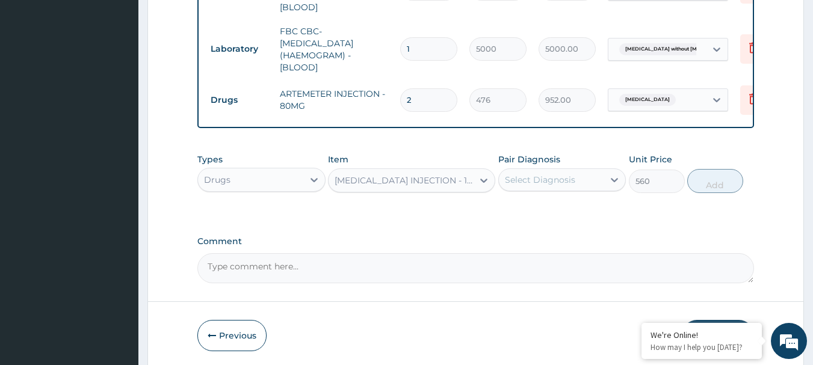
click at [552, 187] on div "Select Diagnosis" at bounding box center [562, 180] width 128 height 23
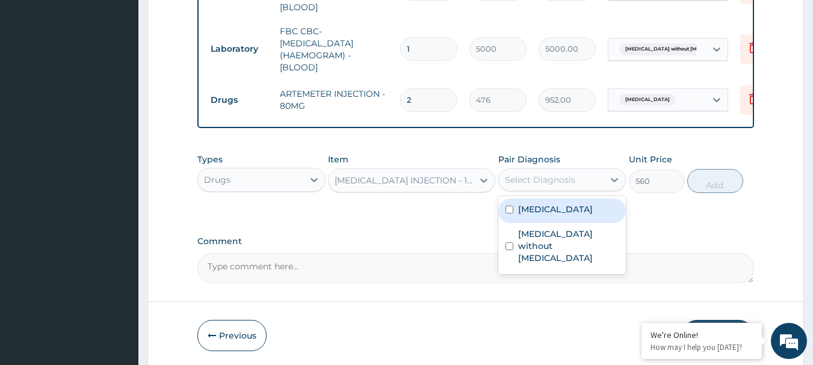
click at [551, 206] on label "Malaria, unspecified" at bounding box center [555, 209] width 75 height 12
checkbox input "true"
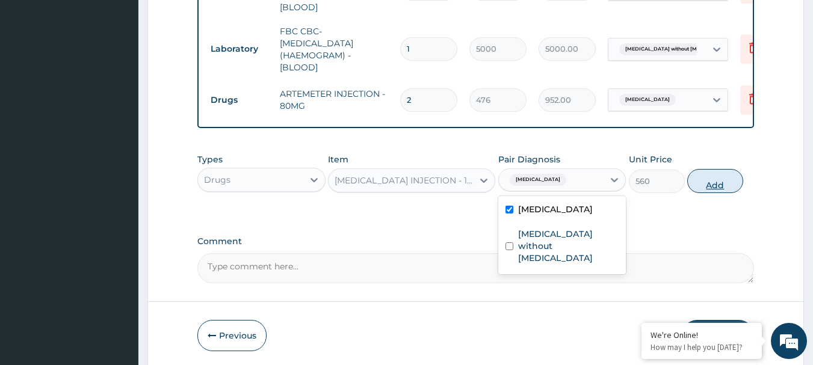
click at [689, 173] on button "Add" at bounding box center [715, 181] width 56 height 24
type input "0"
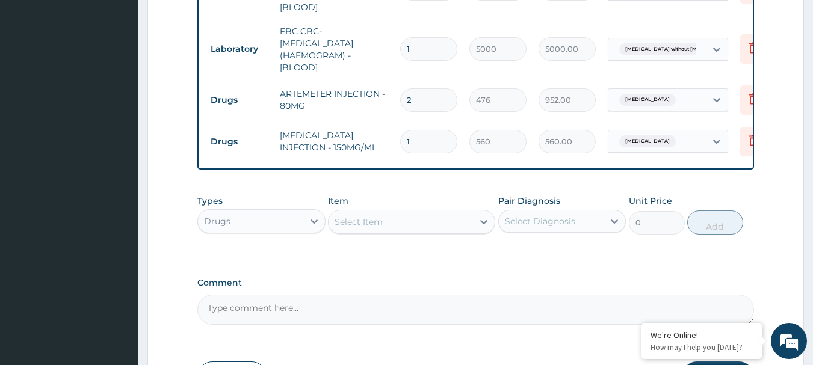
type input "0.00"
type input "3"
type input "1680.00"
type input "3"
click at [410, 223] on div "Select Item" at bounding box center [401, 221] width 144 height 19
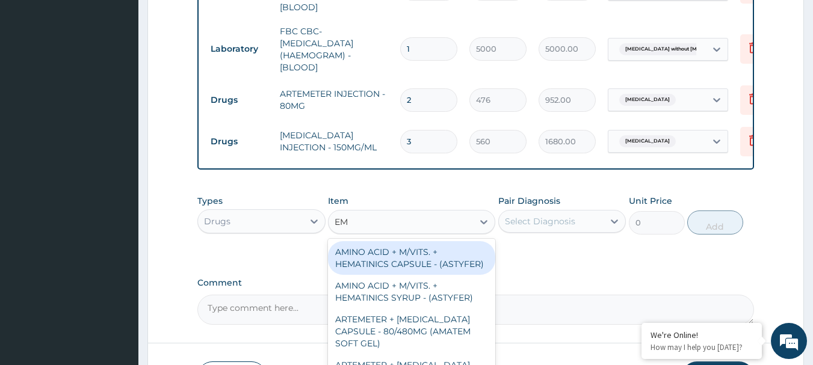
type input "E"
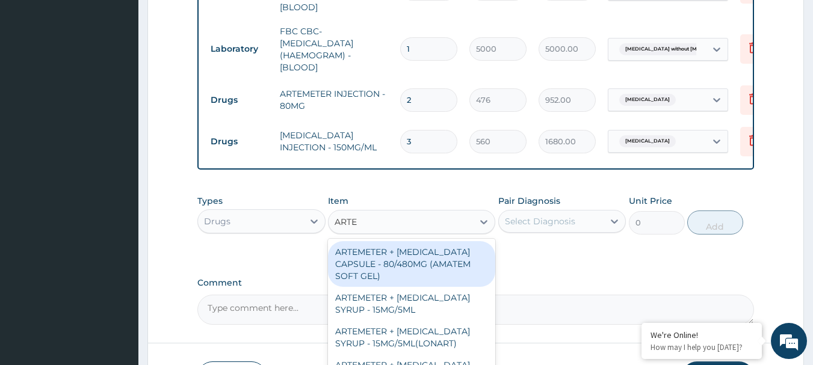
type input "ARTEM"
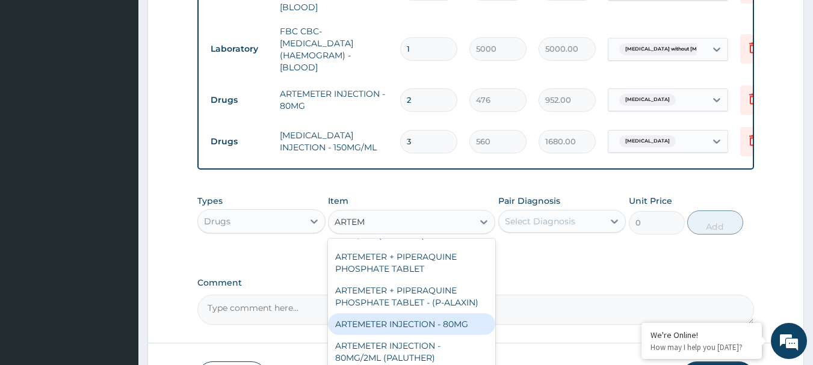
scroll to position [361, 0]
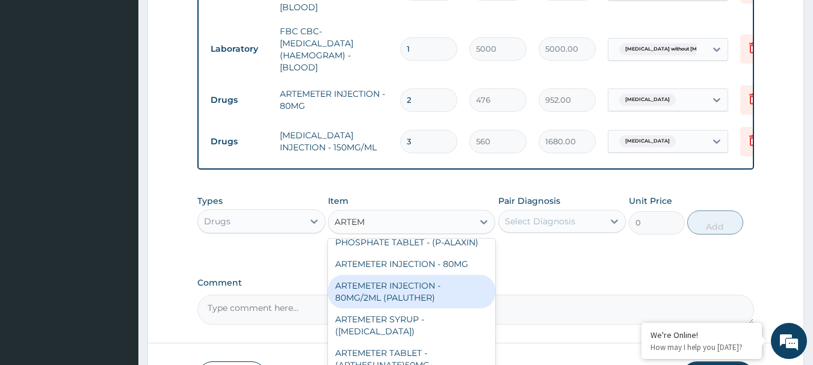
click at [438, 282] on div "ARTEMETER INJECTION - 80MG/2ML (PALUTHER)" at bounding box center [411, 292] width 167 height 34
type input "700"
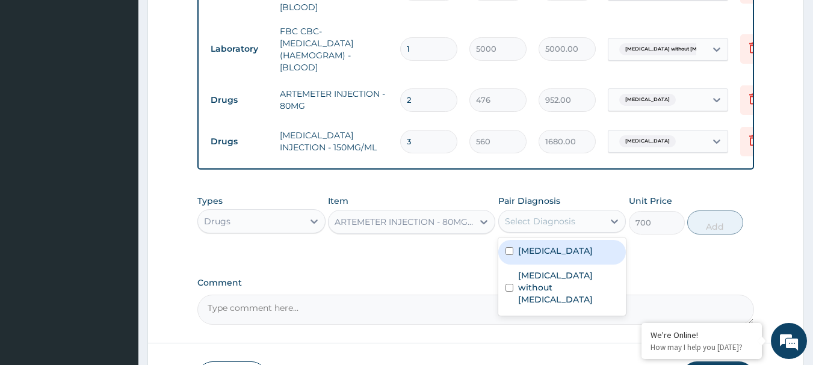
click at [511, 212] on div "Select Diagnosis" at bounding box center [551, 221] width 105 height 19
click at [525, 248] on label "Malaria, unspecified" at bounding box center [555, 251] width 75 height 12
checkbox input "true"
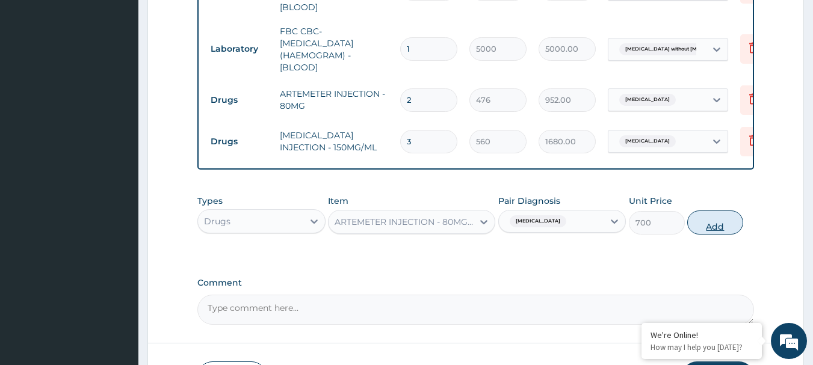
click at [696, 221] on button "Add" at bounding box center [715, 223] width 56 height 24
type input "0"
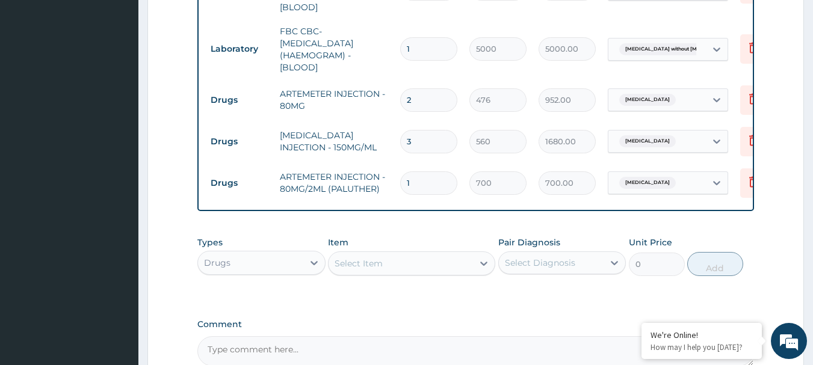
type input "0.00"
type input "3"
type input "2100.00"
type input "3"
click at [751, 93] on icon at bounding box center [753, 98] width 8 height 11
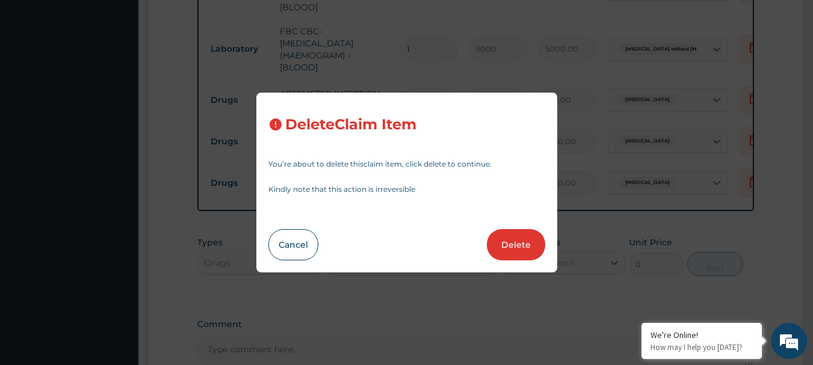
click at [512, 246] on button "Delete" at bounding box center [516, 244] width 58 height 31
type input "3"
type input "560"
type input "1680.00"
type input "700"
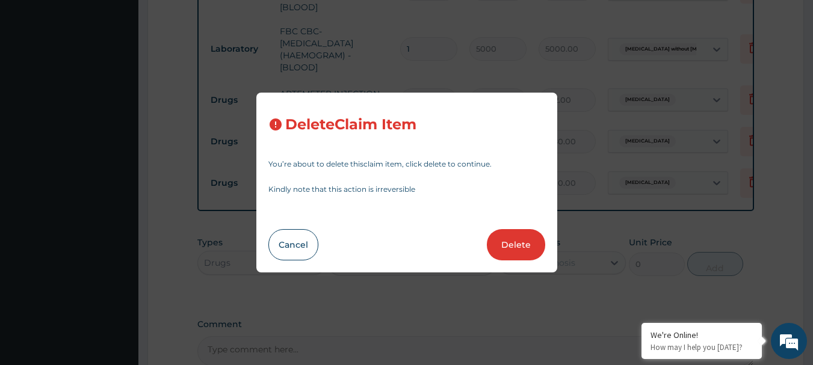
type input "2100.00"
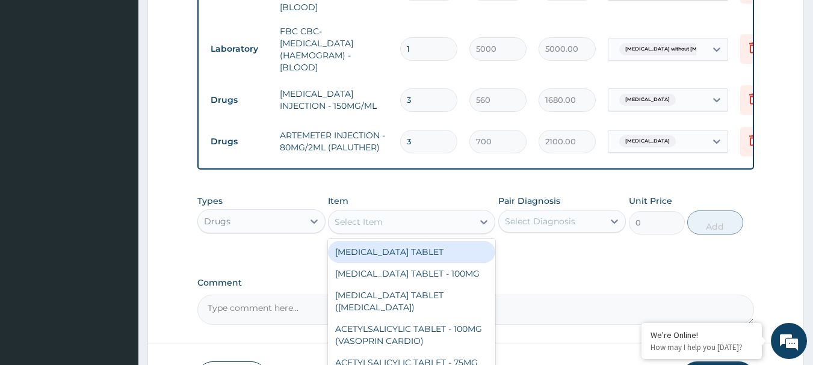
click at [383, 228] on div "Select Item" at bounding box center [401, 221] width 144 height 19
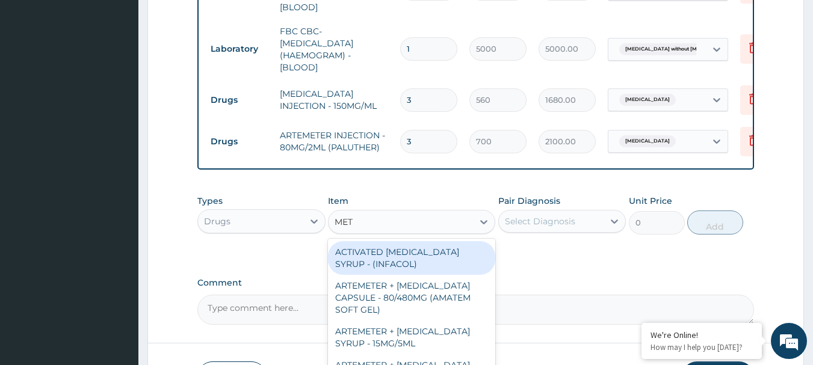
type input "METO"
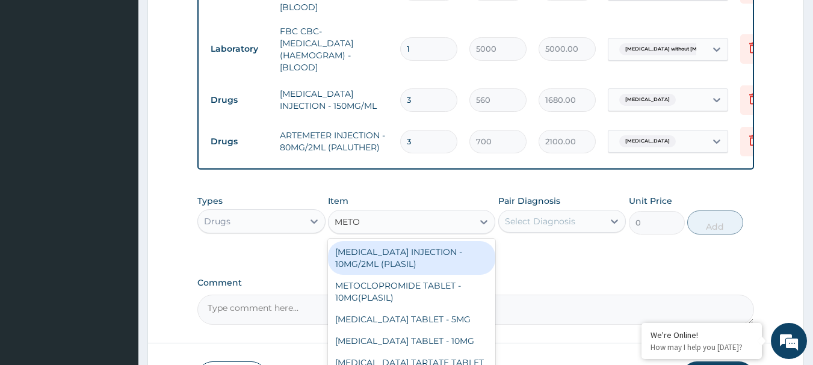
click at [374, 252] on div "METOCLOPRAMIDE INJECTION - 10MG/2ML (PLASIL)" at bounding box center [411, 258] width 167 height 34
type input "274.4"
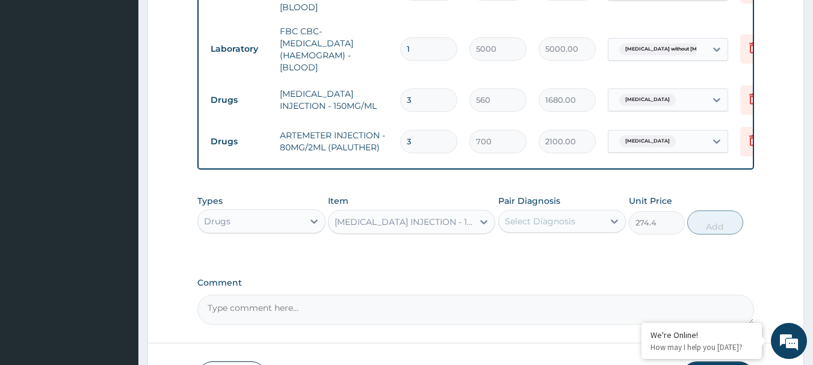
click at [587, 219] on div "Select Diagnosis" at bounding box center [551, 221] width 105 height 19
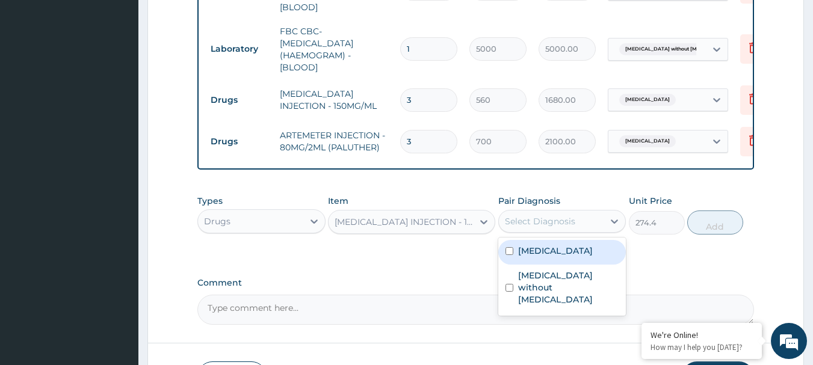
click at [569, 245] on label "Malaria, unspecified" at bounding box center [555, 251] width 75 height 12
checkbox input "true"
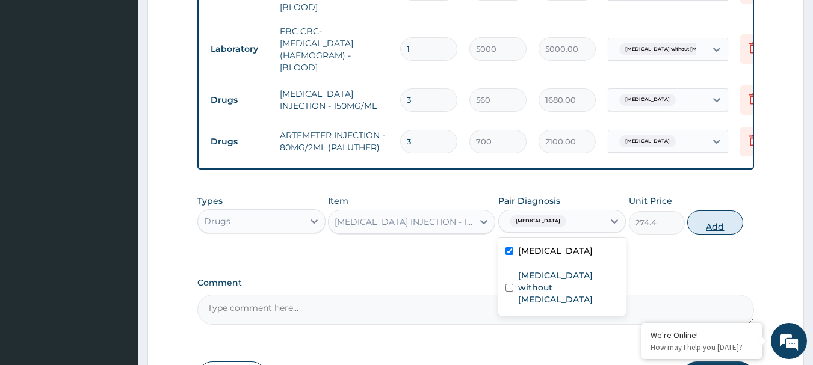
click at [704, 224] on button "Add" at bounding box center [715, 223] width 56 height 24
type input "0"
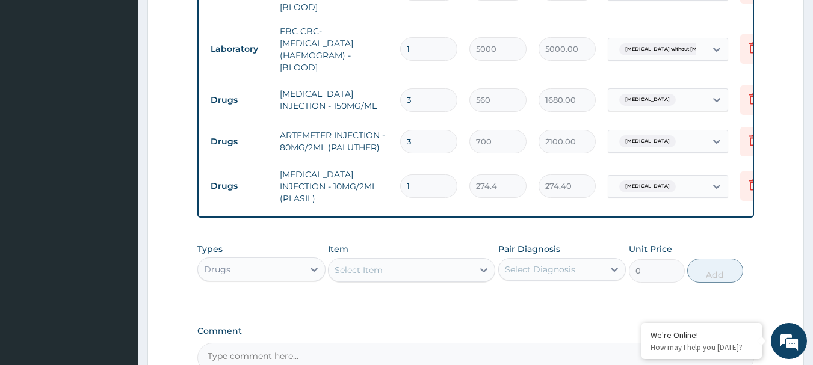
click at [433, 261] on div "Select Item" at bounding box center [401, 270] width 144 height 19
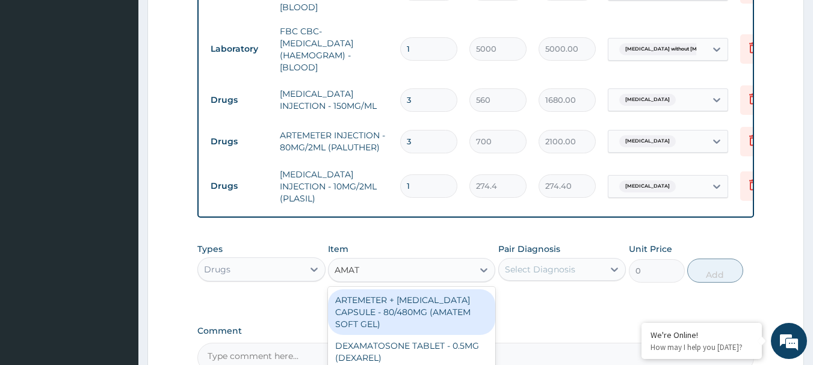
type input "AMATE"
click at [448, 312] on div "ARTEMETER + LUMEFANTRINE CAPSULE - 80/480MG (AMATEM SOFT GEL)" at bounding box center [411, 312] width 167 height 46
type input "420"
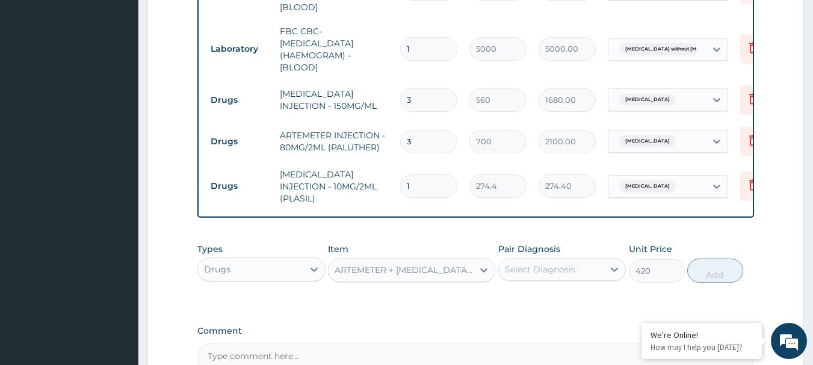
click at [536, 265] on div "Select Diagnosis" at bounding box center [540, 270] width 70 height 12
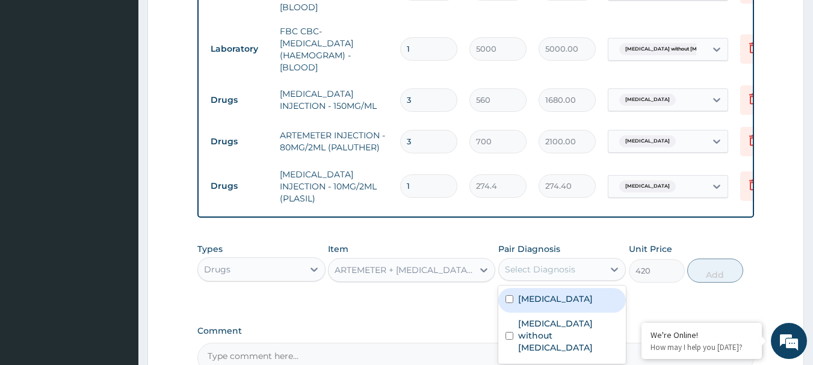
click at [546, 298] on label "Malaria, unspecified" at bounding box center [555, 299] width 75 height 12
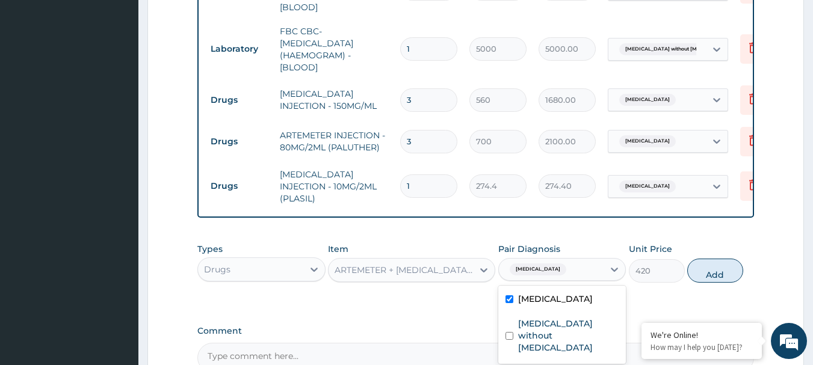
checkbox input "true"
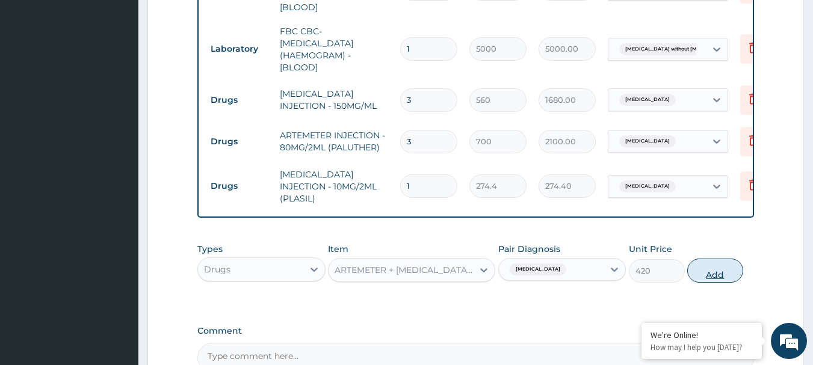
click at [732, 261] on button "Add" at bounding box center [715, 271] width 56 height 24
type input "0"
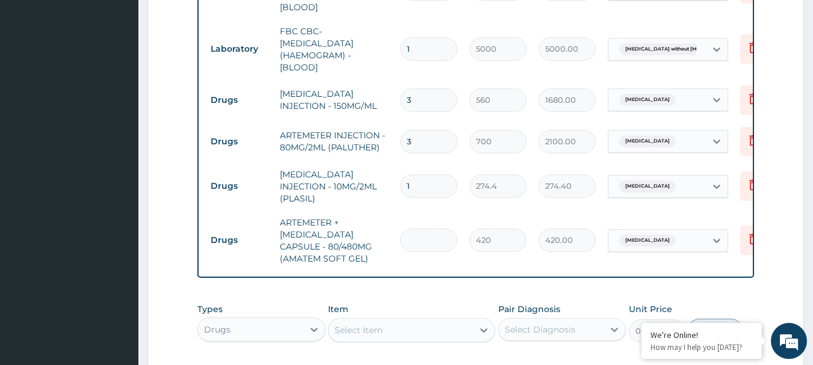
type input "0.00"
type input "6"
type input "2520.00"
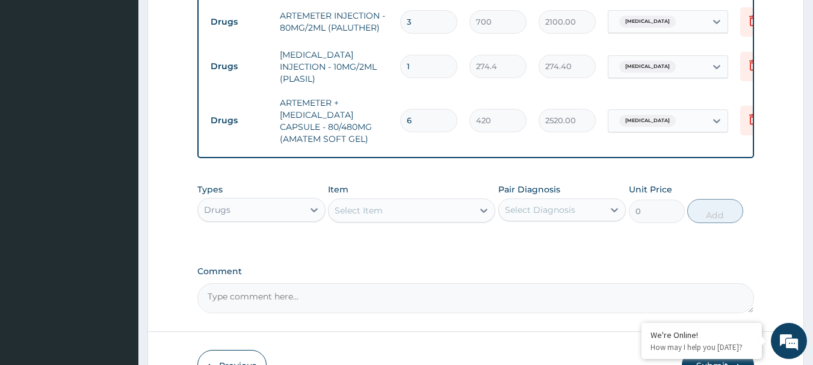
scroll to position [690, 0]
type input "6"
click at [334, 205] on div "Select Item" at bounding box center [401, 209] width 144 height 19
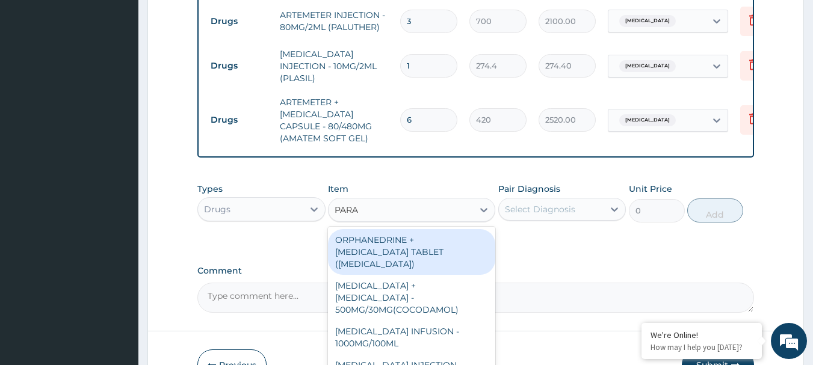
type input "PARAC"
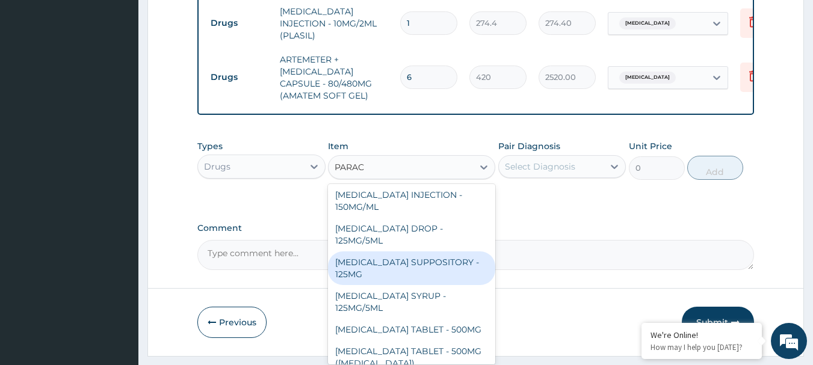
scroll to position [761, 0]
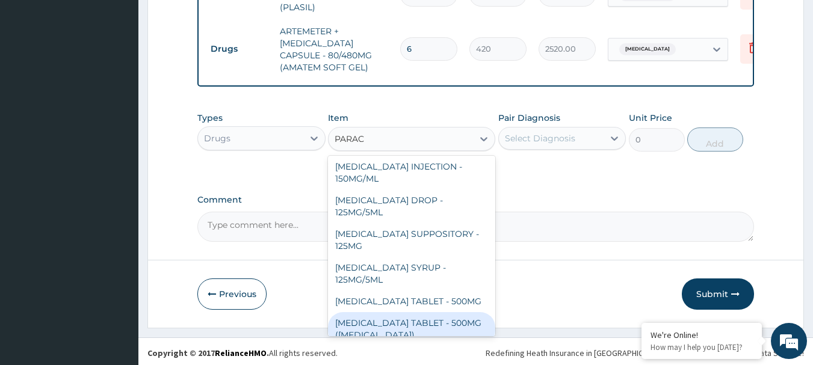
click at [441, 312] on div "PARACETAMOL TABLET - 500MG (PANADOL)" at bounding box center [411, 329] width 167 height 34
type input "42"
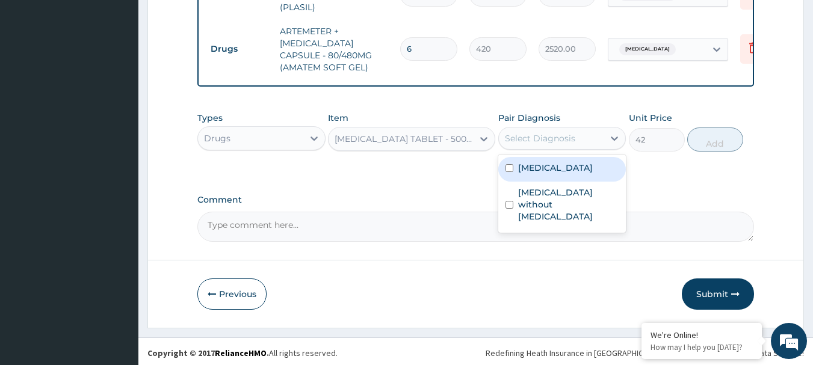
click at [560, 133] on div "Select Diagnosis" at bounding box center [540, 138] width 70 height 12
click at [557, 157] on div "Malaria, unspecified" at bounding box center [562, 169] width 128 height 25
checkbox input "true"
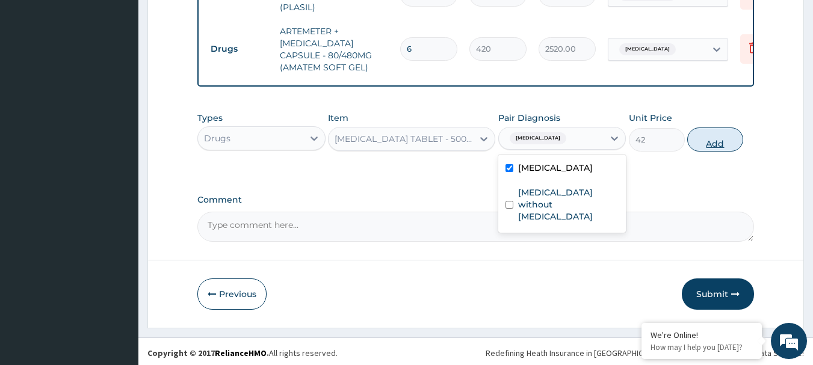
click at [698, 135] on button "Add" at bounding box center [715, 140] width 56 height 24
type input "0"
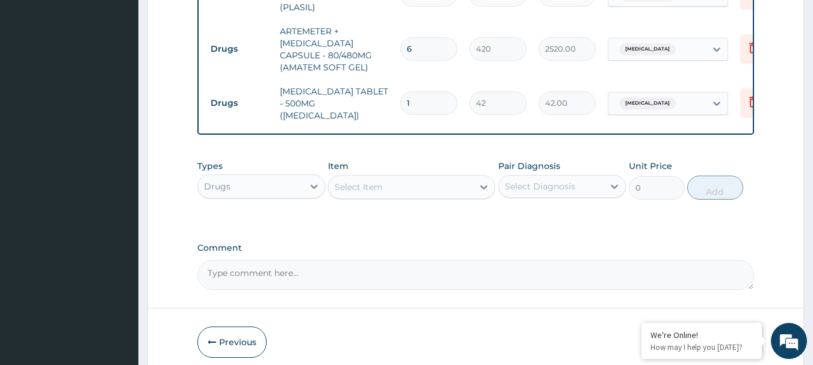
type input "18"
type input "756.00"
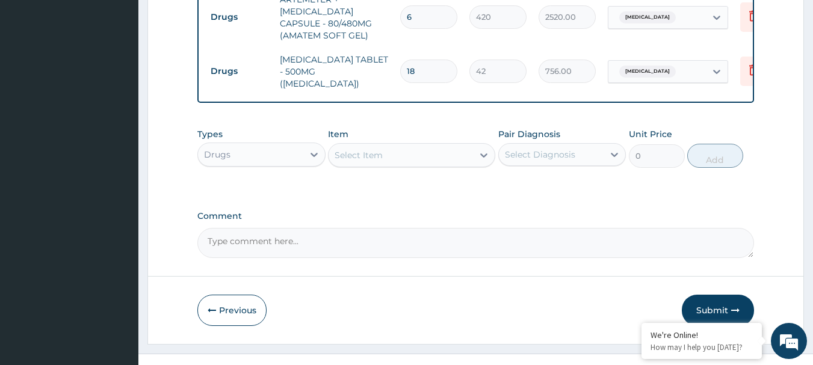
scroll to position [802, 0]
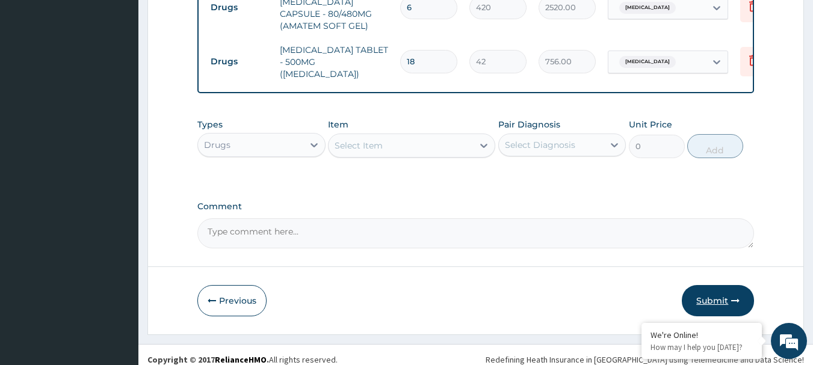
type input "18"
drag, startPoint x: 694, startPoint y: 278, endPoint x: 684, endPoint y: 281, distance: 10.7
click at [694, 285] on button "Submit" at bounding box center [718, 300] width 72 height 31
click at [734, 297] on icon "button" at bounding box center [735, 301] width 8 height 8
click at [700, 285] on button "Submit" at bounding box center [718, 300] width 72 height 31
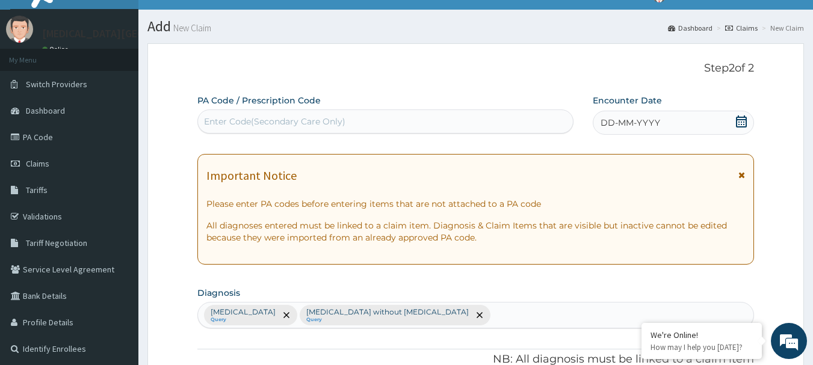
scroll to position [20, 0]
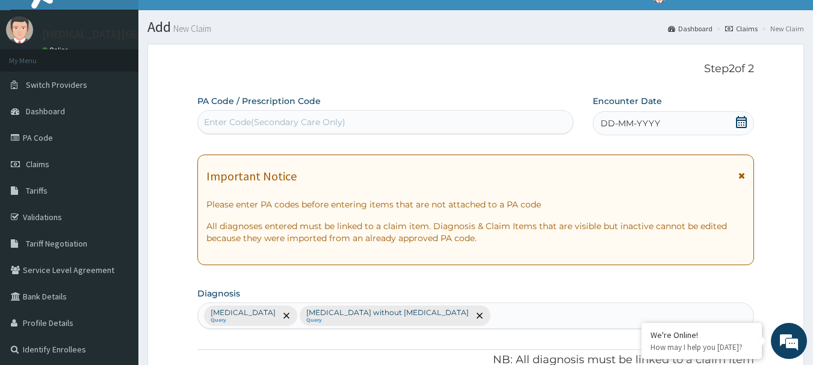
click at [749, 119] on div "DD-MM-YYYY" at bounding box center [673, 123] width 161 height 24
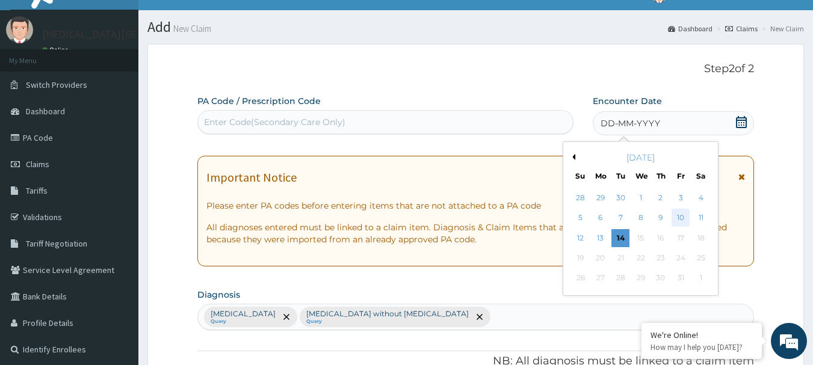
click at [682, 219] on div "10" at bounding box center [681, 218] width 18 height 18
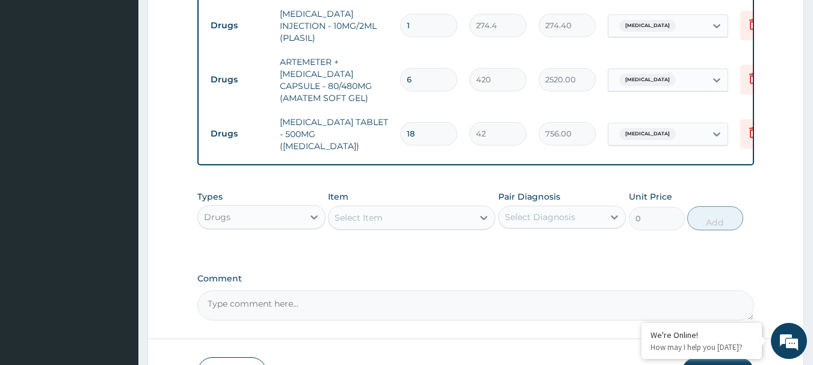
scroll to position [802, 0]
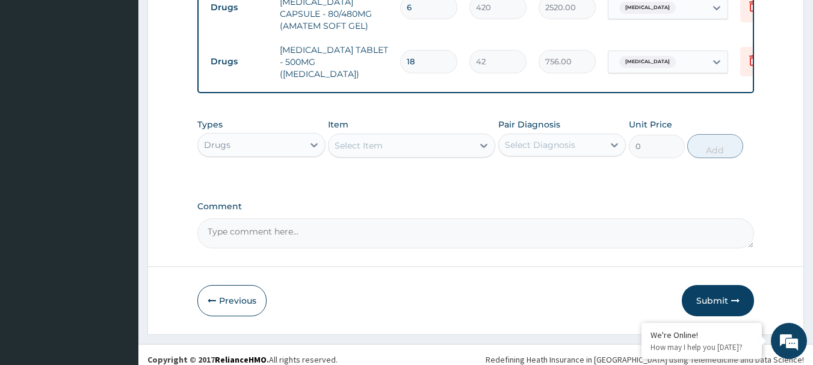
click at [697, 291] on button "Submit" at bounding box center [718, 300] width 72 height 31
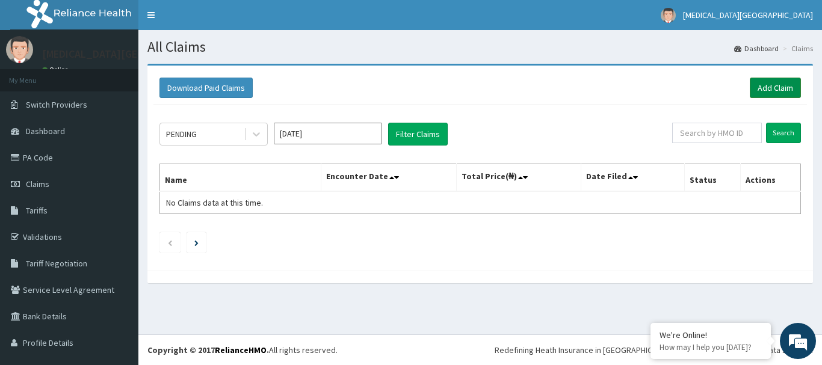
click at [773, 83] on link "Add Claim" at bounding box center [775, 88] width 51 height 20
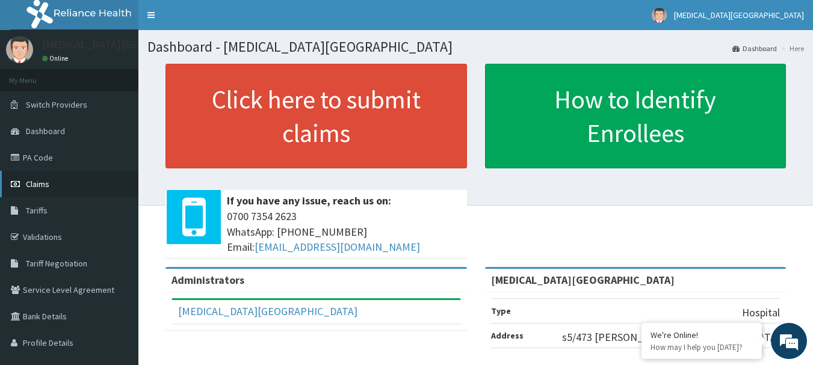
click at [60, 181] on link "Claims" at bounding box center [69, 184] width 138 height 26
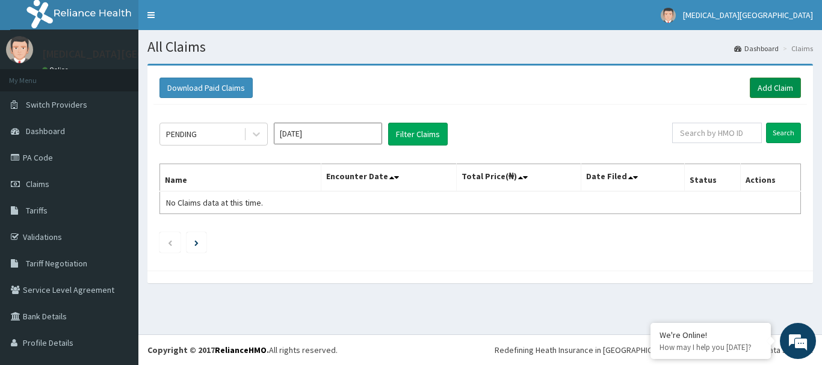
click at [750, 83] on link "Add Claim" at bounding box center [775, 88] width 51 height 20
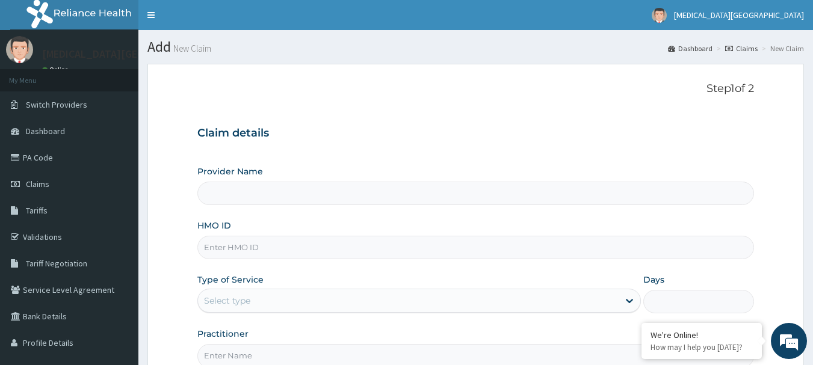
type input "[MEDICAL_DATA][GEOGRAPHIC_DATA]"
click at [294, 249] on input "HMO ID" at bounding box center [475, 247] width 557 height 23
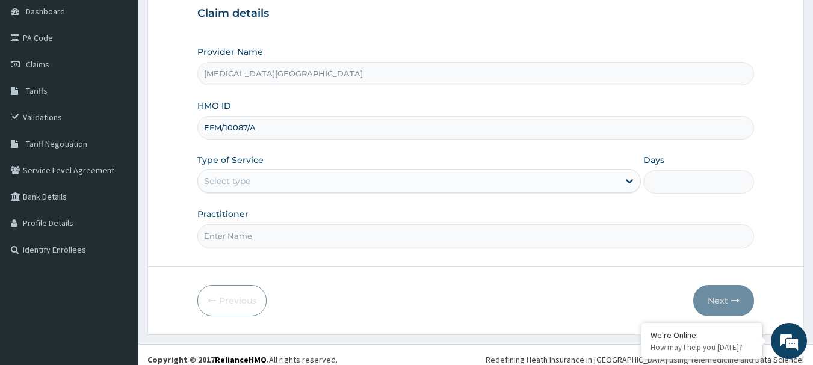
scroll to position [120, 0]
type input "EFM/10087/A"
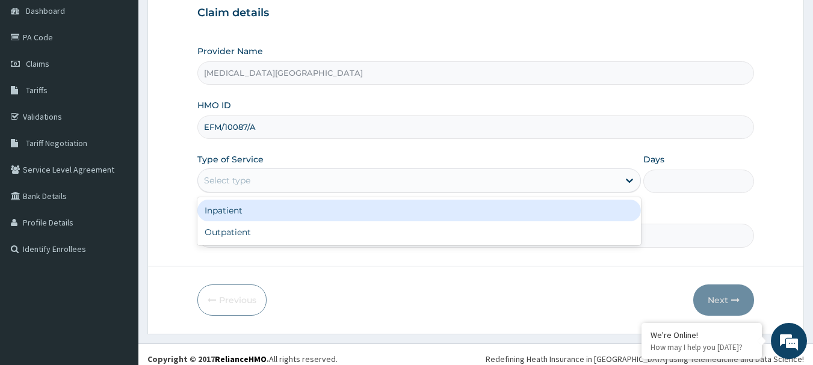
click at [328, 187] on div "Select type" at bounding box center [408, 180] width 421 height 19
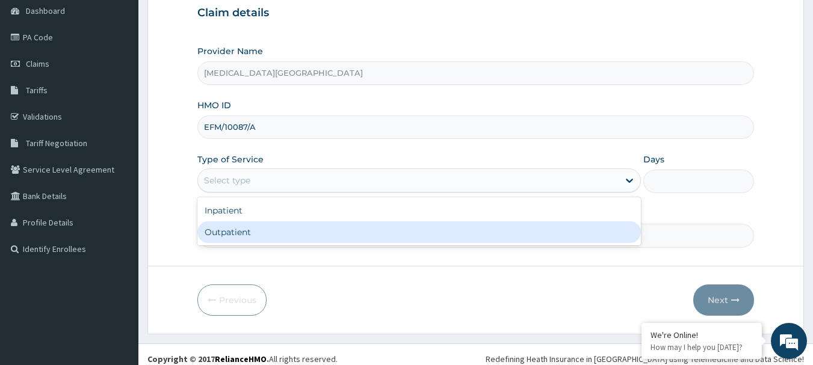
click at [323, 226] on div "Outpatient" at bounding box center [419, 232] width 444 height 22
type input "1"
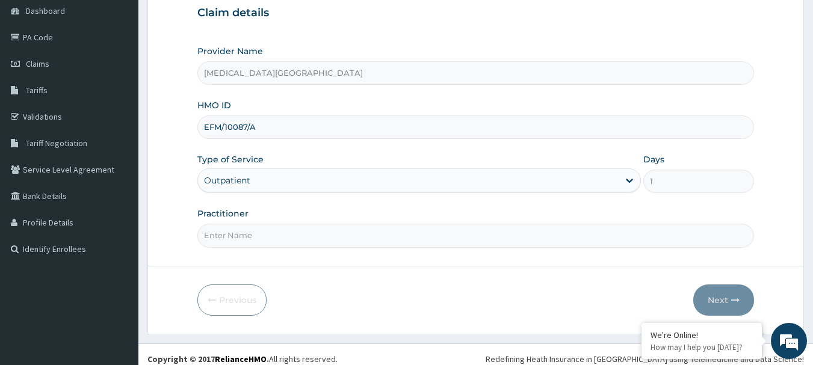
click at [314, 235] on input "Practitioner" at bounding box center [475, 235] width 557 height 23
type input "DR. LEWIS"
click at [709, 298] on button "Next" at bounding box center [723, 300] width 61 height 31
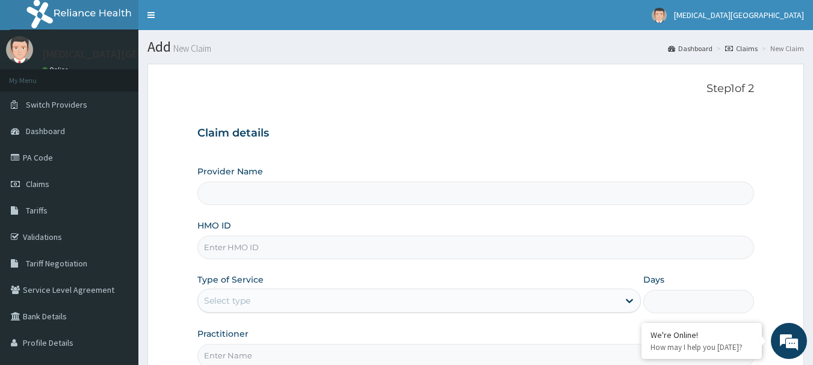
type input "[MEDICAL_DATA][GEOGRAPHIC_DATA]"
